Goal: Task Accomplishment & Management: Complete application form

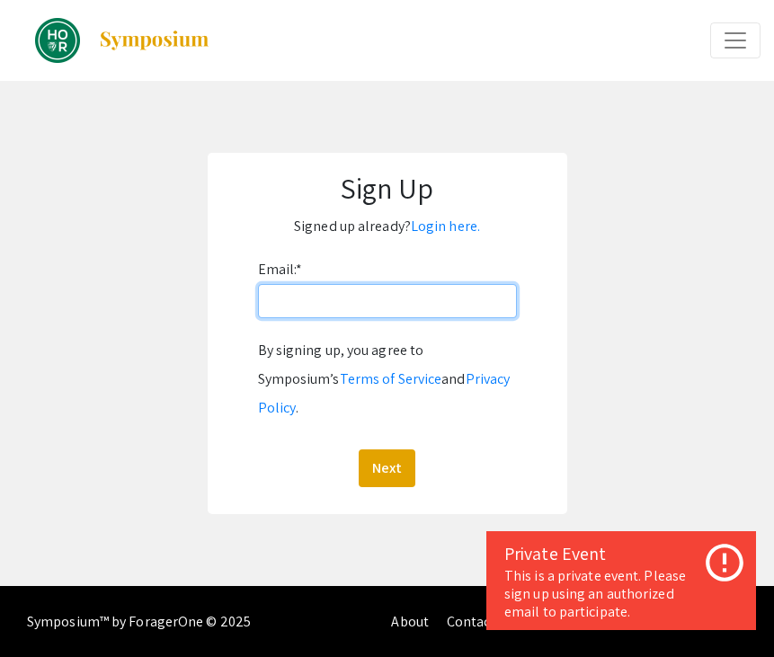
click at [380, 296] on input "Email: *" at bounding box center [387, 301] width 259 height 34
type input "[EMAIL_ADDRESS][DOMAIN_NAME]"
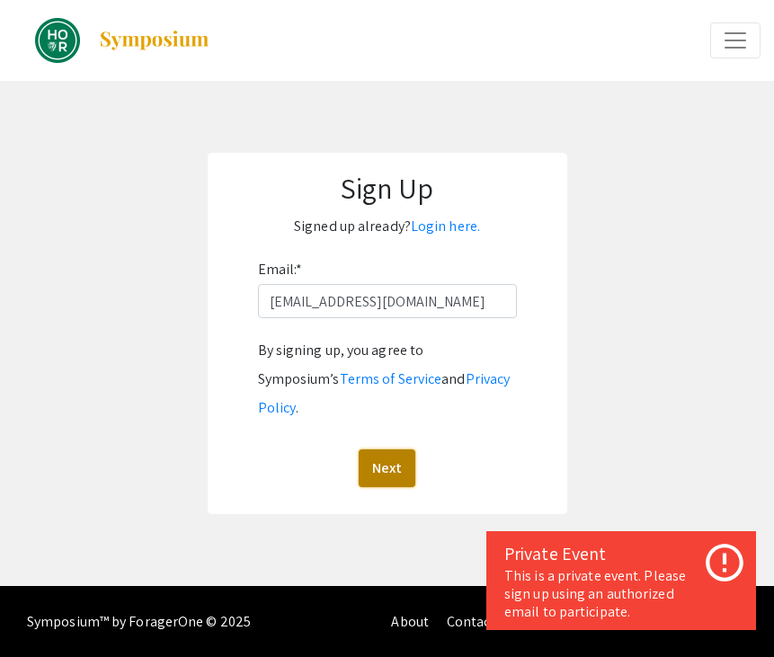
click at [387, 449] on button "Next" at bounding box center [387, 468] width 57 height 38
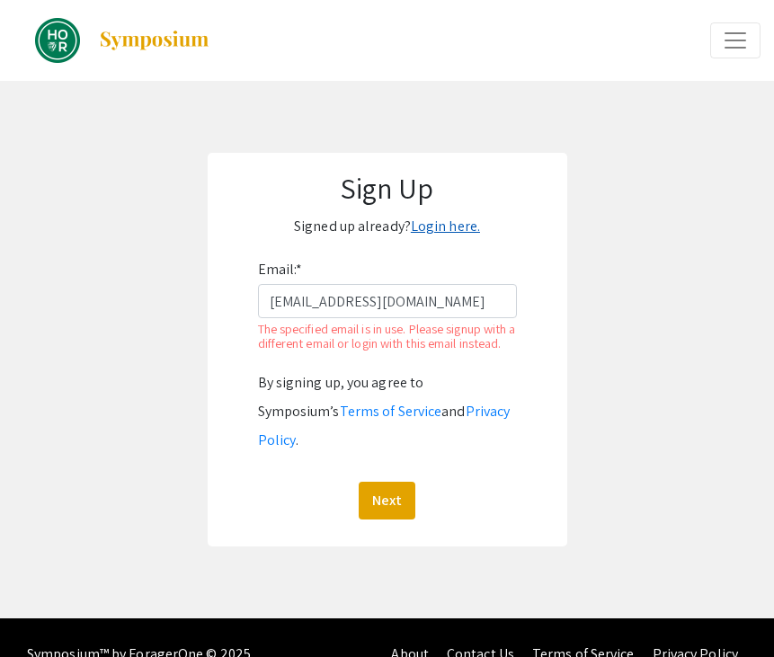
click at [444, 231] on link "Login here." at bounding box center [445, 226] width 69 height 19
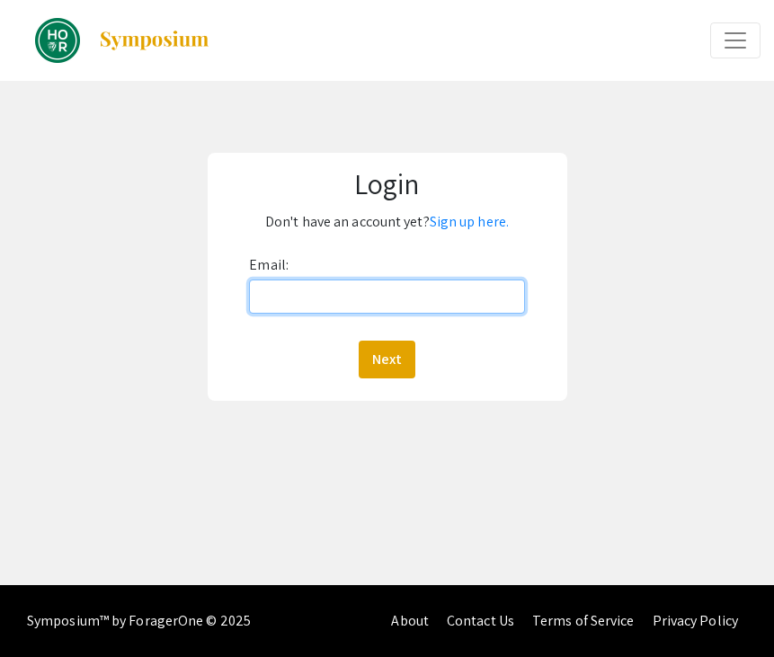
click at [393, 305] on input "Email:" at bounding box center [386, 296] width 275 height 34
type input "[EMAIL_ADDRESS][DOMAIN_NAME]"
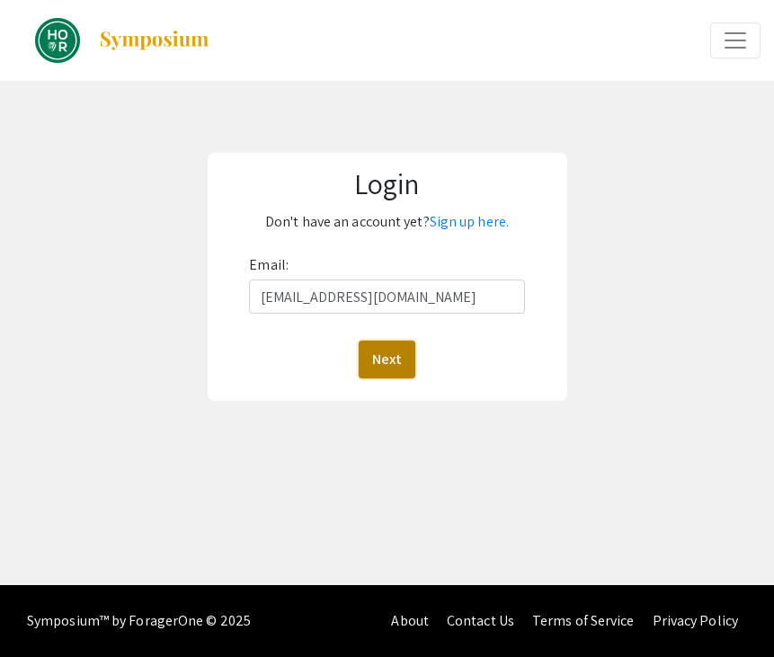
click at [397, 359] on button "Next" at bounding box center [387, 360] width 57 height 38
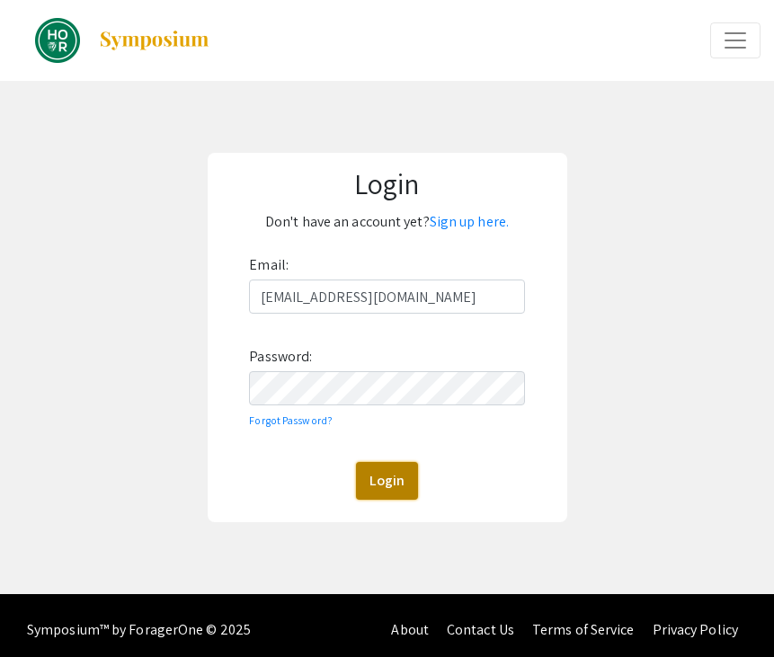
click at [377, 483] on button "Login" at bounding box center [387, 481] width 62 height 38
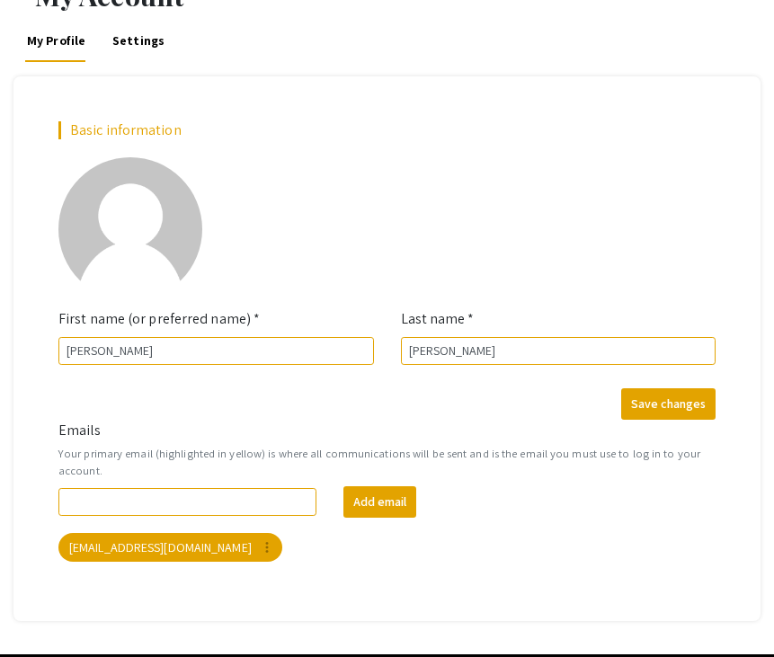
scroll to position [102, 0]
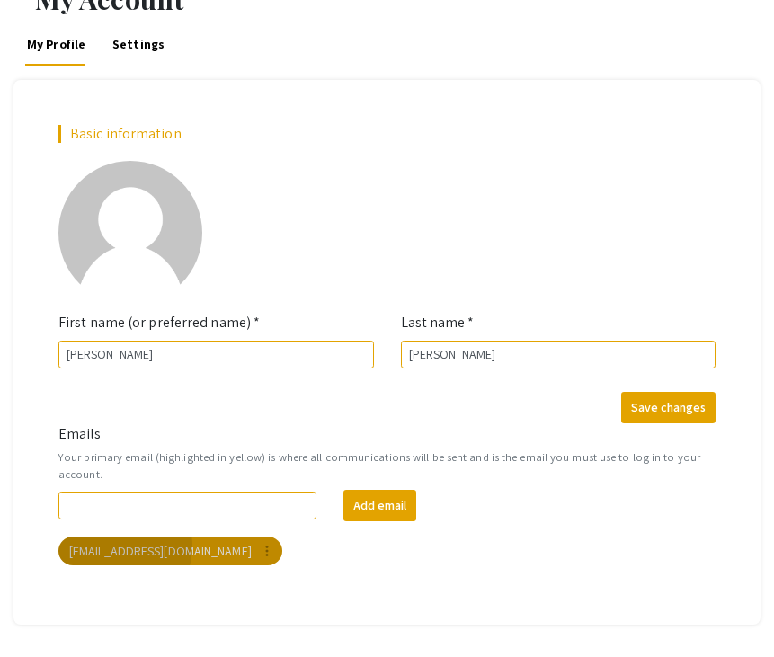
click at [118, 545] on mat-chip "[EMAIL_ADDRESS][DOMAIN_NAME] more_vert" at bounding box center [170, 551] width 224 height 29
click at [251, 635] on div "My Account My Profile Settings Basic information add_a_photo Click to update pr…" at bounding box center [387, 318] width 774 height 678
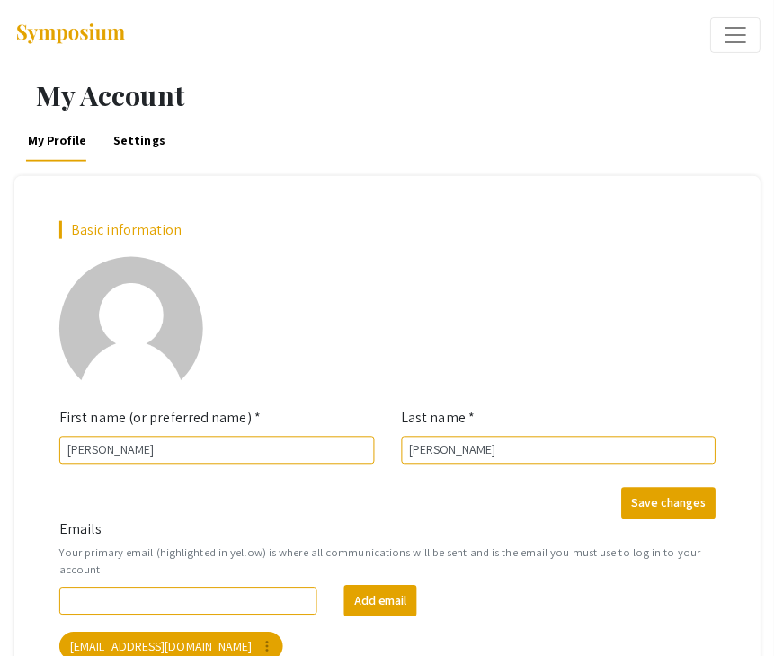
scroll to position [0, 0]
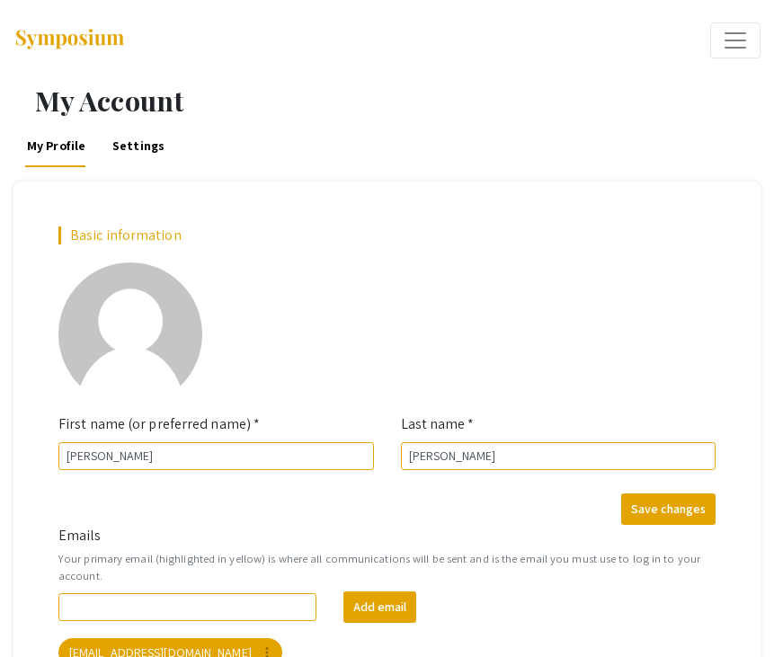
click at [155, 144] on link "Settings" at bounding box center [139, 145] width 56 height 43
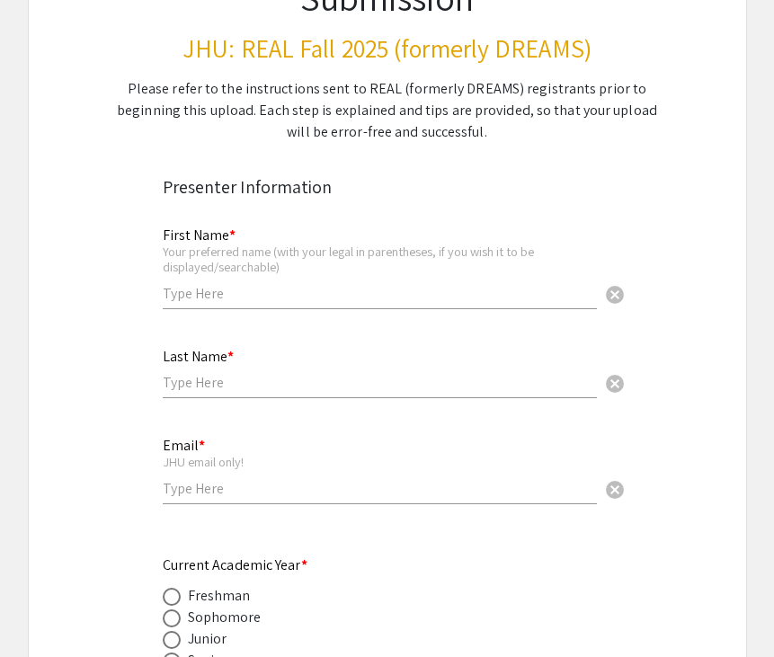
scroll to position [216, 0]
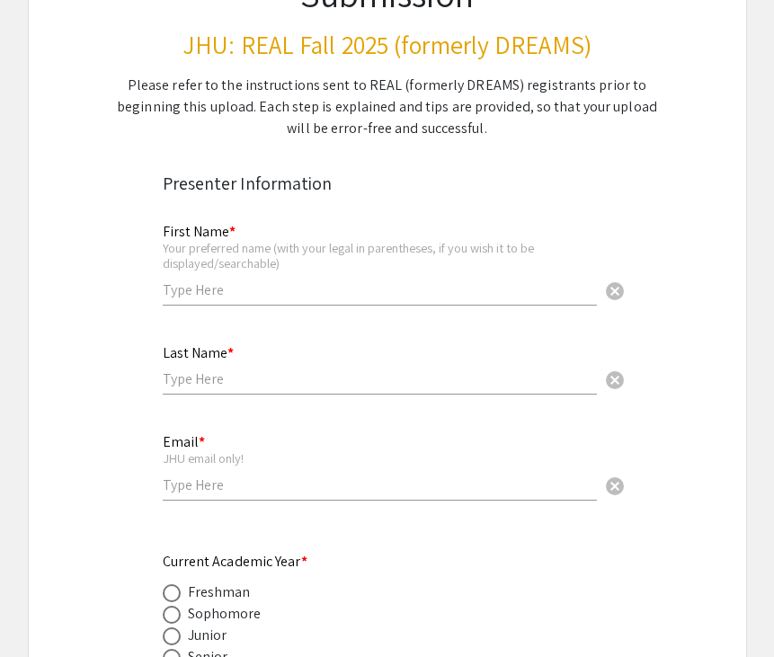
click at [460, 269] on div "Your preferred name (with your legal in parentheses, if you wish it to be displ…" at bounding box center [380, 255] width 434 height 31
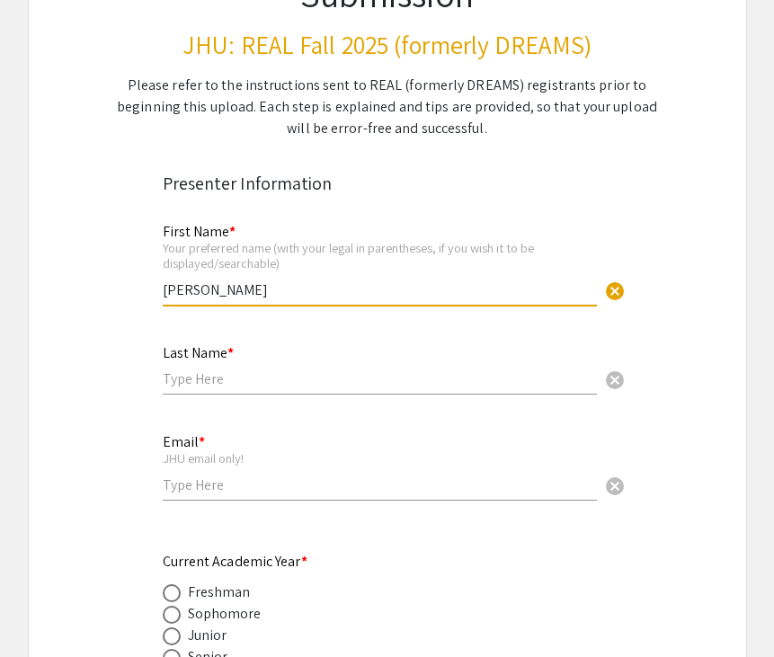
type input "[PERSON_NAME]"
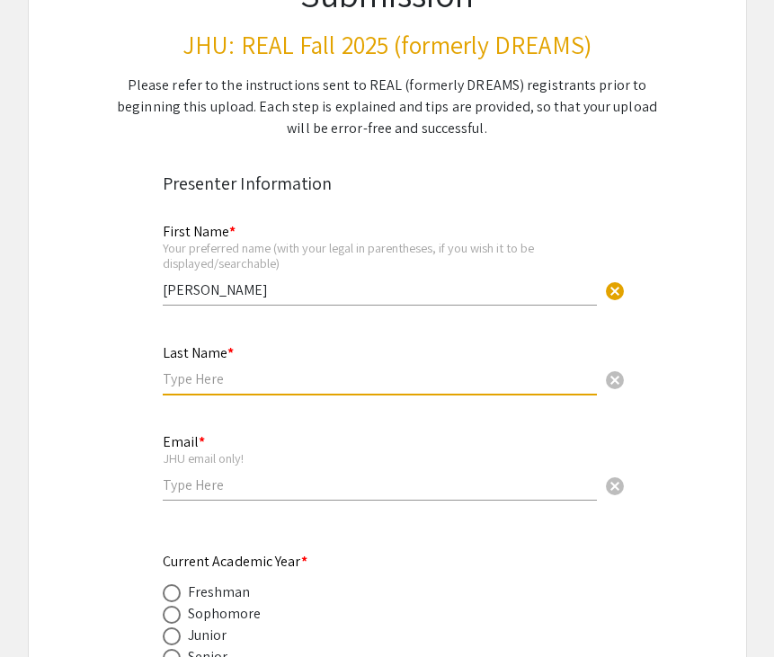
click at [317, 378] on input "text" at bounding box center [380, 378] width 434 height 19
type input "[PERSON_NAME]"
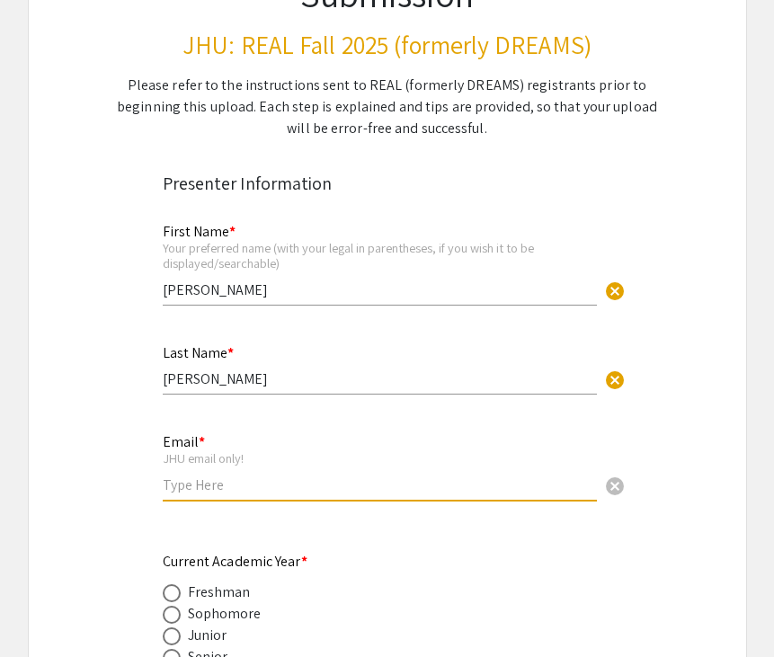
click at [190, 491] on input "email" at bounding box center [380, 484] width 434 height 19
type input "[EMAIL_ADDRESS][DOMAIN_NAME]"
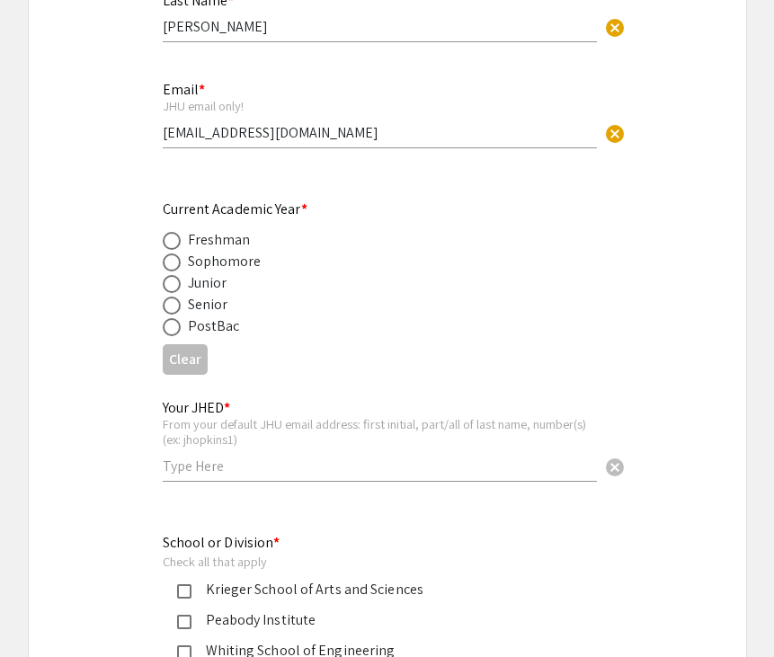
scroll to position [575, 0]
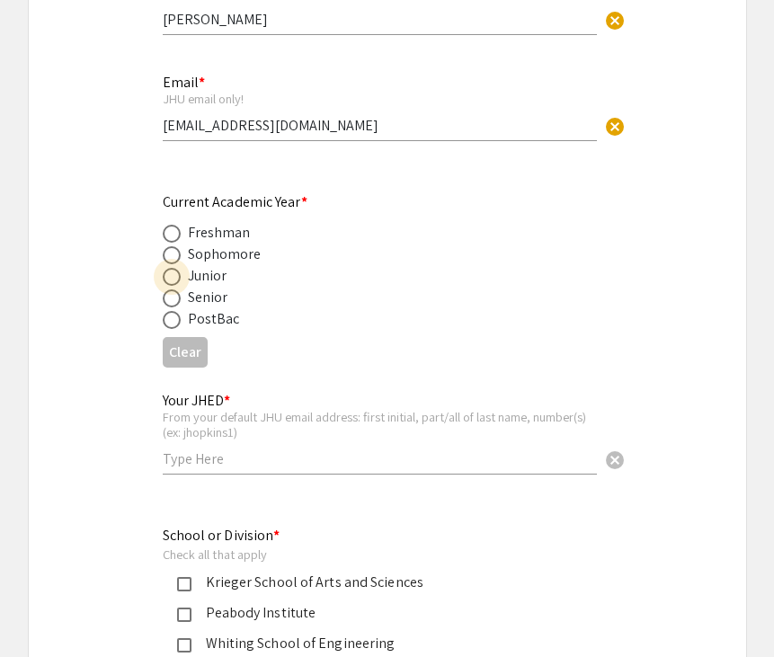
click at [177, 280] on span at bounding box center [172, 277] width 18 height 18
click at [177, 280] on input "radio" at bounding box center [172, 277] width 18 height 18
radio input "true"
click at [227, 454] on input "text" at bounding box center [380, 458] width 434 height 19
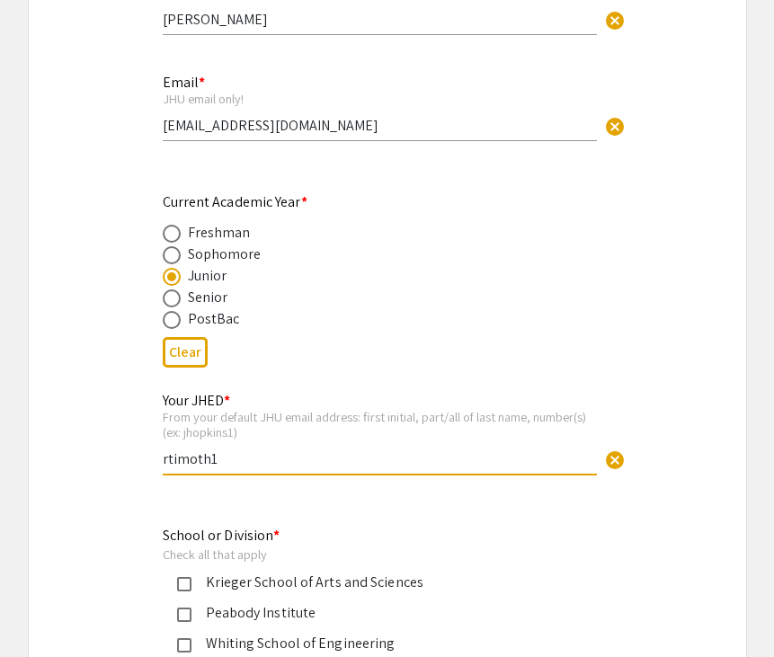
type input "rtimoth1"
click at [241, 507] on app-form-preview-presenter-fields "First Name * Your preferred name (with your legal in parentheses, if you wish i…" at bounding box center [387, 277] width 449 height 862
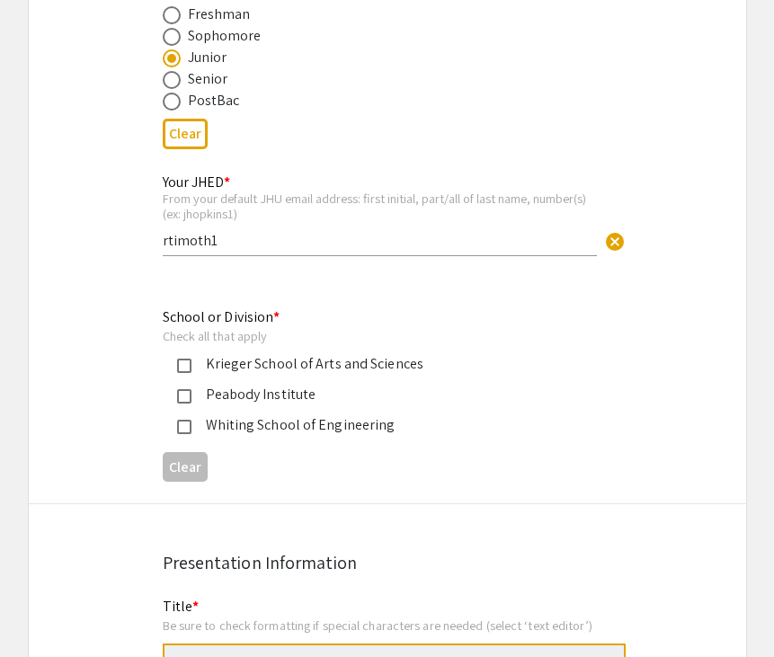
scroll to position [827, 0]
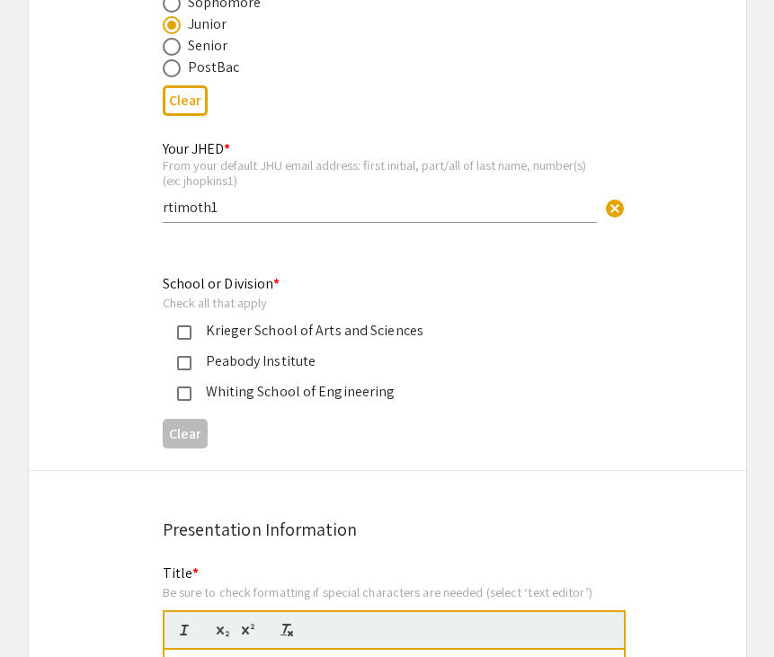
click at [191, 338] on mat-pseudo-checkbox at bounding box center [184, 332] width 14 height 14
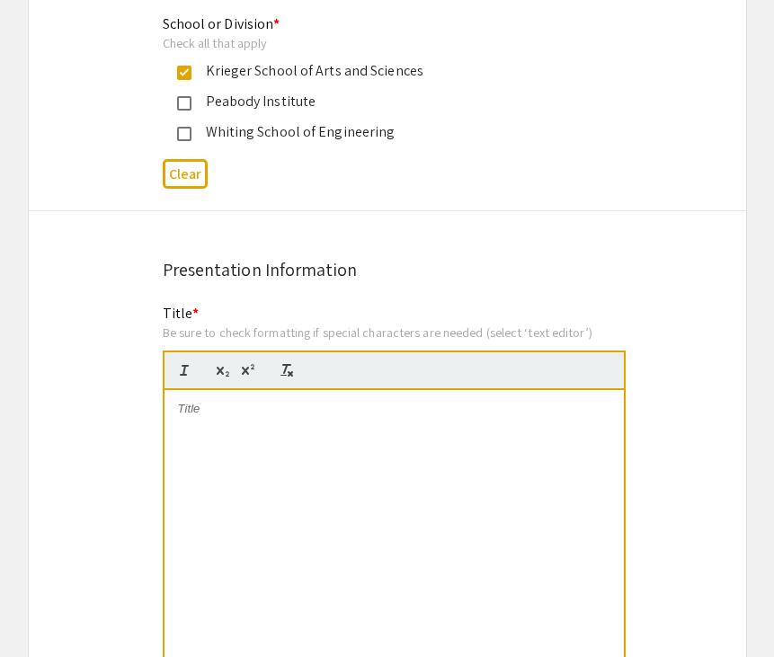
scroll to position [1114, 0]
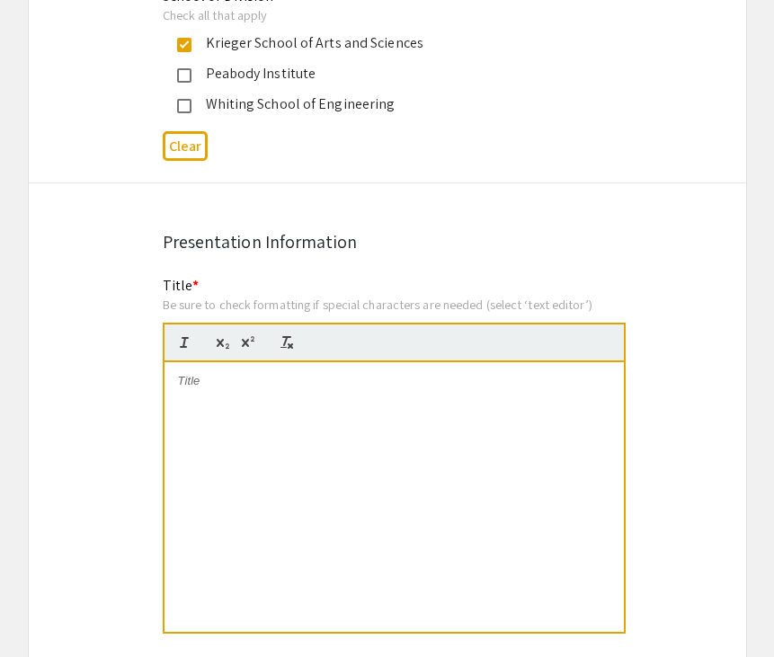
click at [449, 400] on div at bounding box center [393, 497] width 459 height 270
click at [282, 388] on strong "Multiparametric Evaluation of Prostate-Specific Antigen and Sonographic Finding…" at bounding box center [375, 389] width 394 height 30
click at [241, 396] on strong "Multiparametric Evaluation of Prostate-Specific Antigen and Sonographic Finding…" at bounding box center [375, 389] width 394 height 30
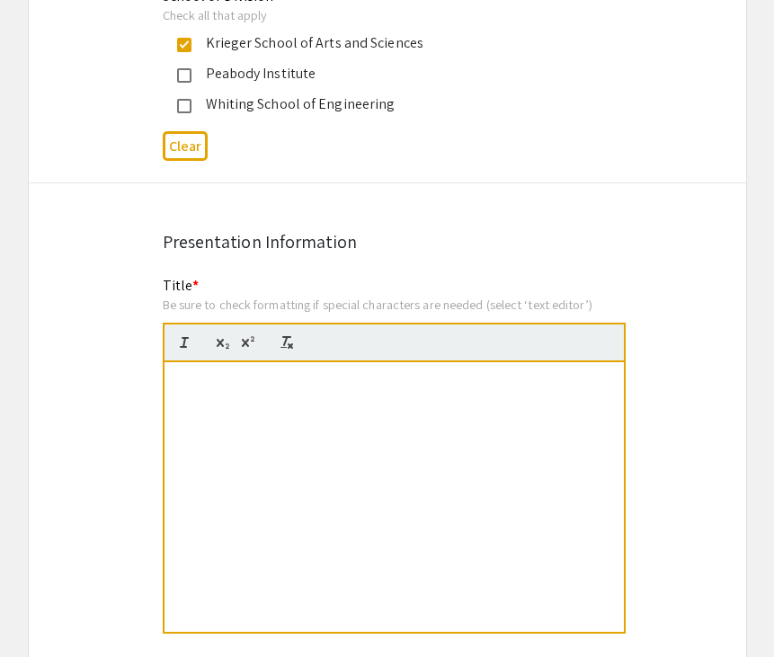
click at [174, 381] on div "Multiparametric Evaluation of Prostate-Specific Antigen and Sonographic Finding…" at bounding box center [393, 497] width 459 height 270
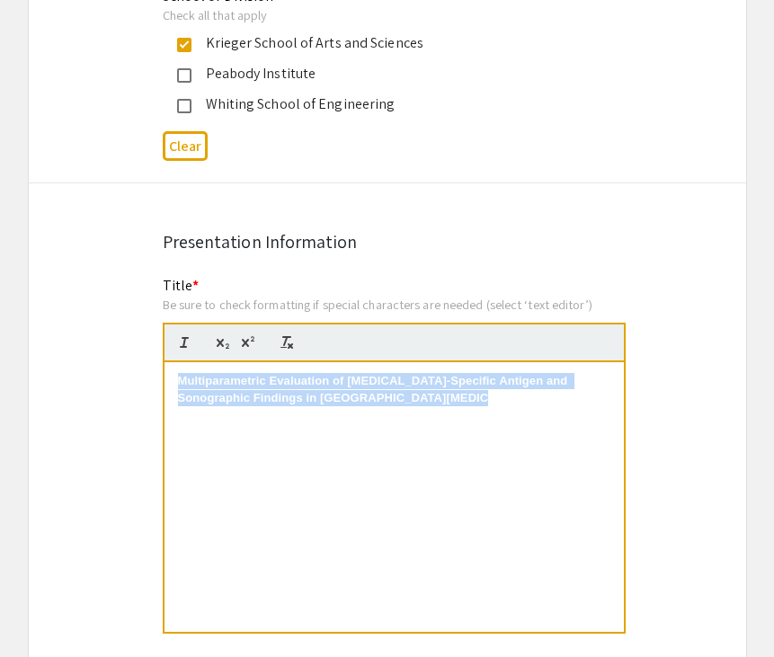
drag, startPoint x: 169, startPoint y: 381, endPoint x: 381, endPoint y: 457, distance: 225.4
click at [381, 457] on div "Multiparametric Evaluation of Prostate-Specific Antigen and Sonographic Finding…" at bounding box center [393, 497] width 459 height 270
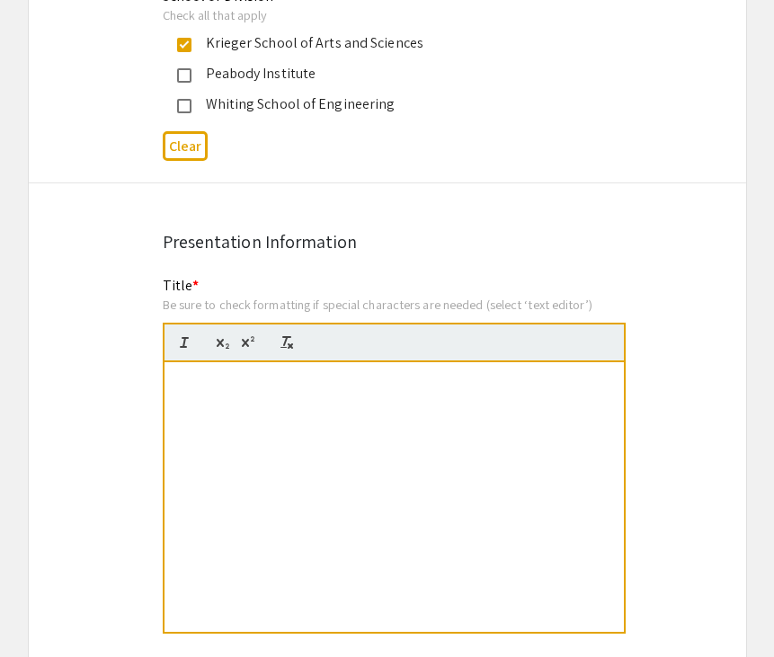
click at [403, 232] on div "Presentation Information" at bounding box center [387, 241] width 449 height 27
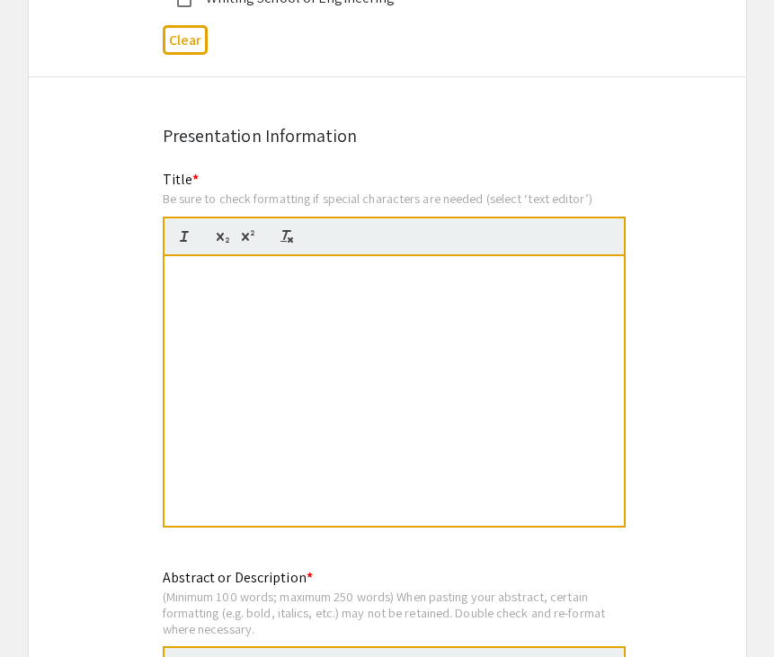
scroll to position [1294, 0]
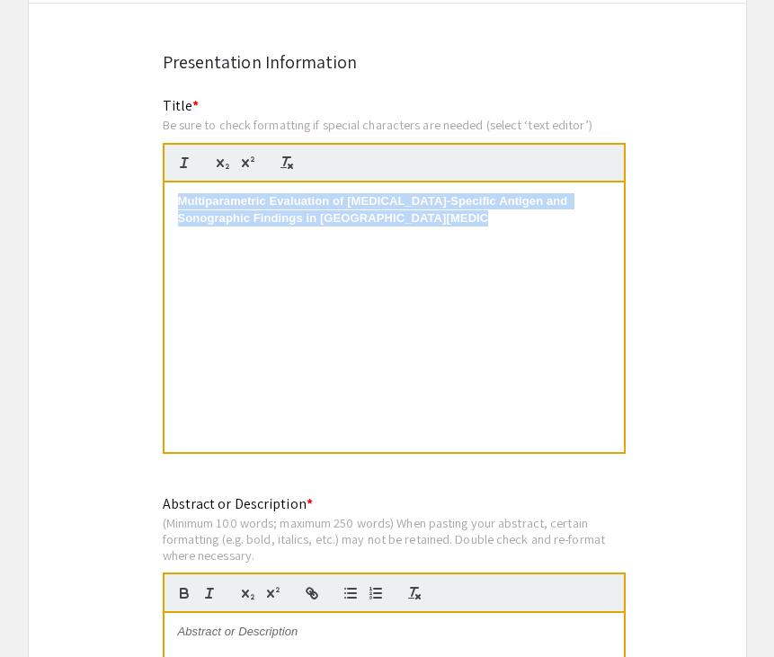
drag, startPoint x: 166, startPoint y: 198, endPoint x: 447, endPoint y: 248, distance: 284.9
click at [447, 248] on div "Multiparametric Evaluation of Prostate-Specific Antigen and Sonographic Finding…" at bounding box center [393, 317] width 459 height 270
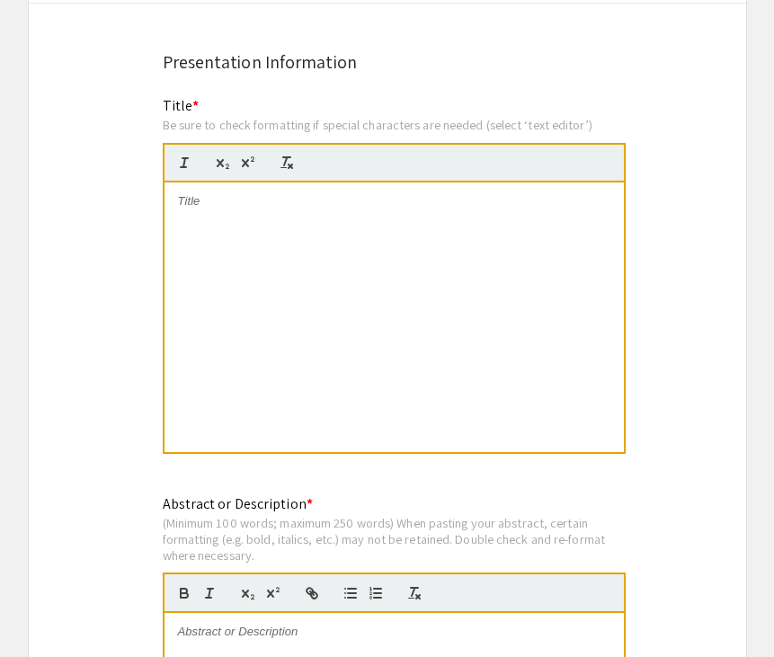
scroll to position [0, 0]
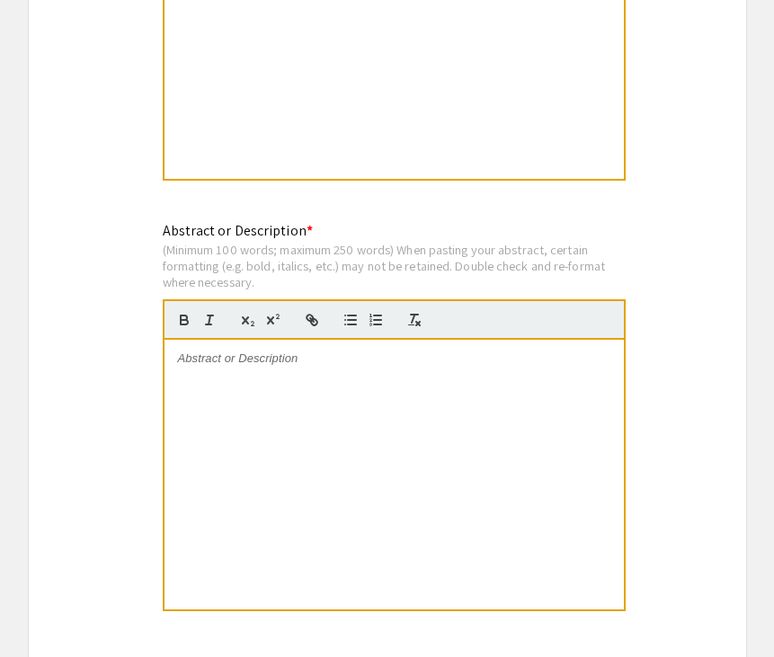
scroll to position [1582, 0]
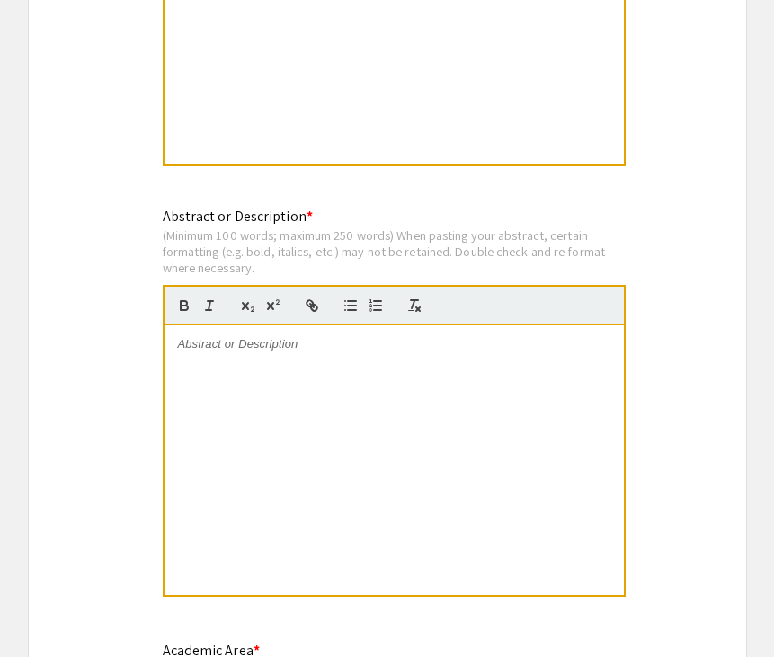
click at [484, 371] on div at bounding box center [393, 460] width 459 height 270
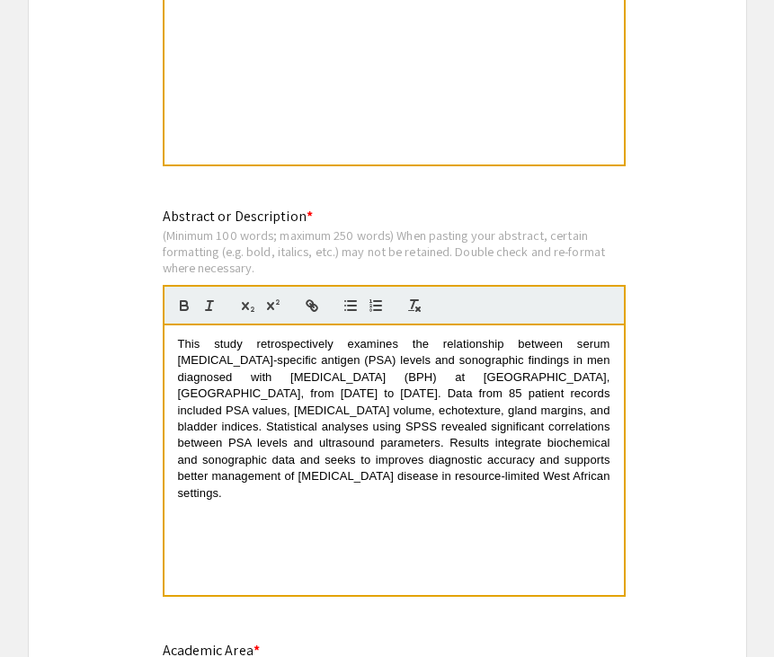
scroll to position [0, 0]
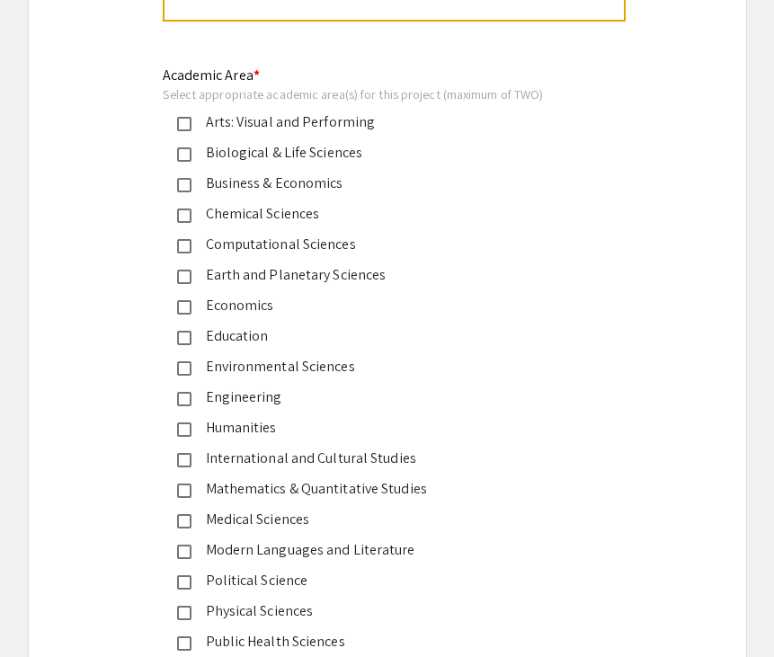
scroll to position [2193, 0]
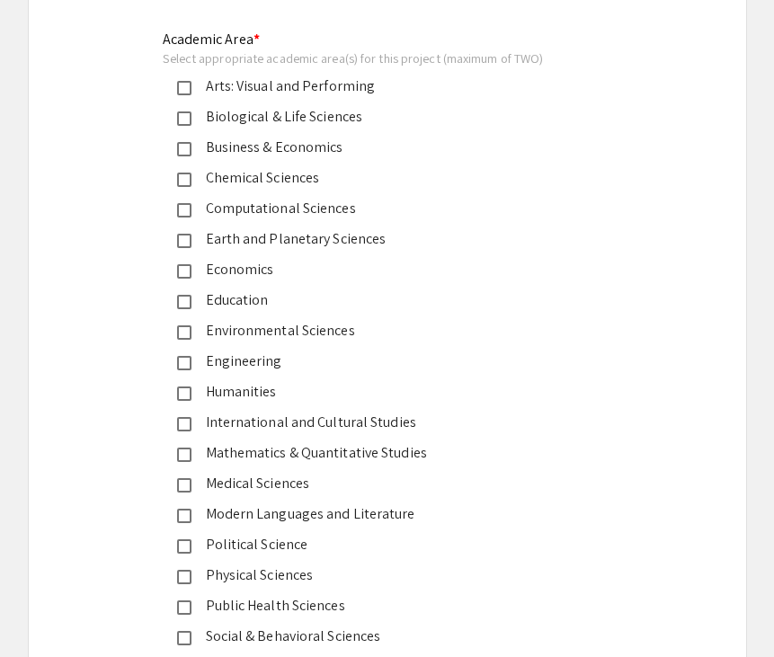
click at [199, 114] on div "Biological & Life Sciences" at bounding box center [379, 117] width 377 height 22
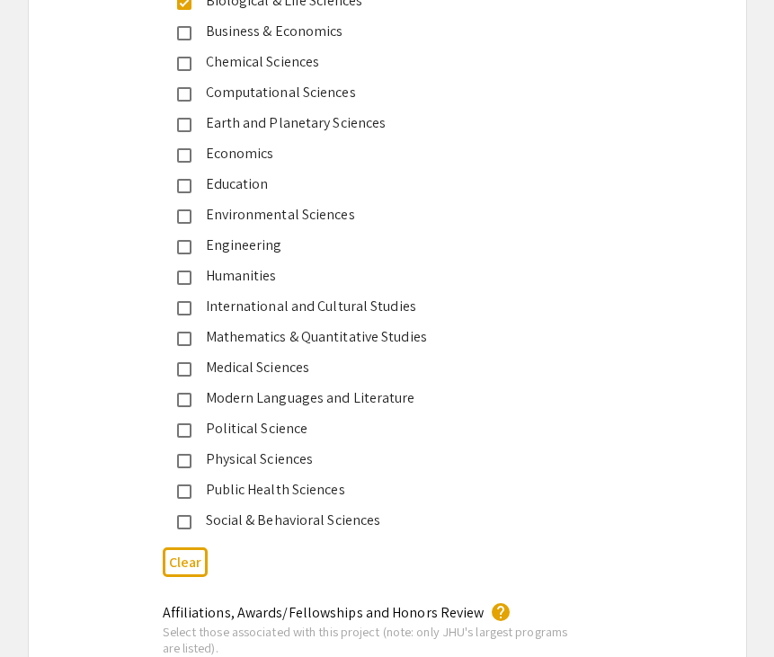
scroll to position [2337, 0]
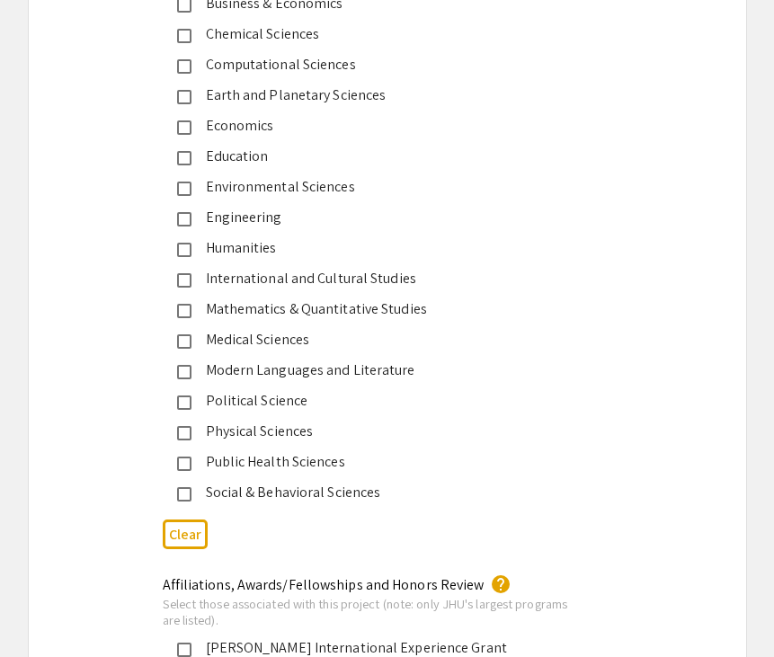
click at [184, 345] on mat-pseudo-checkbox at bounding box center [184, 341] width 14 height 14
click at [77, 376] on div "Symposium Presentation Submission JHU: REAL Fall 2025 (formerly DREAMS) Please …" at bounding box center [387, 600] width 719 height 5672
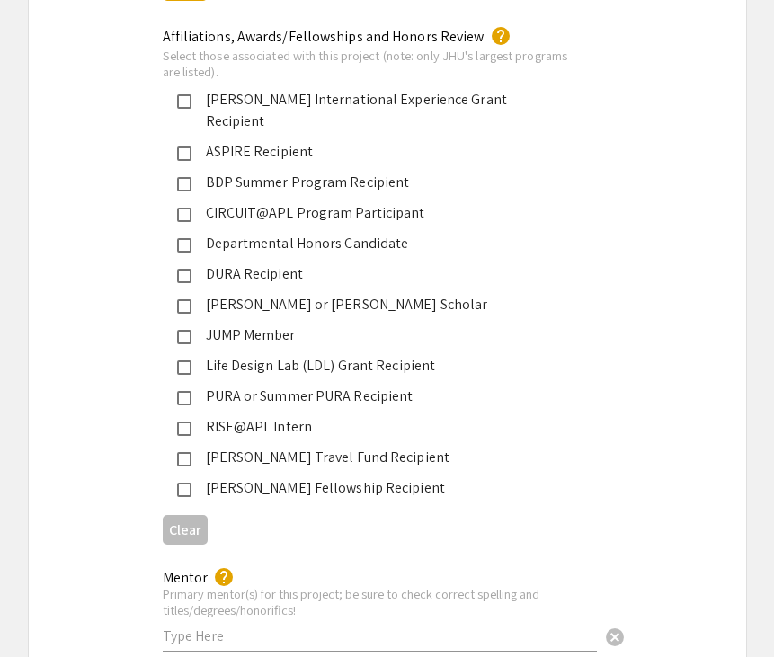
scroll to position [2912, 0]
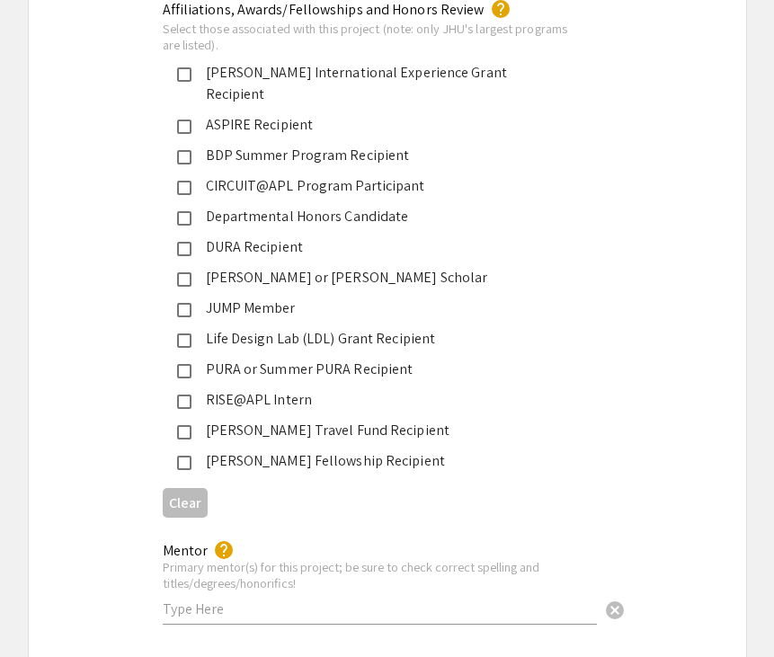
click at [178, 333] on mat-pseudo-checkbox at bounding box center [184, 340] width 14 height 14
click at [92, 395] on div "Affiliations, Awards/Fellowships and Honors Review help Select those associated…" at bounding box center [387, 262] width 717 height 526
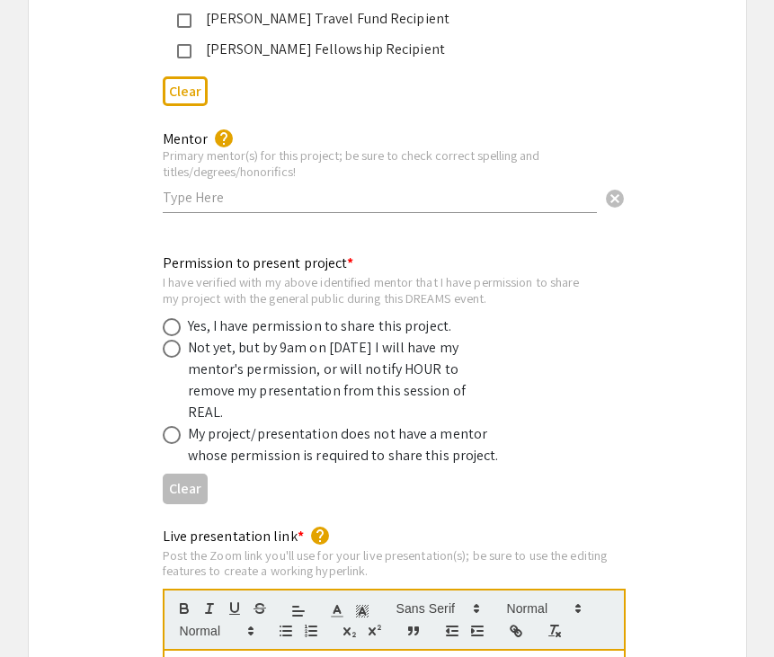
scroll to position [3343, 0]
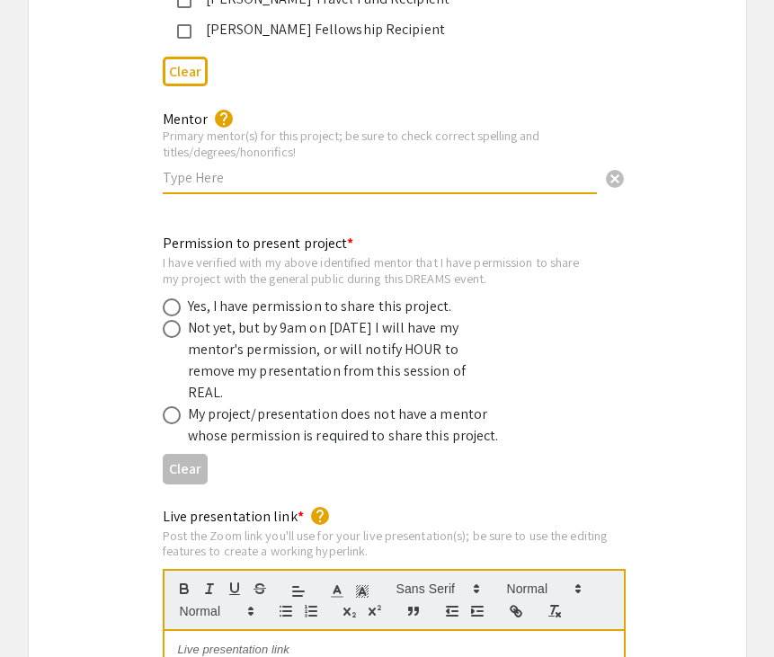
click at [200, 168] on input "text" at bounding box center [380, 177] width 434 height 19
type input "Dr. Junaid Ayinde"
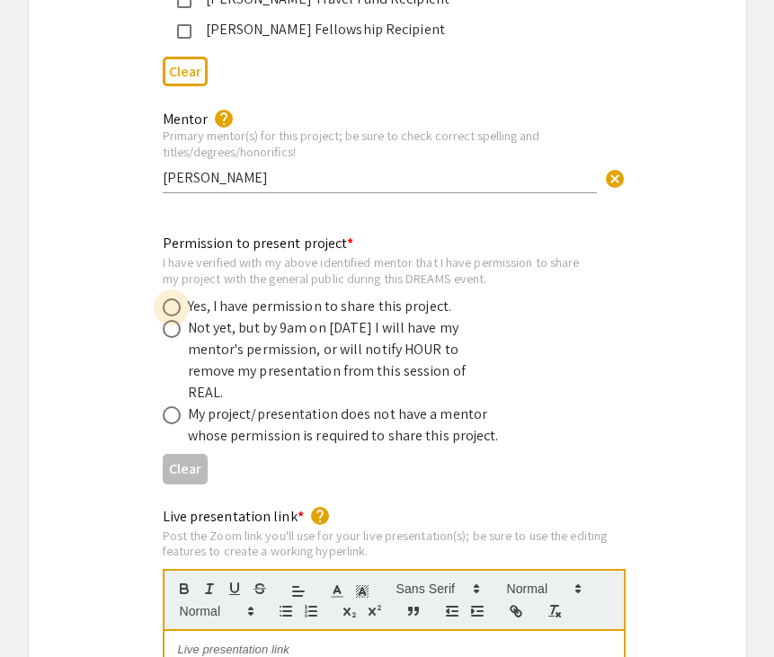
click at [168, 298] on span at bounding box center [172, 307] width 18 height 18
click at [168, 298] on input "radio" at bounding box center [172, 307] width 18 height 18
radio input "true"
click at [102, 400] on div "Permission to present project * I have verified with my above identified mentor…" at bounding box center [387, 362] width 717 height 258
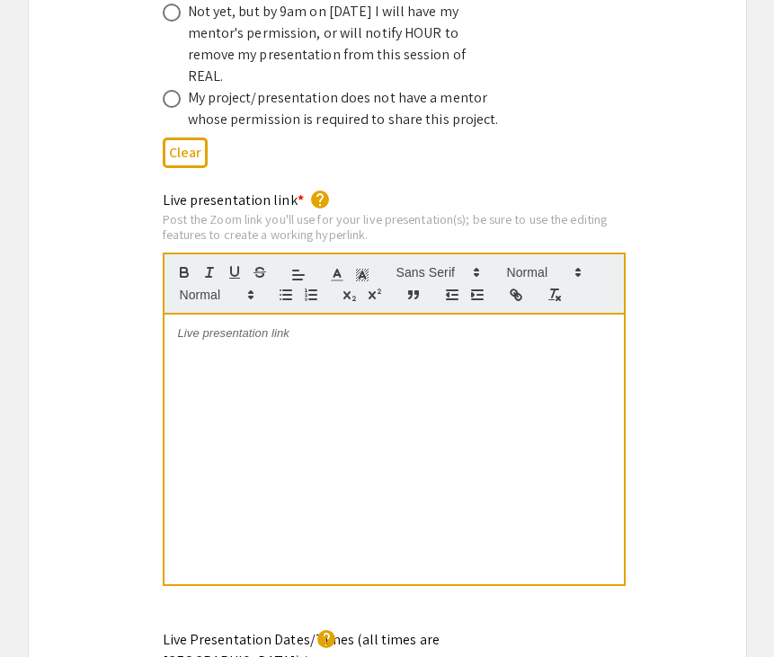
scroll to position [3667, 0]
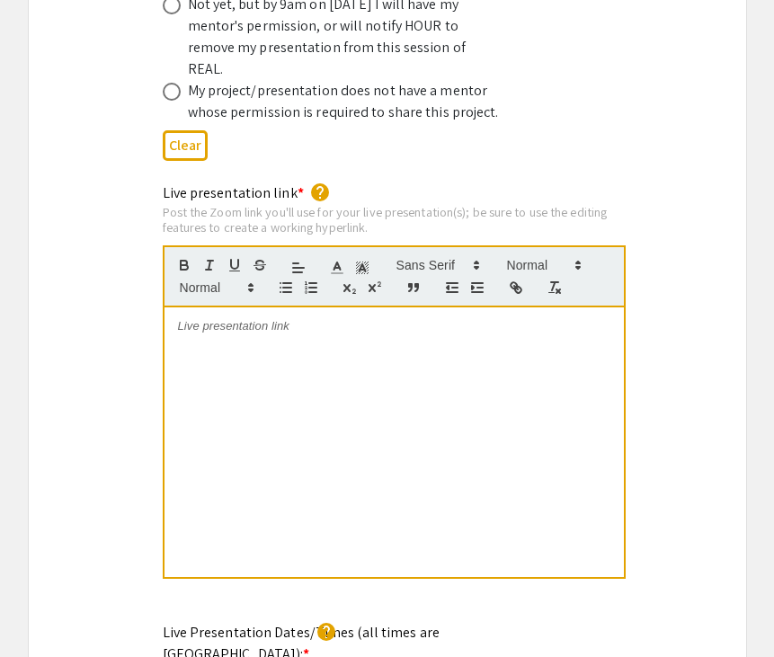
click at [272, 318] on p at bounding box center [394, 326] width 432 height 16
click at [670, 514] on div "Live presentation link * help Post the Zoom link you'll use for your live prese…" at bounding box center [387, 393] width 717 height 422
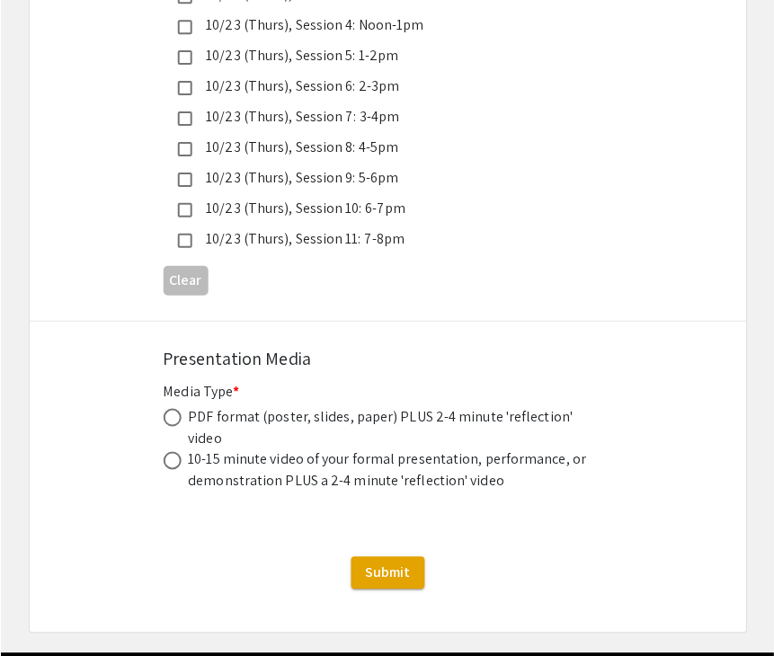
scroll to position [5147, 0]
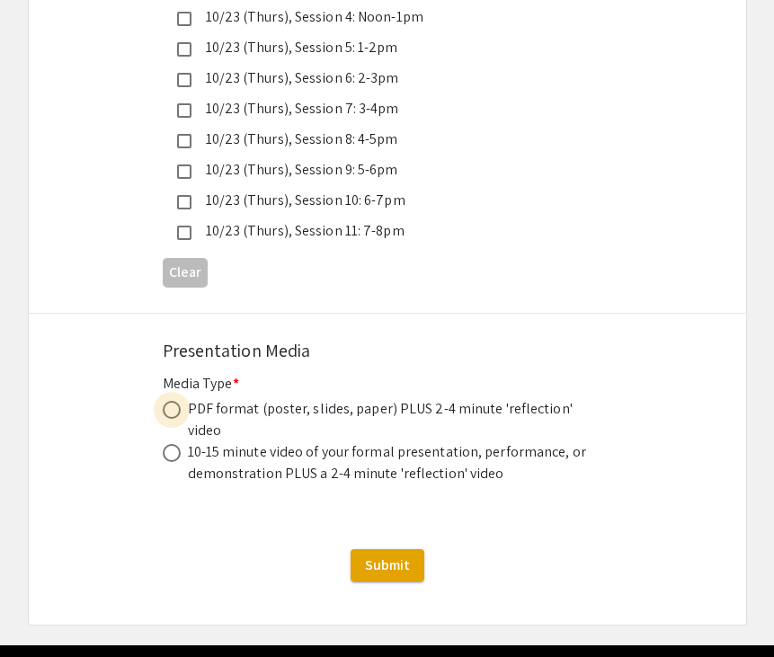
click at [172, 401] on span at bounding box center [172, 410] width 18 height 18
click at [172, 401] on input "radio" at bounding box center [172, 410] width 18 height 18
radio input "true"
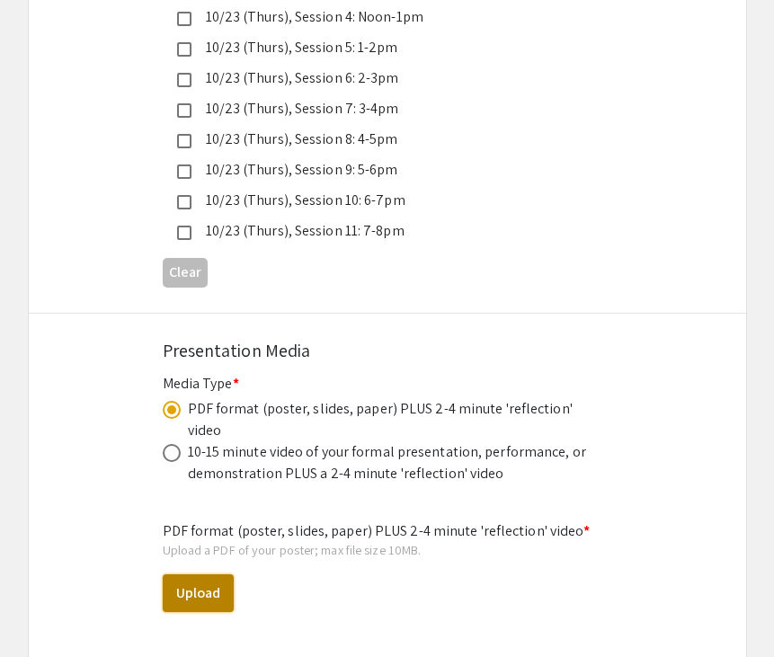
click at [191, 574] on button "Upload" at bounding box center [198, 593] width 71 height 38
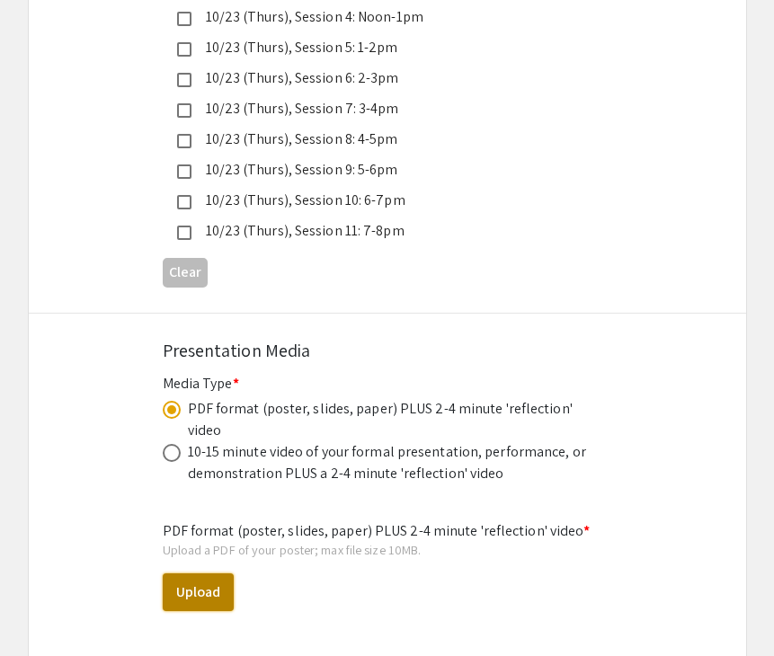
click at [225, 573] on button "Upload" at bounding box center [198, 592] width 71 height 38
click at [219, 573] on button "Upload" at bounding box center [198, 592] width 71 height 38
select select "custom"
type input "0"
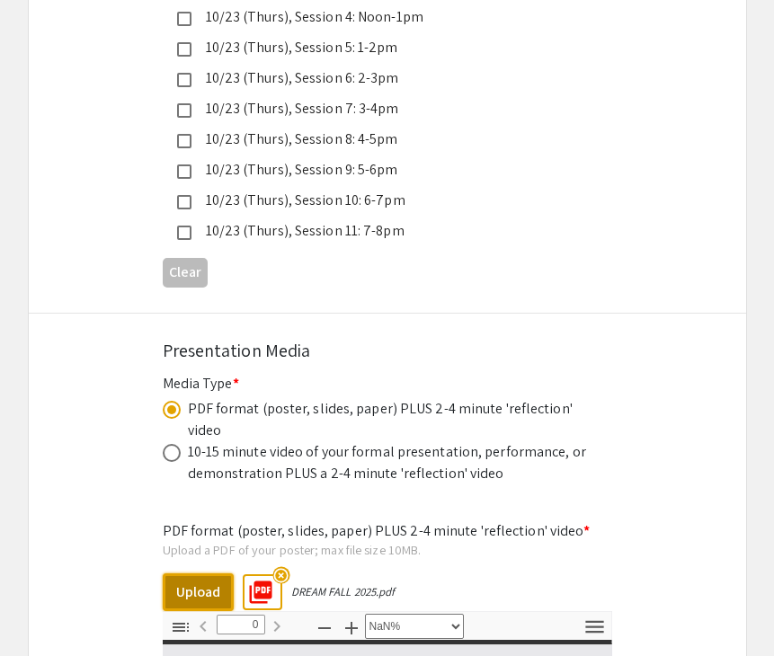
select select "auto"
type input "1"
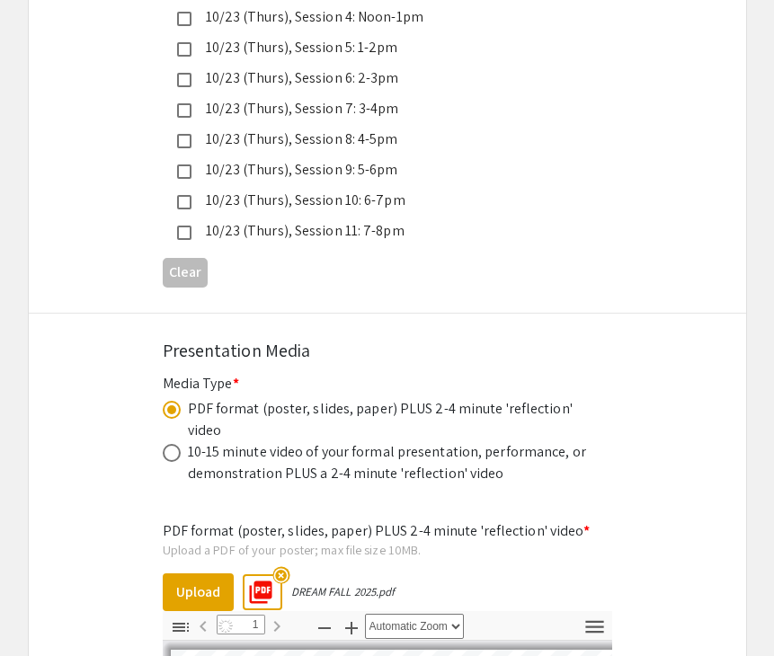
select select "auto"
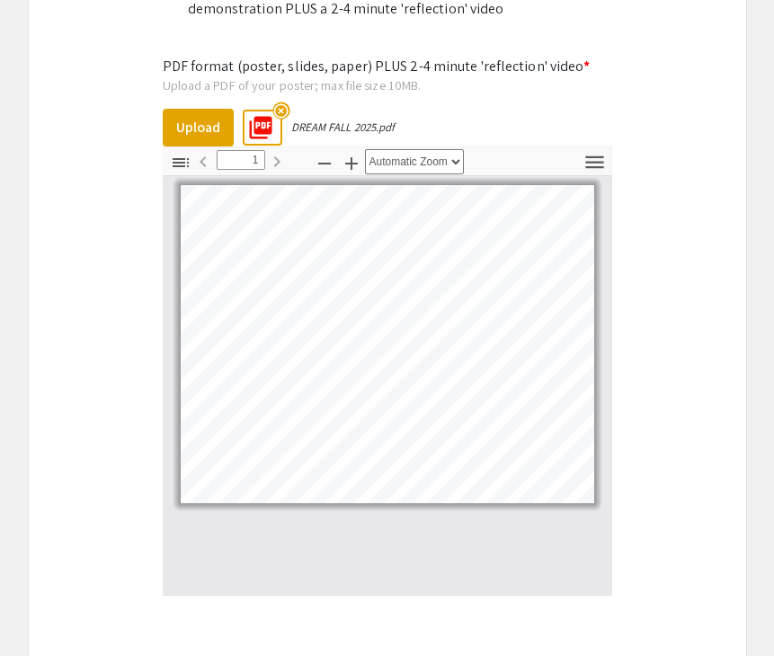
drag, startPoint x: 636, startPoint y: 398, endPoint x: 607, endPoint y: 679, distance: 282.8
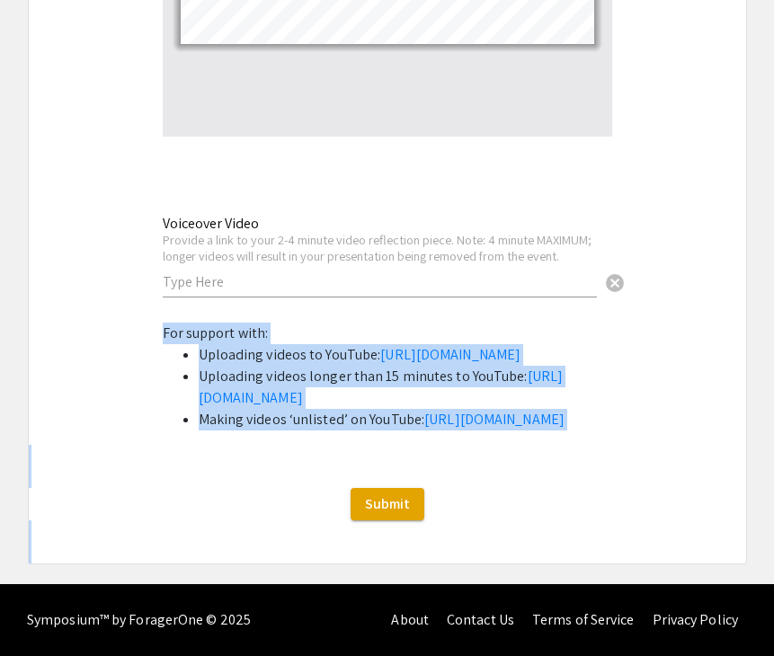
drag, startPoint x: 672, startPoint y: 487, endPoint x: 647, endPoint y: 666, distance: 180.6
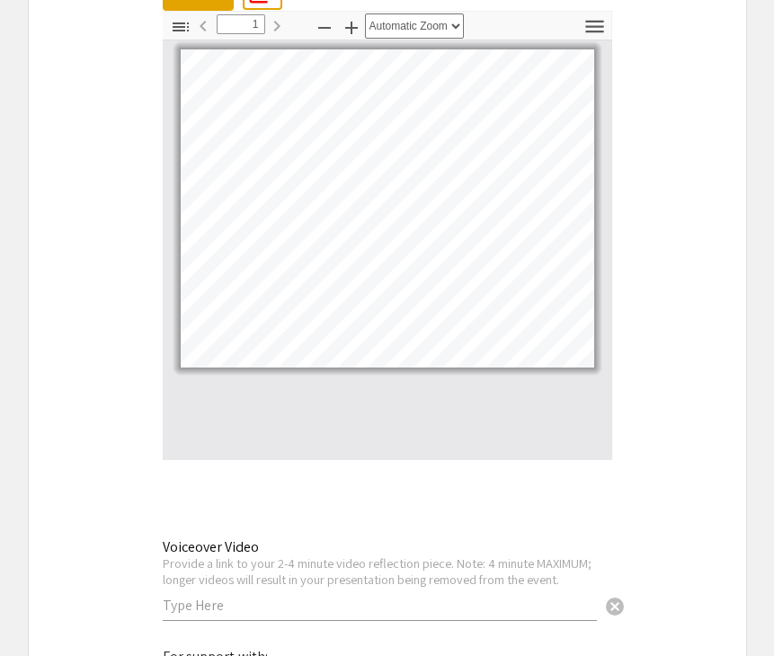
scroll to position [5632, 0]
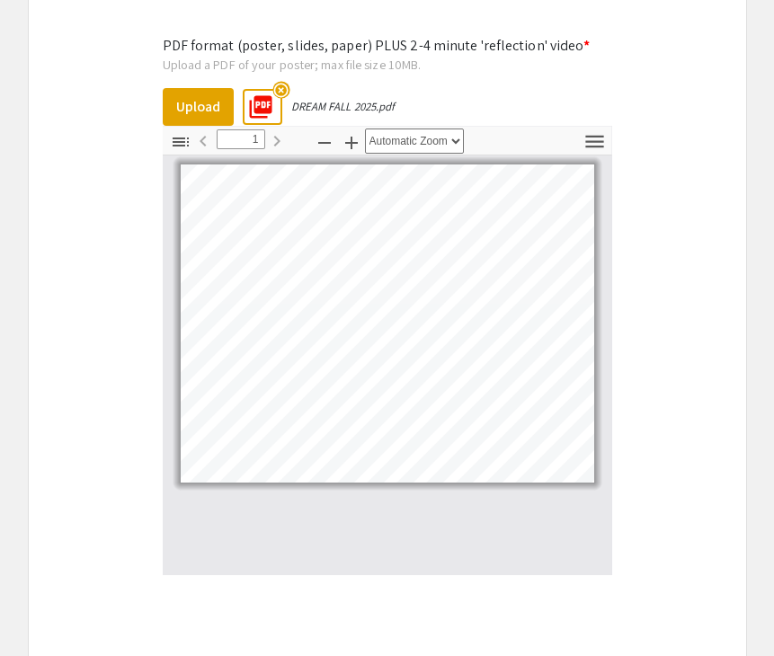
drag, startPoint x: 643, startPoint y: 270, endPoint x: 668, endPoint y: -20, distance: 291.4
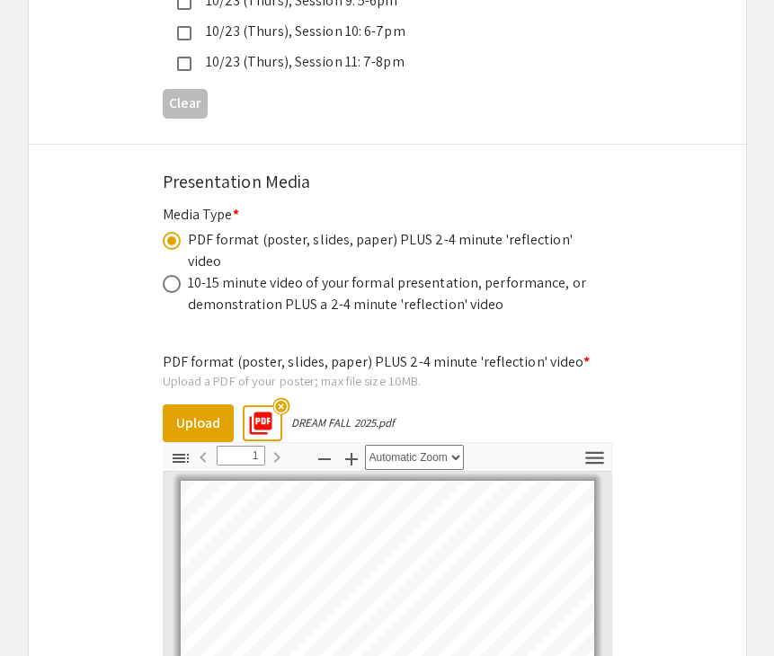
drag, startPoint x: 673, startPoint y: 270, endPoint x: 683, endPoint y: -17, distance: 286.8
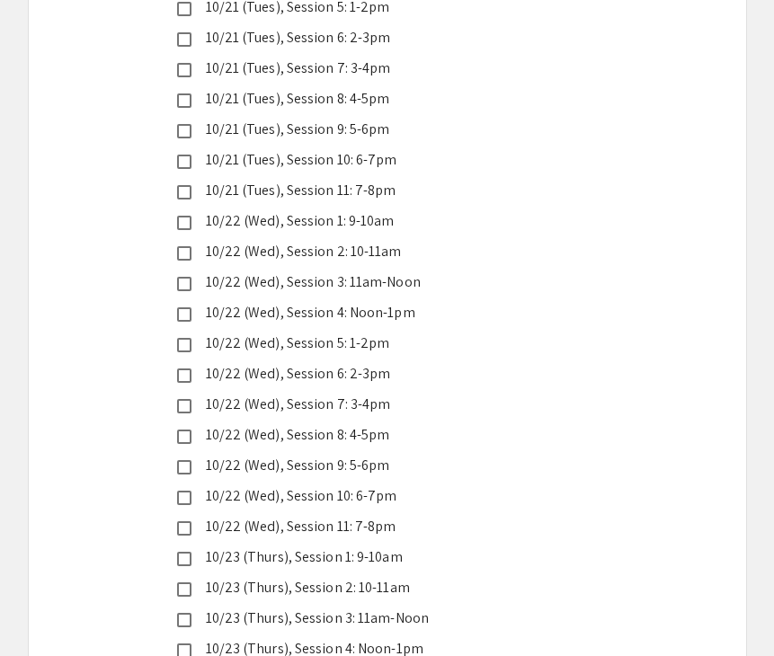
scroll to position [4312, 0]
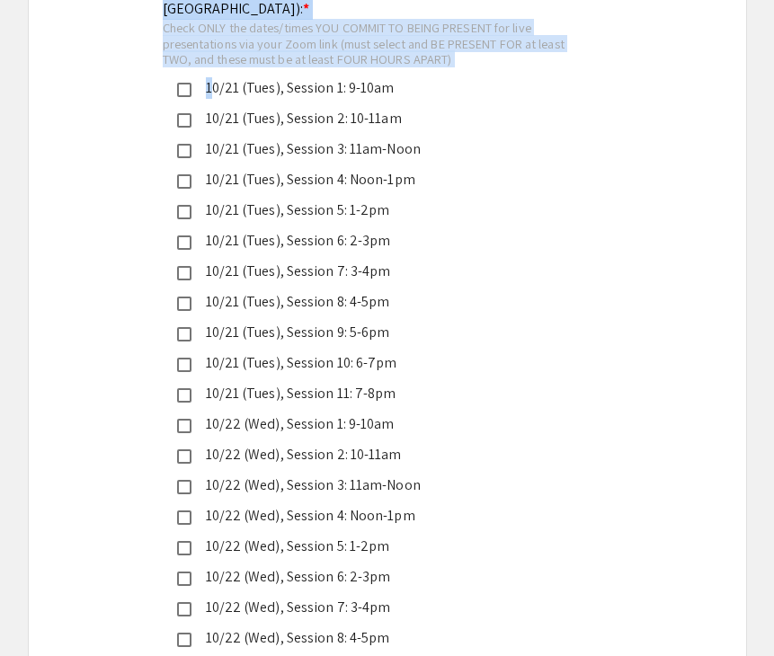
drag, startPoint x: 616, startPoint y: 172, endPoint x: 622, endPoint y: -42, distance: 214.0
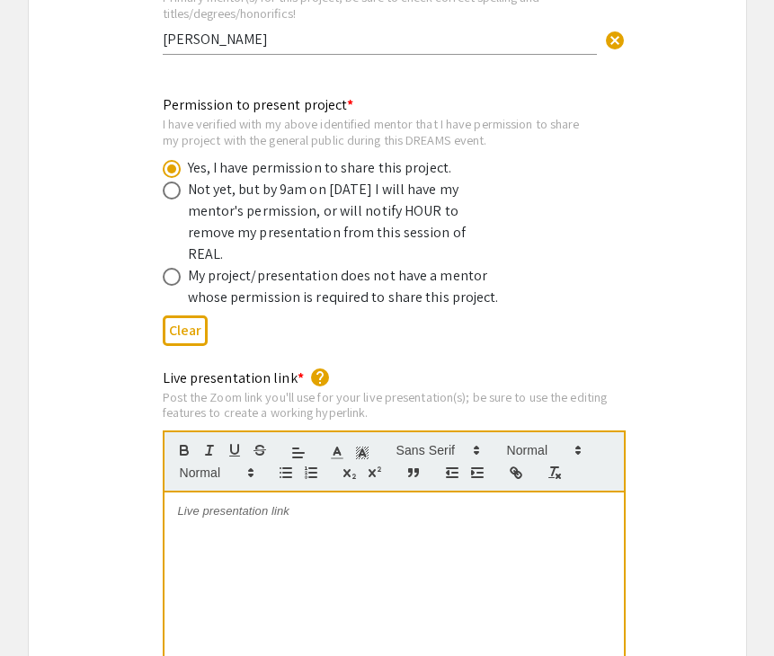
scroll to position [3476, 0]
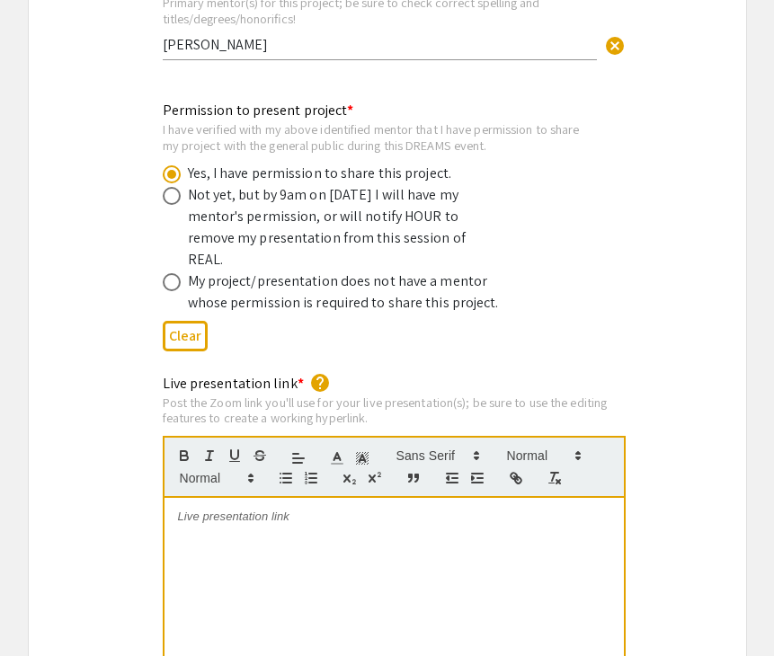
click at [398, 498] on div at bounding box center [393, 633] width 459 height 270
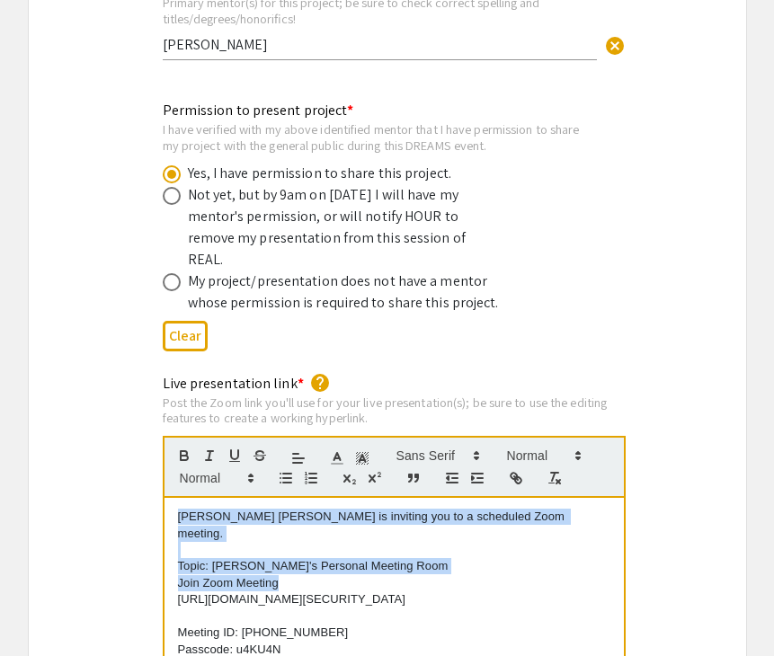
drag, startPoint x: 301, startPoint y: 526, endPoint x: 142, endPoint y: 457, distance: 173.1
click at [142, 457] on div "Live presentation link * help Post the Zoom link you'll use for your live prese…" at bounding box center [387, 584] width 717 height 422
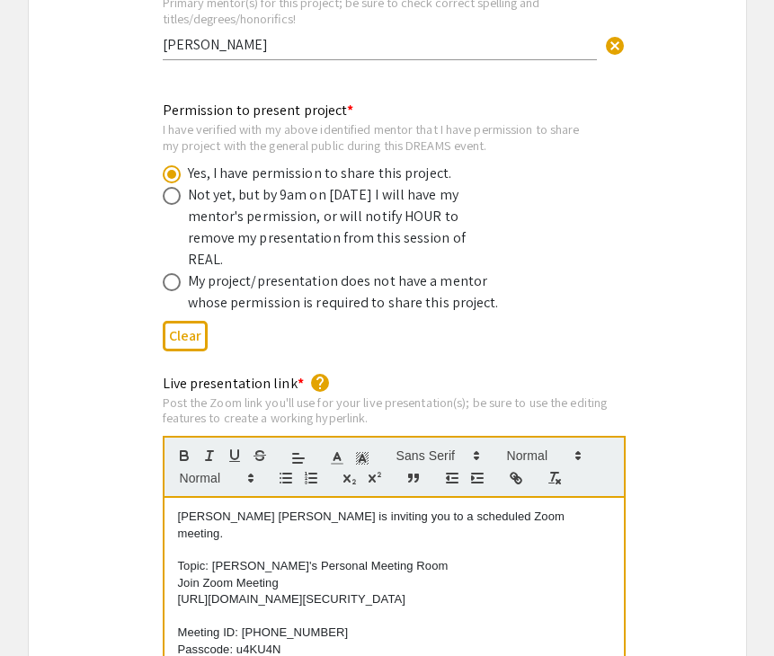
scroll to position [3427, 0]
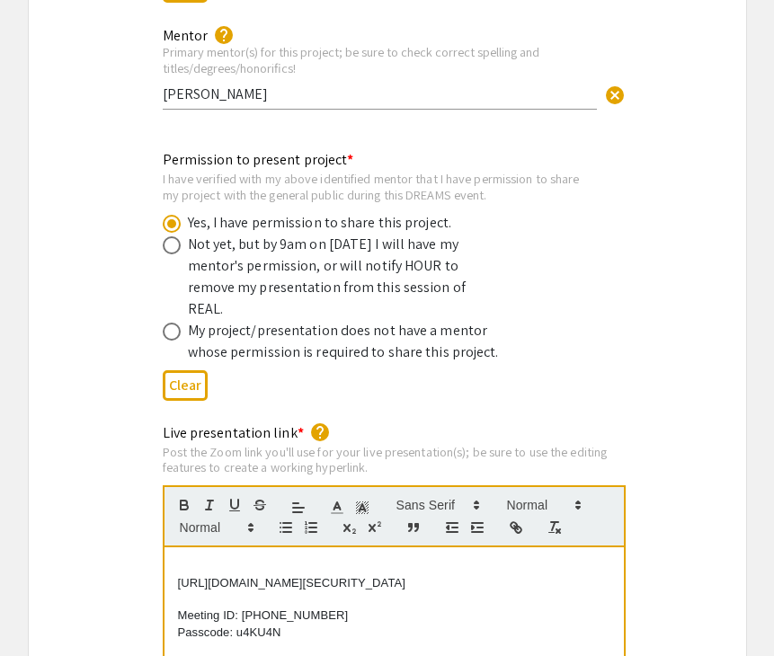
click at [656, 355] on div "Permission to present project * I have verified with my above identified mentor…" at bounding box center [387, 278] width 717 height 258
click at [186, 575] on p "https://us05web.zoom.us/j/3805878580?pwd=uwuZ1HI4xFewdIMRVh9YPXW6EbsU8R.1" at bounding box center [394, 583] width 432 height 16
drag, startPoint x: 173, startPoint y: 540, endPoint x: 451, endPoint y: 552, distance: 278.8
click at [297, 558] on p at bounding box center [394, 566] width 432 height 16
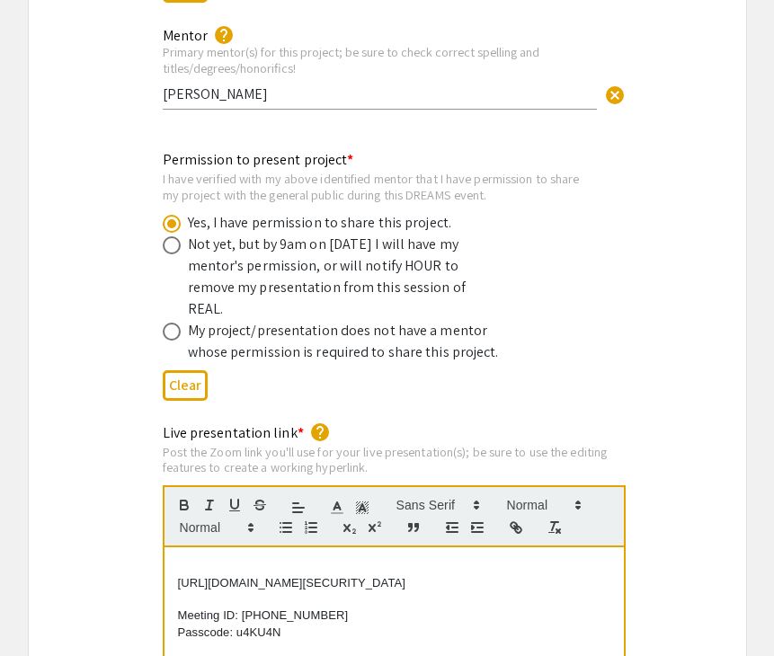
click at [206, 575] on p "https://us05web.zoom.us/j/3805878580?pwd=uwuZ1HI4xFewdIMRVh9YPXW6EbsU8R.1" at bounding box center [394, 583] width 432 height 16
drag, startPoint x: 176, startPoint y: 543, endPoint x: 488, endPoint y: 552, distance: 312.0
click at [428, 575] on p "https://us05web.zoom.us/j/3805878580?pwd=uwuZ1HI4xFewdIMRVh9YPXW6EbsU8R.1" at bounding box center [394, 583] width 432 height 16
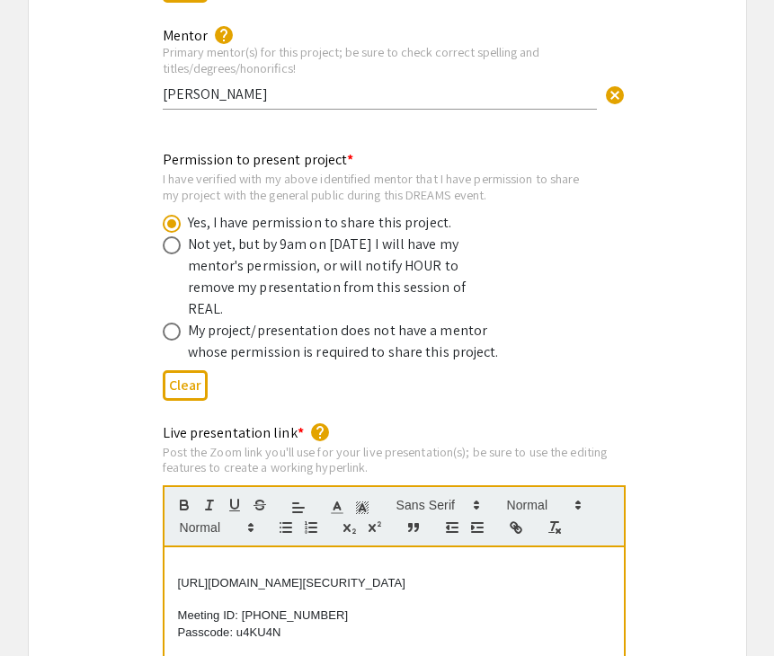
drag, startPoint x: 447, startPoint y: 563, endPoint x: 151, endPoint y: 529, distance: 297.6
click at [151, 529] on div "Live presentation link * help Post the Zoom link you'll use for your live prese…" at bounding box center [387, 633] width 476 height 422
click at [225, 494] on button "button" at bounding box center [234, 505] width 25 height 22
click at [404, 576] on u "https://us05web.zoom.us/j/3805878580?pwd=uwuZ1HI4xFewdIMRVh9YPXW6EbsU8R.1" at bounding box center [291, 582] width 227 height 13
click at [405, 576] on u "https://us05web.zoom.us/j/3805878580?pwd=uwuZ1HI4xFewdIMRVh9YPXW6EbsU8R.1" at bounding box center [291, 582] width 227 height 13
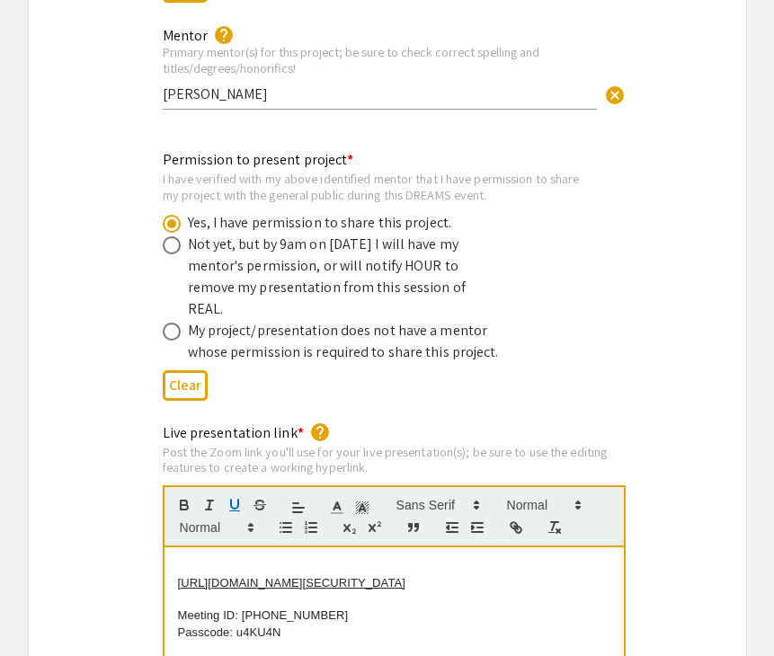
click at [436, 575] on p "https://us05web.zoom.us/j/3805878580?pwd=uwuZ1HI4xFewdIMRVh9YPXW6EbsU8R.1" at bounding box center [394, 583] width 432 height 16
click at [240, 558] on p at bounding box center [394, 566] width 432 height 16
drag, startPoint x: 266, startPoint y: 530, endPoint x: 129, endPoint y: 529, distance: 137.5
click at [129, 529] on div "Live presentation link * help Post the Zoom link you'll use for your live prese…" at bounding box center [387, 633] width 717 height 422
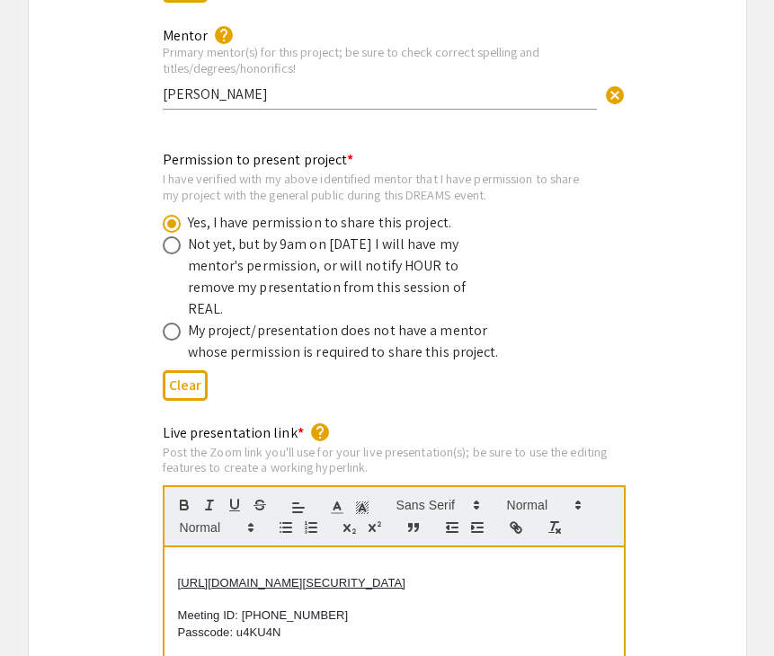
drag, startPoint x: 449, startPoint y: 558, endPoint x: 126, endPoint y: 522, distance: 325.5
click at [126, 522] on div "Live presentation link * help Post the Zoom link you'll use for your live prese…" at bounding box center [387, 633] width 717 height 422
copy div "https://us05web.zoom.us/j/3805878580?pwd=uwuZ1HI4xFewdIMRVh9YPXW6EbsU8R.1"
click at [333, 500] on icon at bounding box center [337, 508] width 16 height 16
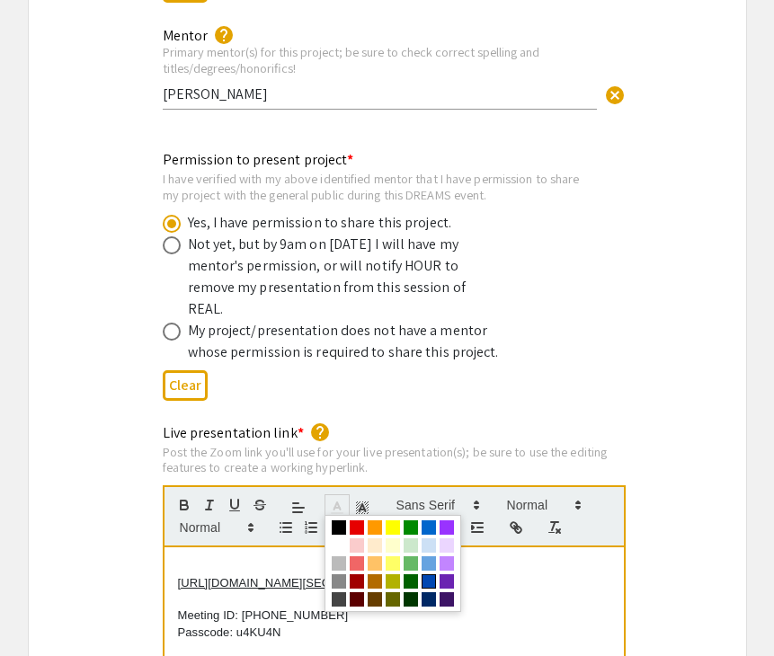
click at [431, 574] on span at bounding box center [428, 581] width 14 height 14
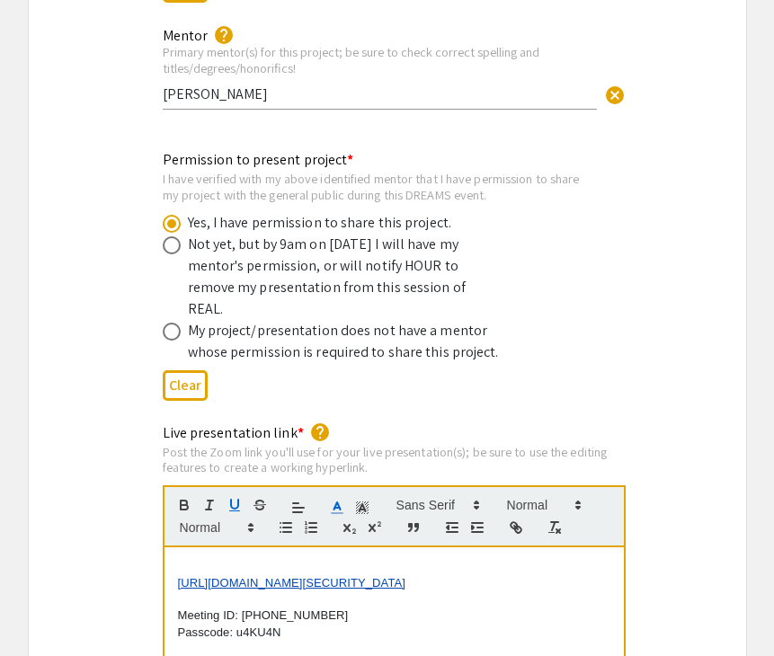
click at [280, 576] on u "https://us05web.zoom.us/j/3805878580?pwd=uwuZ1HI4xFewdIMRVh9YPXW6EbsU8R.1" at bounding box center [291, 582] width 227 height 13
click at [274, 575] on p "https://us05web.zoom.us/j/3805878580?pwd=uwuZ1HI4xFewdIMRVh9YPXW6EbsU8R.1" at bounding box center [394, 583] width 432 height 16
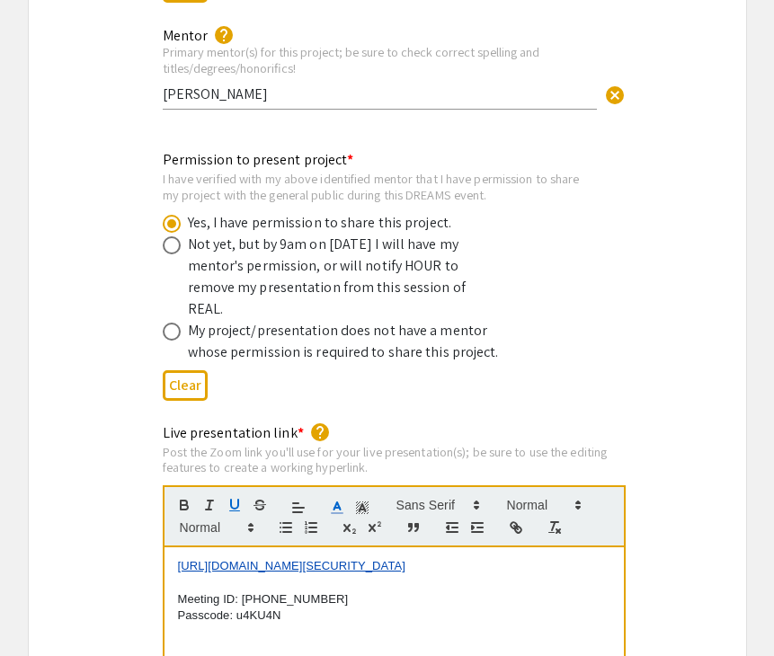
scroll to position [3410, 0]
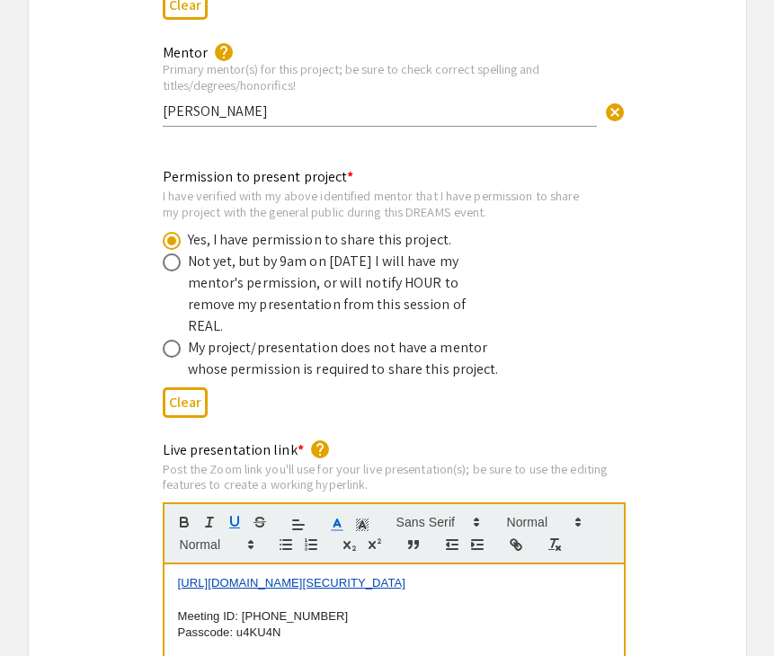
click at [668, 524] on div "Live presentation link * help Post the Zoom link you'll use for your live prese…" at bounding box center [387, 650] width 717 height 422
drag, startPoint x: 452, startPoint y: 569, endPoint x: 169, endPoint y: 546, distance: 284.0
click at [510, 539] on icon "button" at bounding box center [513, 542] width 6 height 6
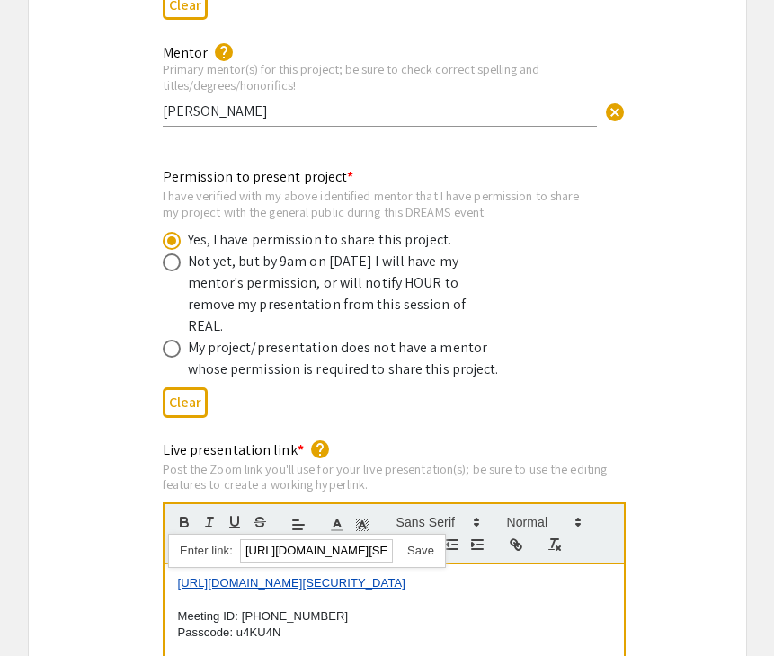
click at [417, 544] on link at bounding box center [413, 550] width 41 height 13
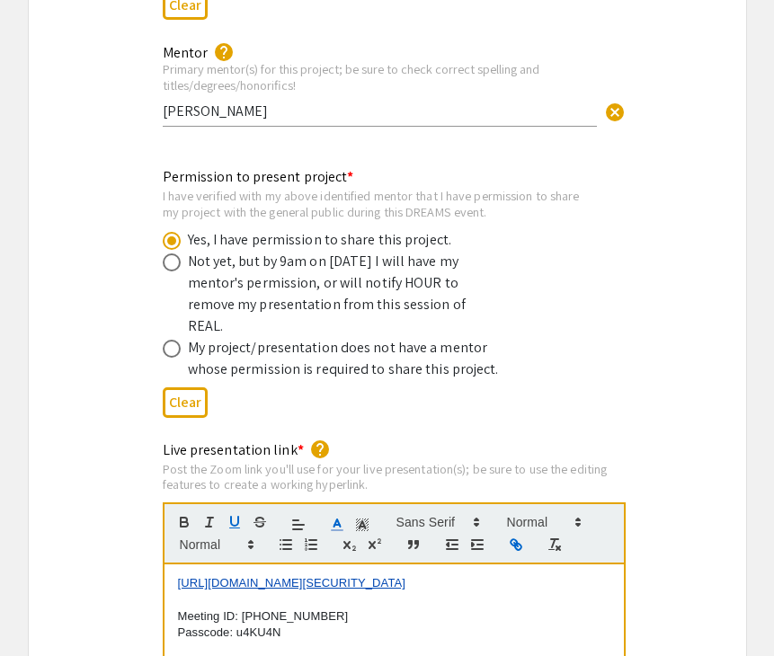
click at [459, 575] on p "https://us05web.zoom.us/j/3805878580?pwd=uwuZ1HI4xFewdIMRVh9YPXW6EbsU8R.1" at bounding box center [394, 583] width 432 height 16
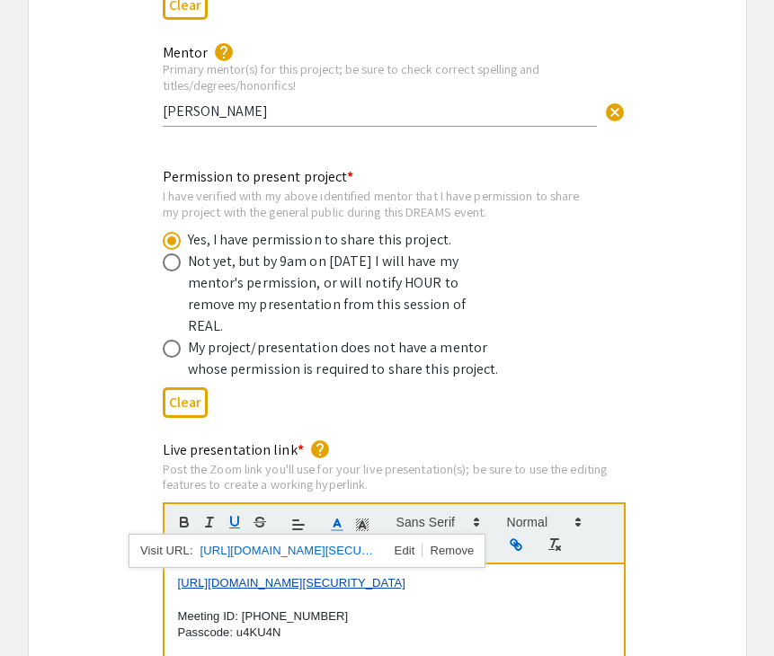
click at [377, 576] on u "https://us05web.zoom.us/j/3805878580?pwd=uwuZ1HI4xFewdIMRVh9YPXW6EbsU8R.1" at bounding box center [291, 582] width 227 height 13
click at [485, 575] on p "https://us05web.zoom.us/j/3805878580?pwd=uwuZ1HI4xFewdIMRVh9YPXW6EbsU8R.1" at bounding box center [394, 583] width 432 height 16
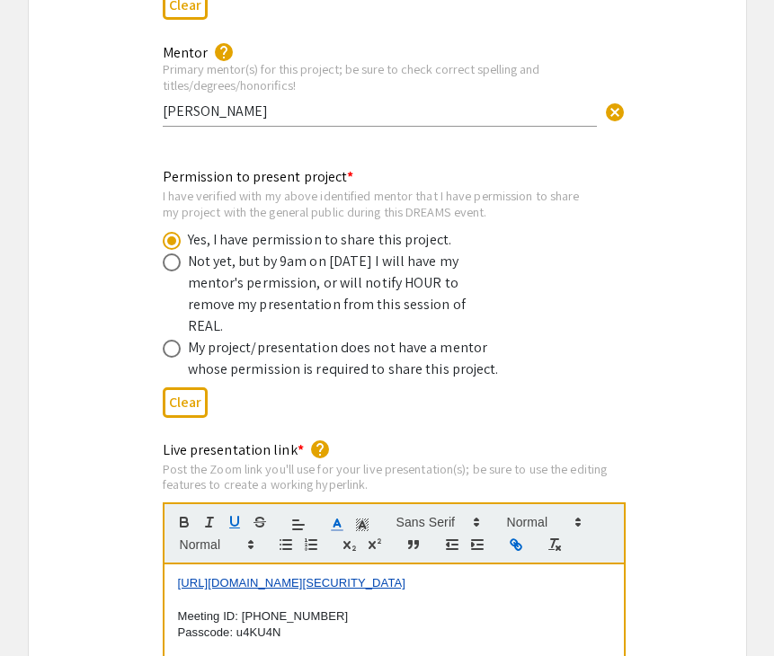
click at [481, 592] on p at bounding box center [394, 600] width 432 height 16
click at [359, 576] on u "https://us05web.zoom.us/j/3805878580?pwd=uwuZ1HI4xFewdIMRVh9YPXW6EbsU8R.1" at bounding box center [291, 582] width 227 height 13
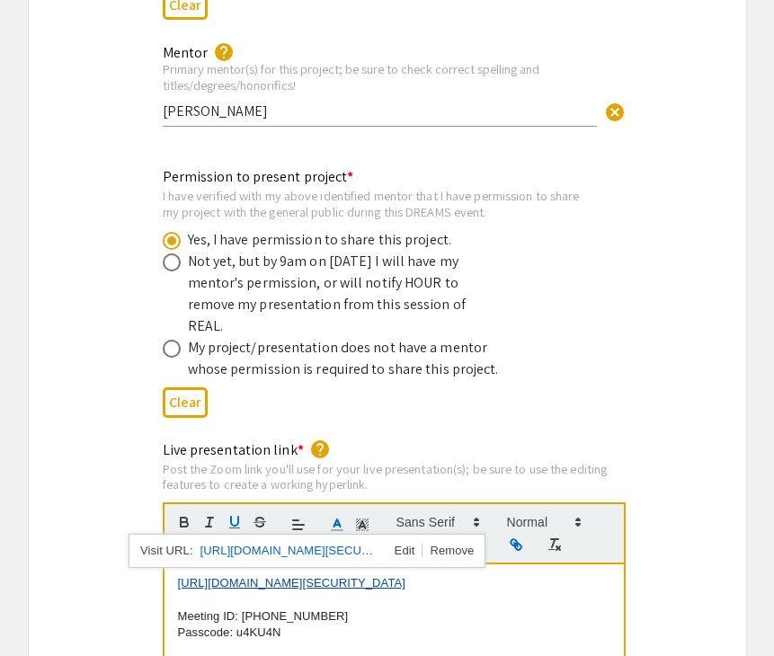
click at [359, 576] on u "https://us05web.zoom.us/j/3805878580?pwd=uwuZ1HI4xFewdIMRVh9YPXW6EbsU8R.1" at bounding box center [291, 582] width 227 height 13
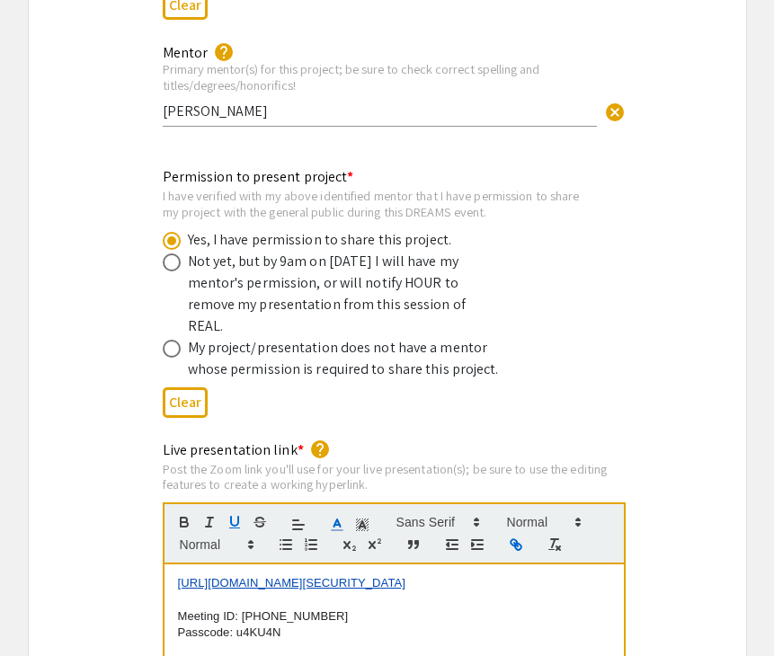
click at [360, 576] on u "https://us05web.zoom.us/j/3805878580?pwd=uwuZ1HI4xFewdIMRVh9YPXW6EbsU8R.1" at bounding box center [291, 582] width 227 height 13
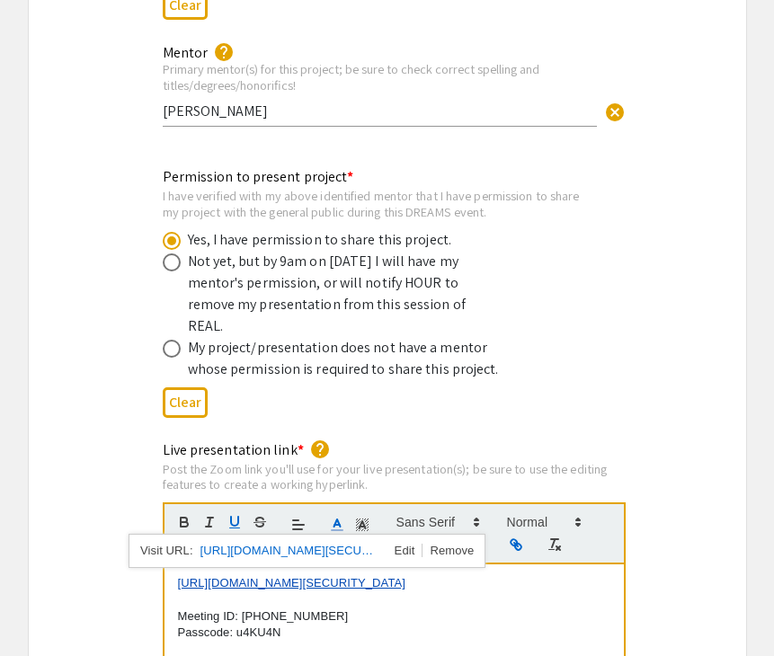
drag, startPoint x: 443, startPoint y: 563, endPoint x: 160, endPoint y: 531, distance: 284.8
click at [160, 531] on div "Live presentation link * help Post the Zoom link you'll use for your live prese…" at bounding box center [387, 650] width 476 height 422
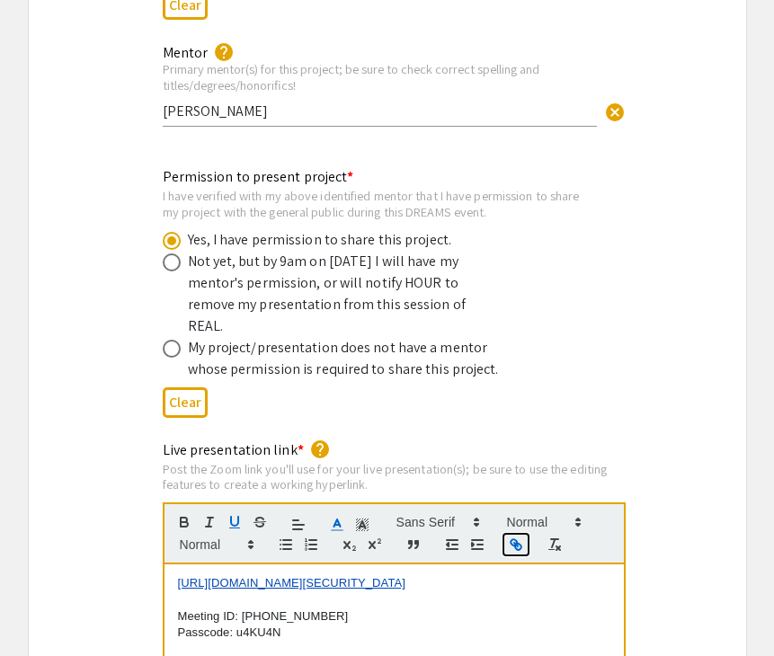
click at [517, 539] on icon "button" at bounding box center [513, 542] width 6 height 6
click at [515, 544] on icon "button" at bounding box center [518, 547] width 6 height 6
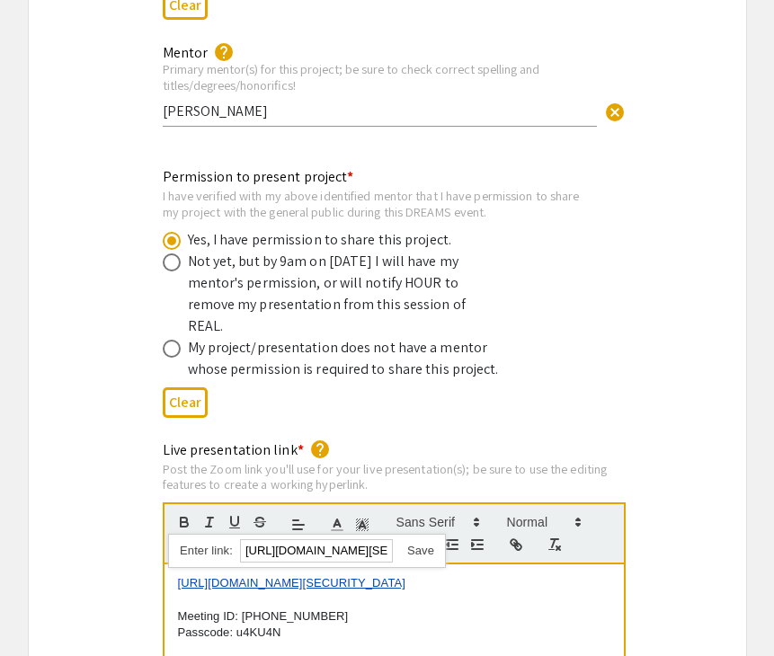
click at [421, 544] on link at bounding box center [413, 550] width 41 height 13
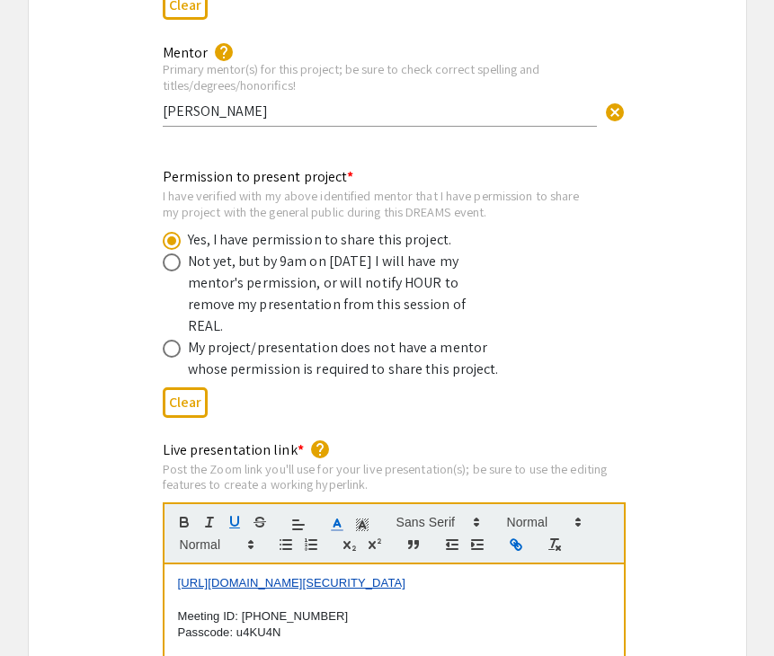
click at [519, 592] on p at bounding box center [394, 600] width 432 height 16
click at [713, 556] on div "Live presentation link * help Post the Zoom link you'll use for your live prese…" at bounding box center [387, 650] width 717 height 422
click at [685, 543] on div "Live presentation link * help Post the Zoom link you'll use for your live prese…" at bounding box center [387, 650] width 717 height 422
click at [672, 511] on div "Live presentation link * help Post the Zoom link you'll use for your live prese…" at bounding box center [387, 650] width 717 height 422
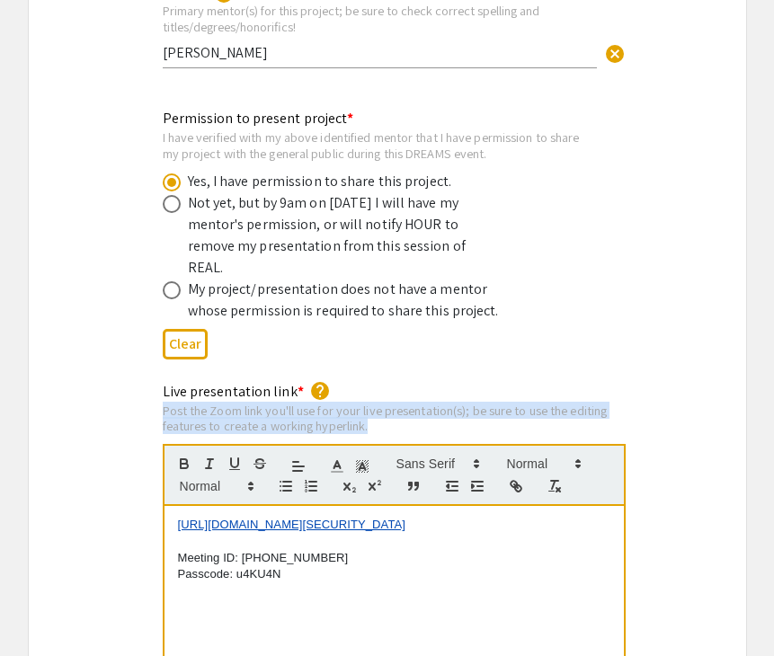
drag, startPoint x: 645, startPoint y: 401, endPoint x: 638, endPoint y: 662, distance: 261.6
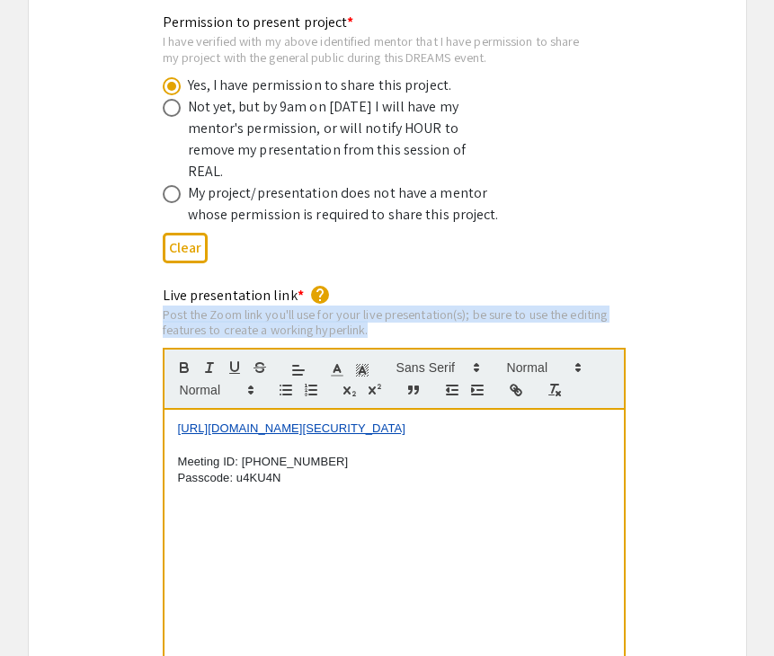
click at [704, 442] on div "Live presentation link * help Post the Zoom link you'll use for your live prese…" at bounding box center [387, 496] width 717 height 422
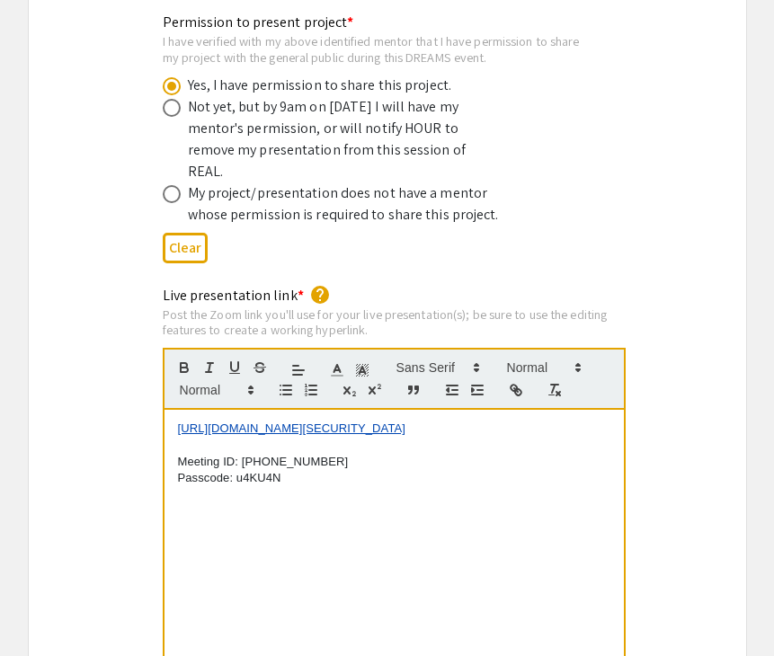
click at [690, 330] on div "Live presentation link * help Post the Zoom link you'll use for your live prese…" at bounding box center [387, 496] width 717 height 422
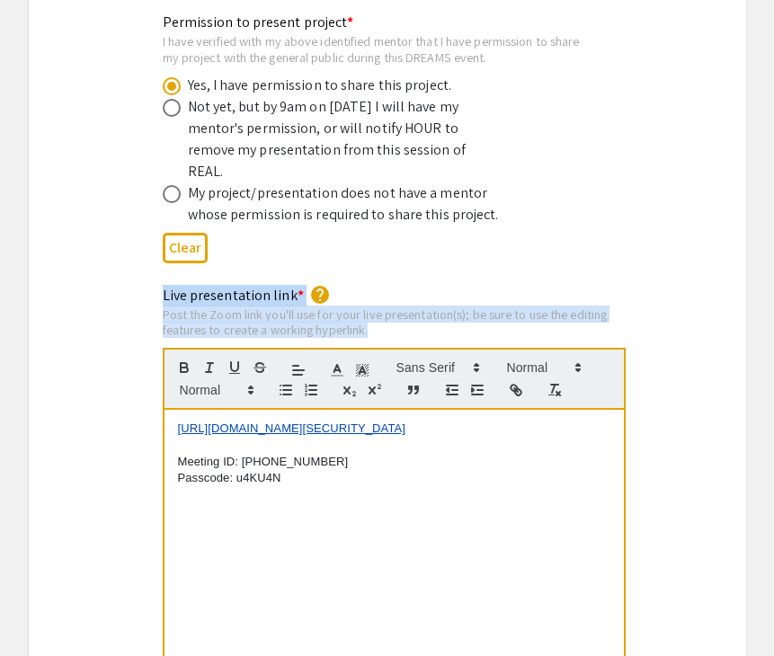
drag, startPoint x: 658, startPoint y: 197, endPoint x: 731, endPoint y: 611, distance: 420.6
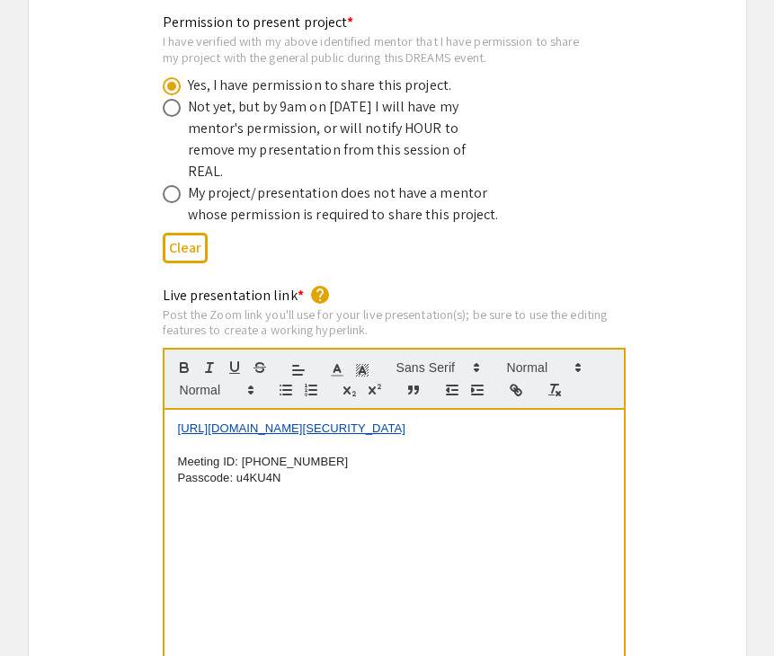
click at [682, 436] on div "Live presentation link * help Post the Zoom link you'll use for your live prese…" at bounding box center [387, 496] width 717 height 422
drag, startPoint x: 668, startPoint y: 385, endPoint x: 662, endPoint y: 643, distance: 258.0
click at [662, 643] on div "Live presentation link * help Post the Zoom link you'll use for your live prese…" at bounding box center [387, 496] width 717 height 422
click at [687, 446] on div "Live presentation link * help Post the Zoom link you'll use for your live prese…" at bounding box center [387, 496] width 717 height 422
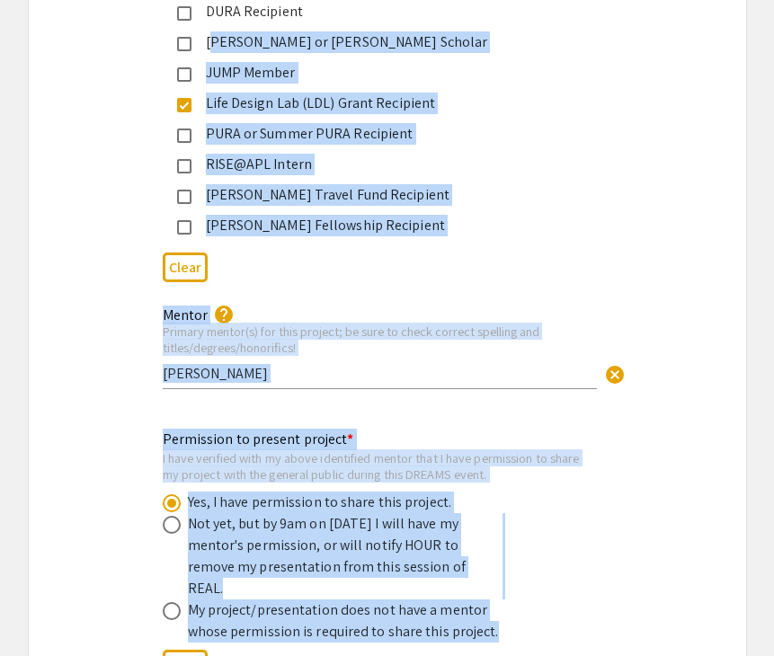
drag, startPoint x: 586, startPoint y: 150, endPoint x: 587, endPoint y: -22, distance: 171.6
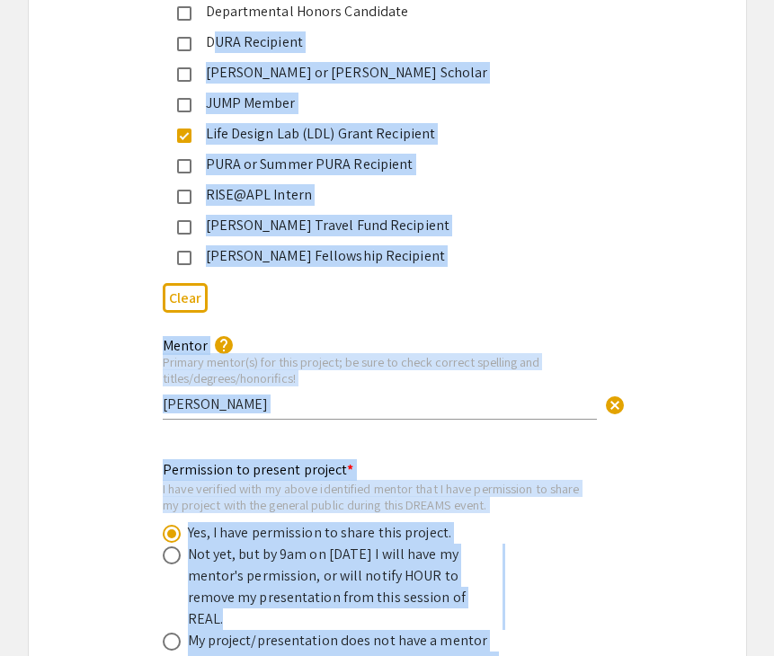
click at [689, 334] on div "Mentor help Primary mentor(s) for this project; be sure to check correct spelli…" at bounding box center [387, 387] width 717 height 107
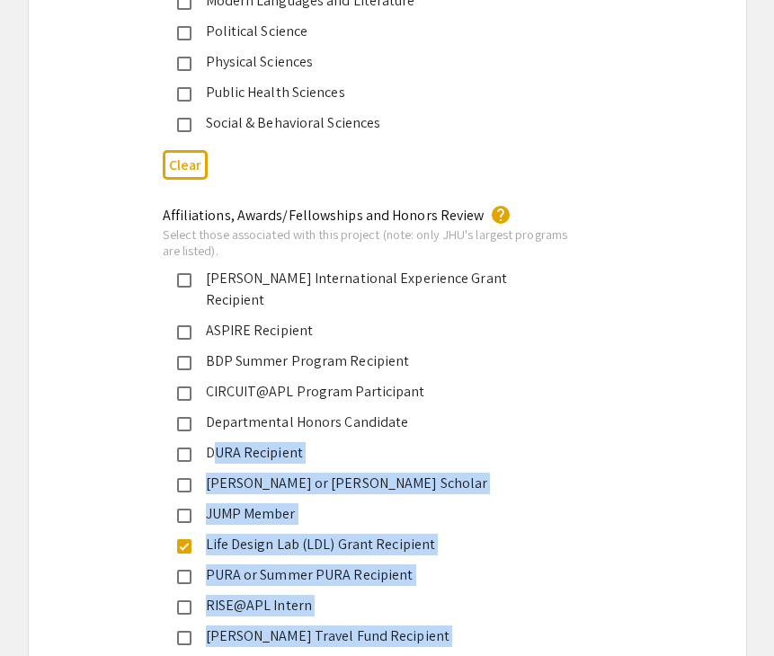
scroll to position [2591, 0]
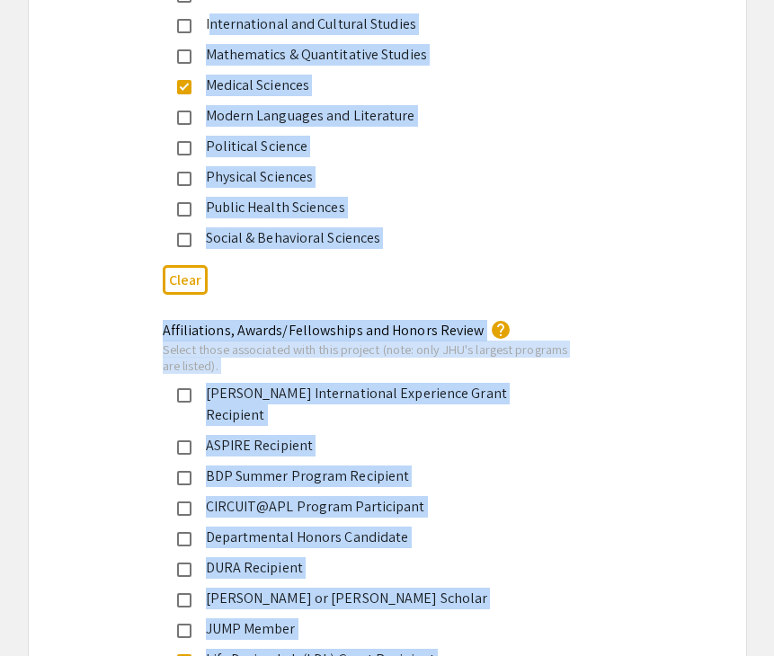
drag, startPoint x: 680, startPoint y: 283, endPoint x: 708, endPoint y: -20, distance: 304.1
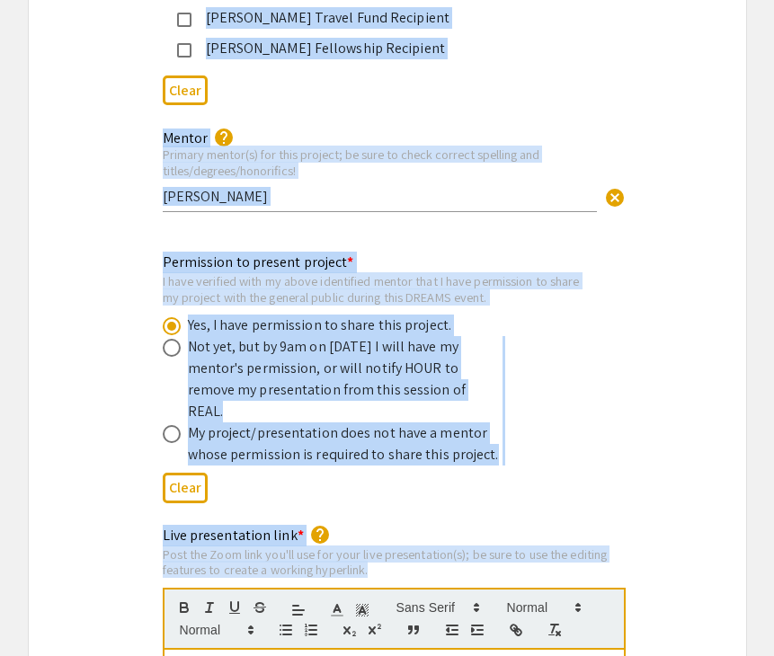
scroll to position [3526, 0]
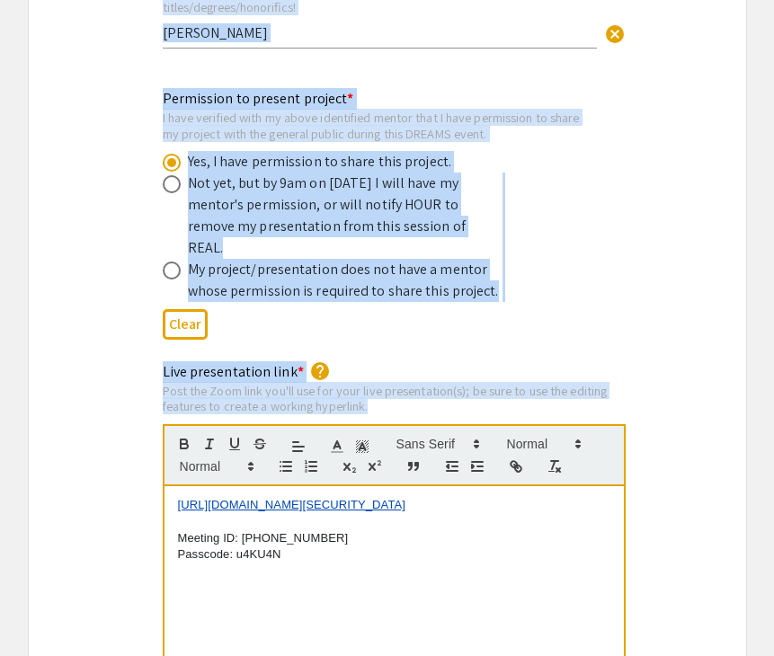
drag, startPoint x: 641, startPoint y: 247, endPoint x: 536, endPoint y: 679, distance: 444.9
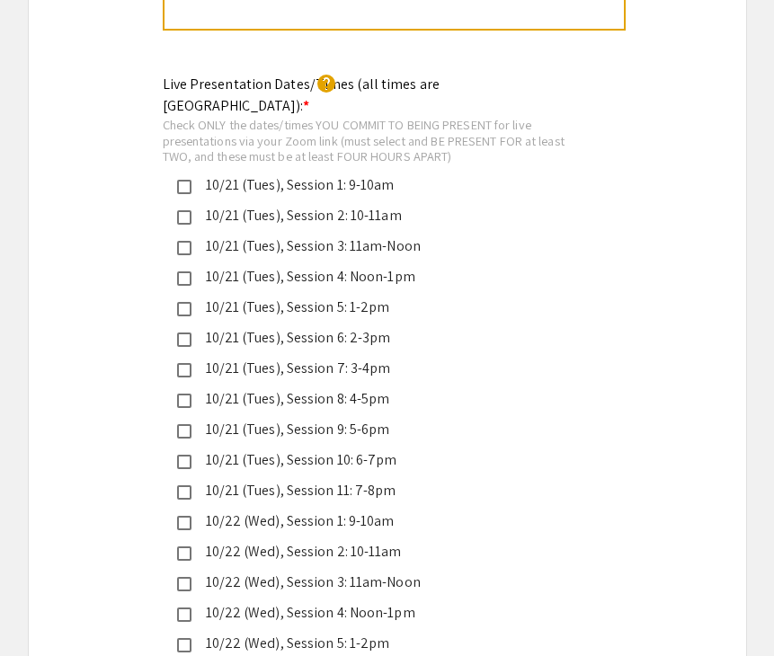
scroll to position [4210, 0]
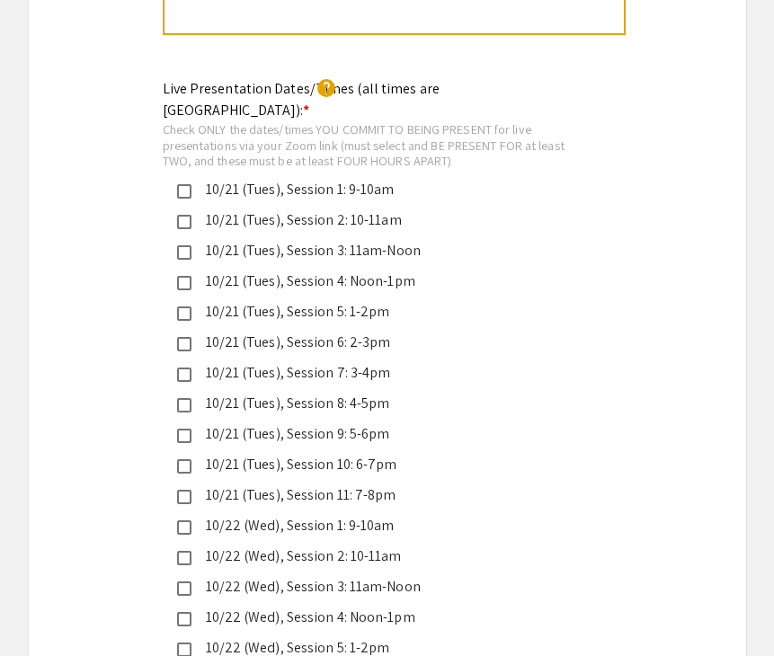
click at [382, 301] on div "10/21 (Tues), Session 5: 1-2pm" at bounding box center [379, 312] width 377 height 22
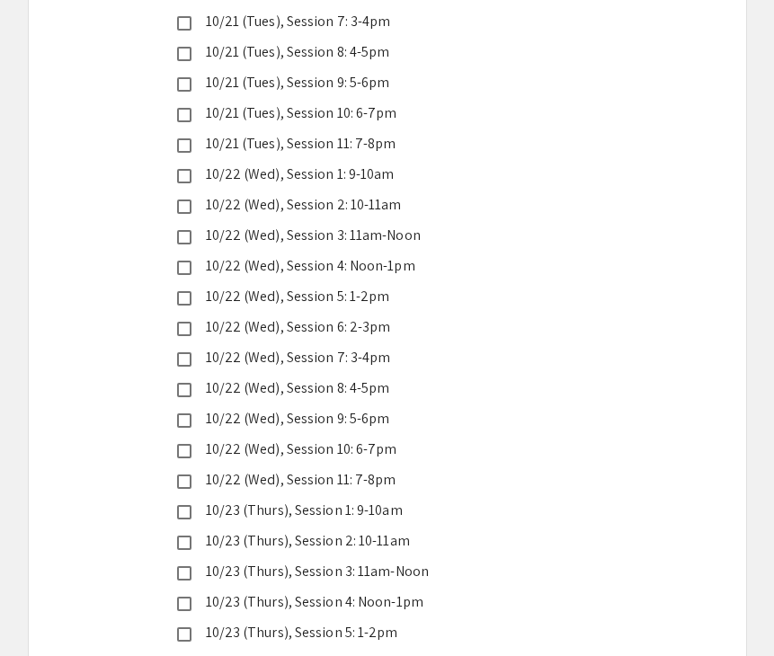
scroll to position [4928, 0]
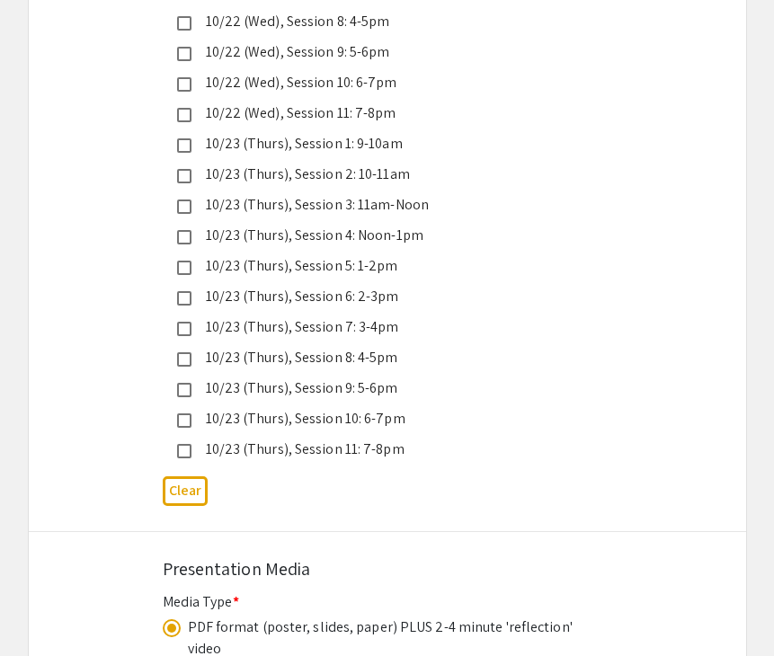
click at [182, 322] on mat-pseudo-checkbox at bounding box center [184, 329] width 14 height 14
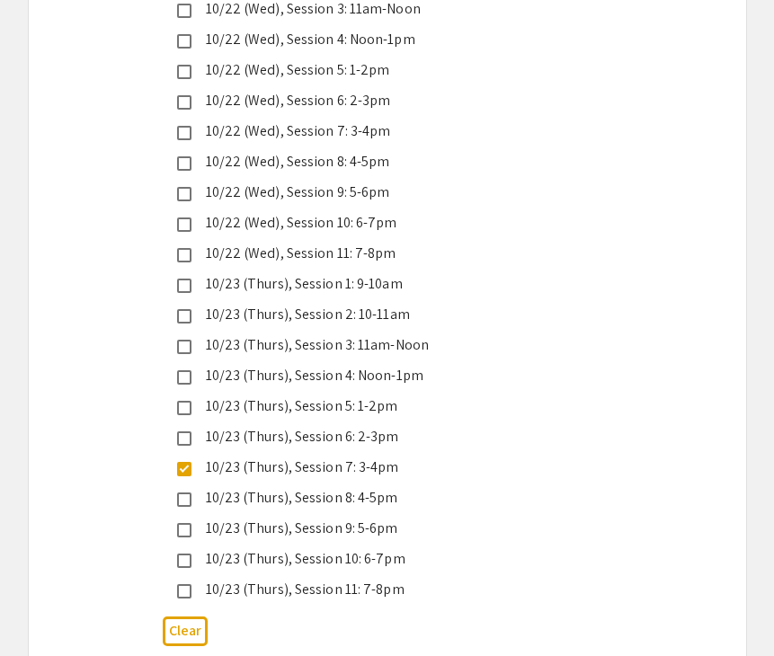
drag, startPoint x: 765, startPoint y: 104, endPoint x: 765, endPoint y: -16, distance: 120.4
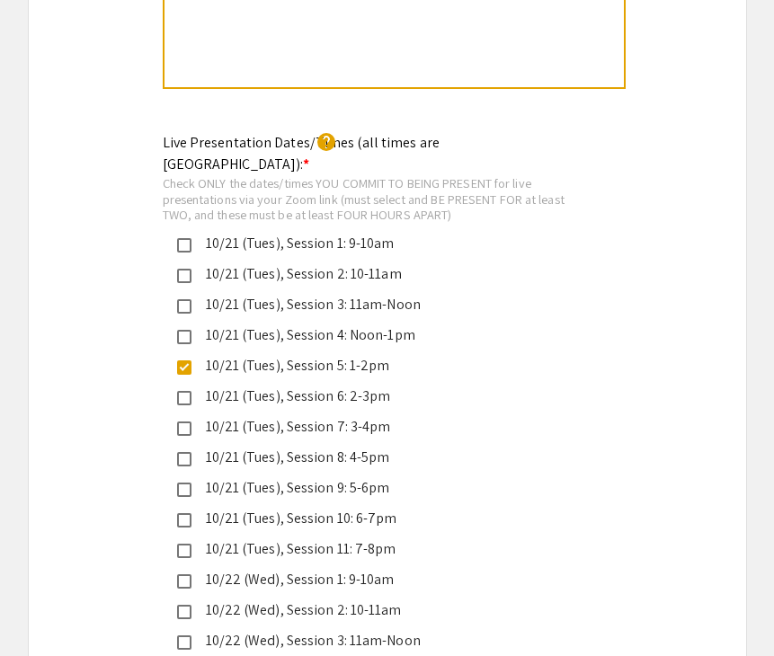
scroll to position [3980, 0]
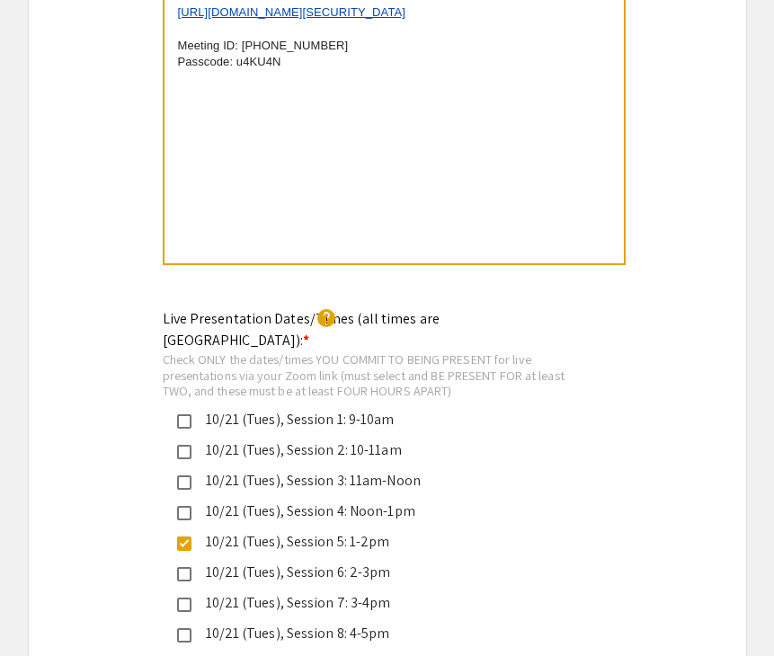
click at [707, 198] on div "Live presentation link * help Post the Zoom link you'll use for your live prese…" at bounding box center [387, 80] width 717 height 422
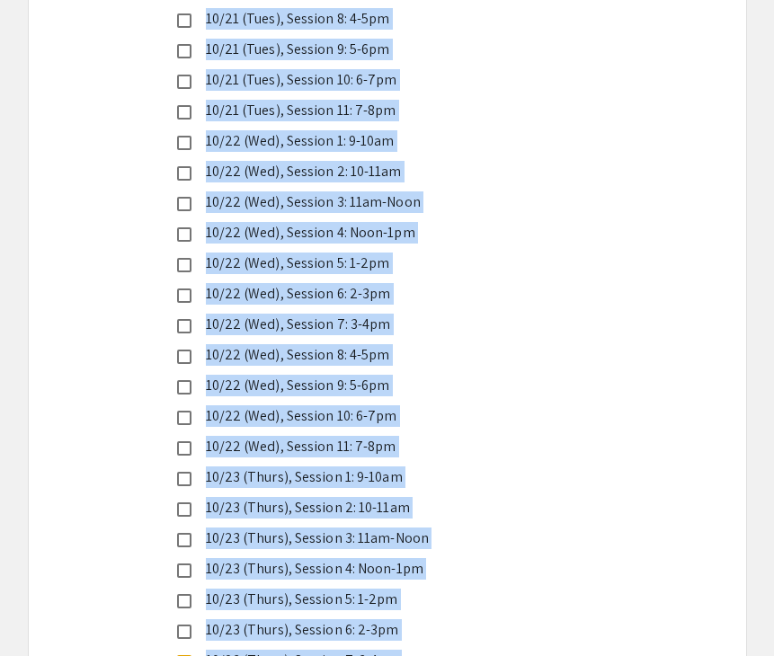
scroll to position [4831, 0]
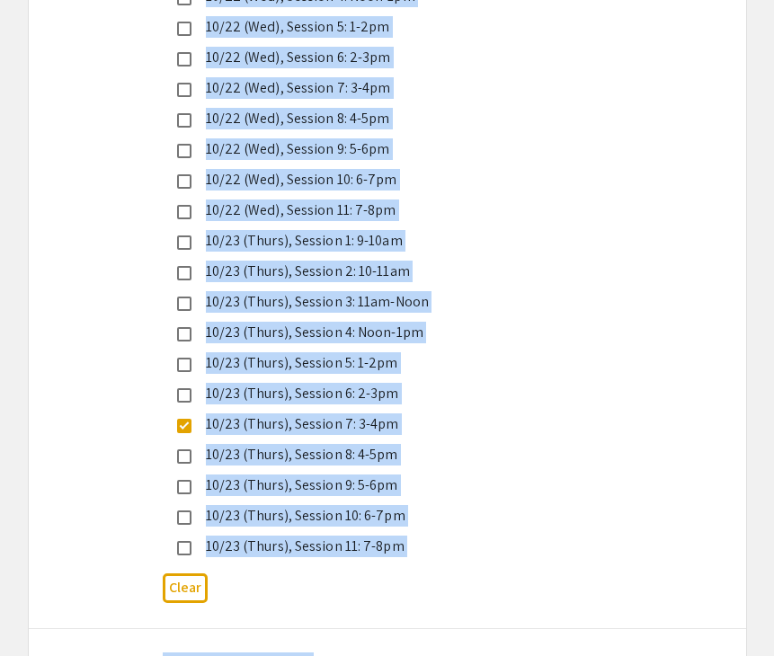
drag, startPoint x: 633, startPoint y: 306, endPoint x: 599, endPoint y: 679, distance: 375.3
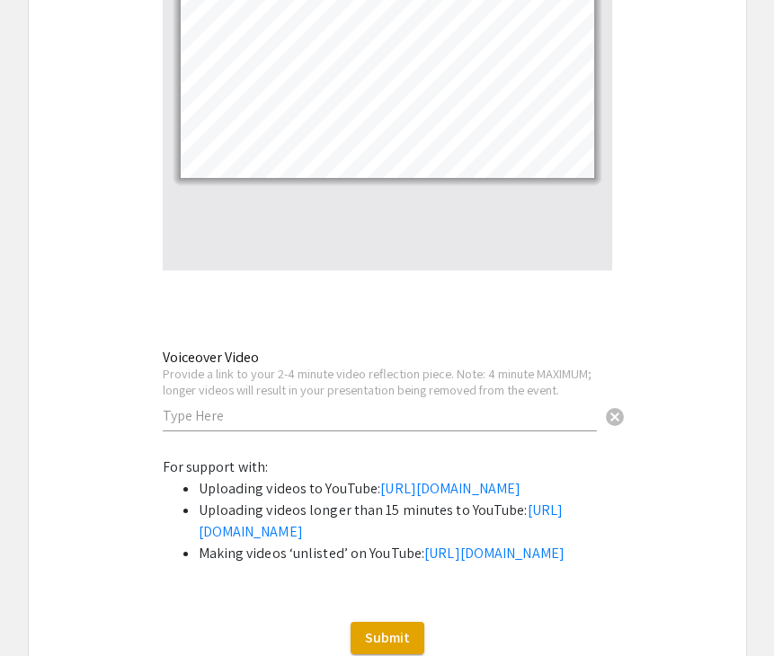
scroll to position [5840, 0]
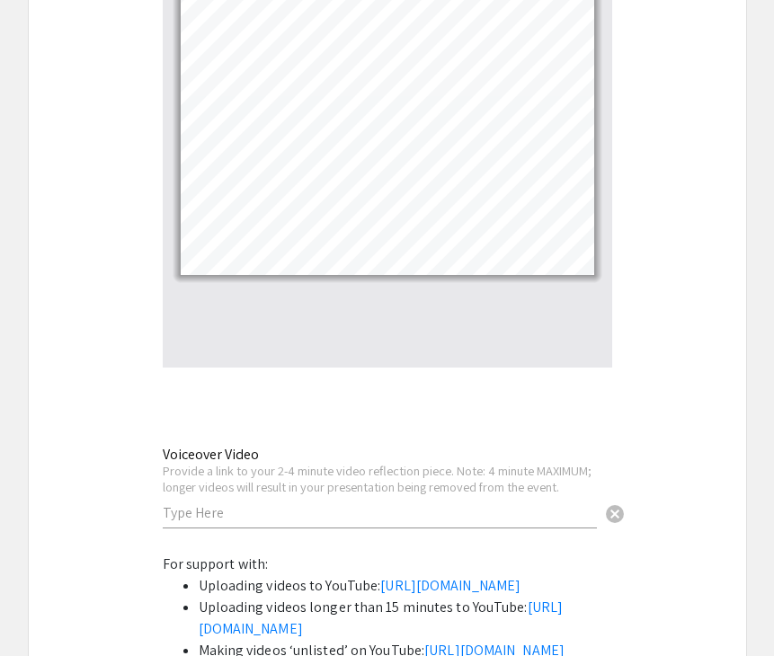
drag, startPoint x: 667, startPoint y: 386, endPoint x: 692, endPoint y: -5, distance: 391.7
drag, startPoint x: 697, startPoint y: 289, endPoint x: 714, endPoint y: -75, distance: 365.2
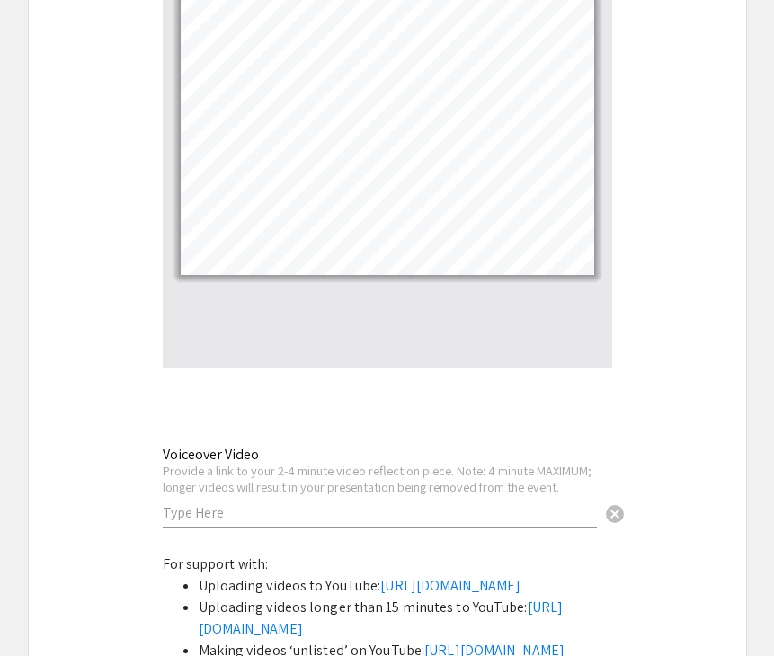
drag, startPoint x: 686, startPoint y: 281, endPoint x: 697, endPoint y: -21, distance: 302.2
drag, startPoint x: 698, startPoint y: 351, endPoint x: 691, endPoint y: 35, distance: 316.4
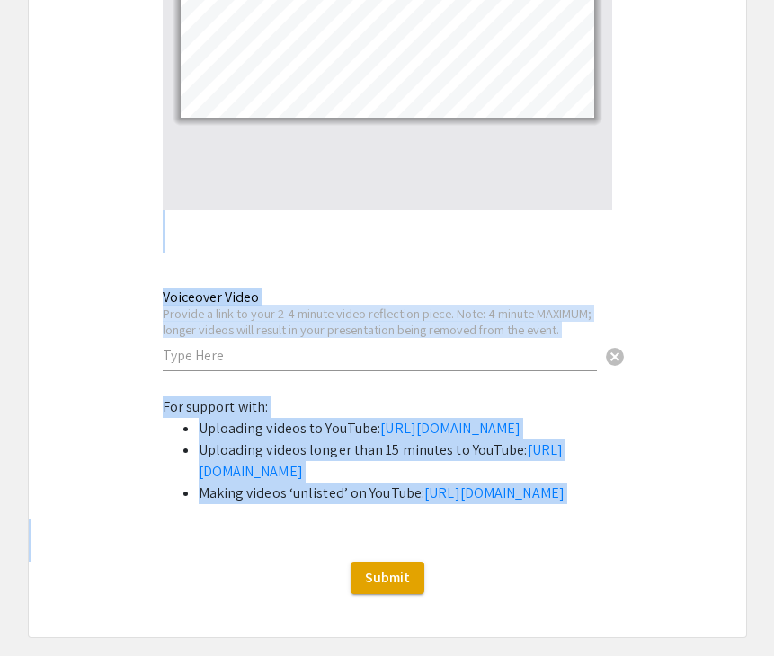
scroll to position [6119, 0]
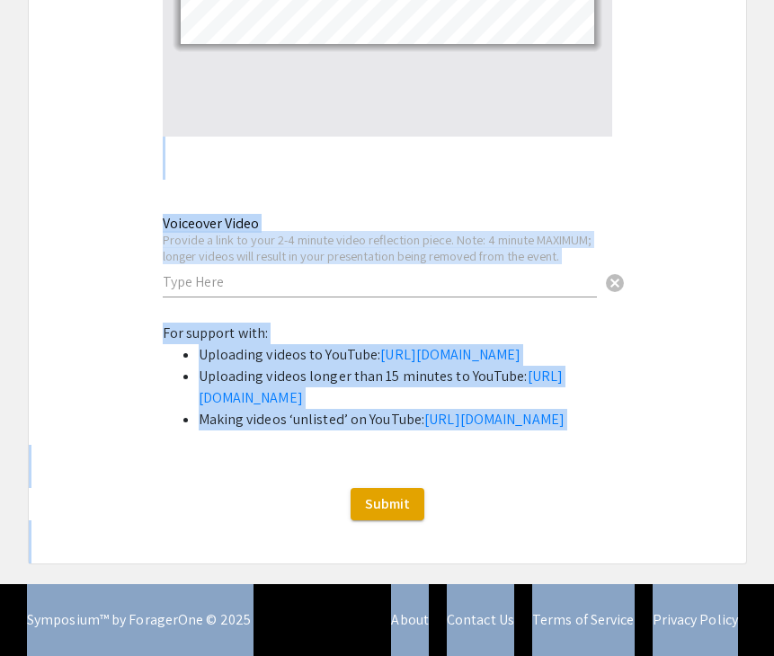
drag, startPoint x: 521, startPoint y: 326, endPoint x: 522, endPoint y: 662, distance: 336.1
click at [678, 493] on div "Submit" at bounding box center [387, 504] width 717 height 32
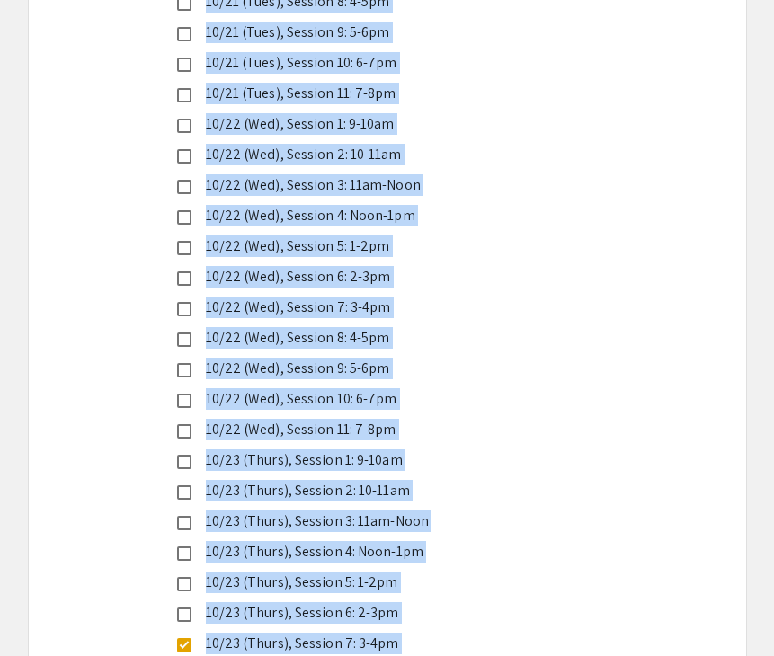
drag, startPoint x: 694, startPoint y: 490, endPoint x: 739, endPoint y: -95, distance: 586.8
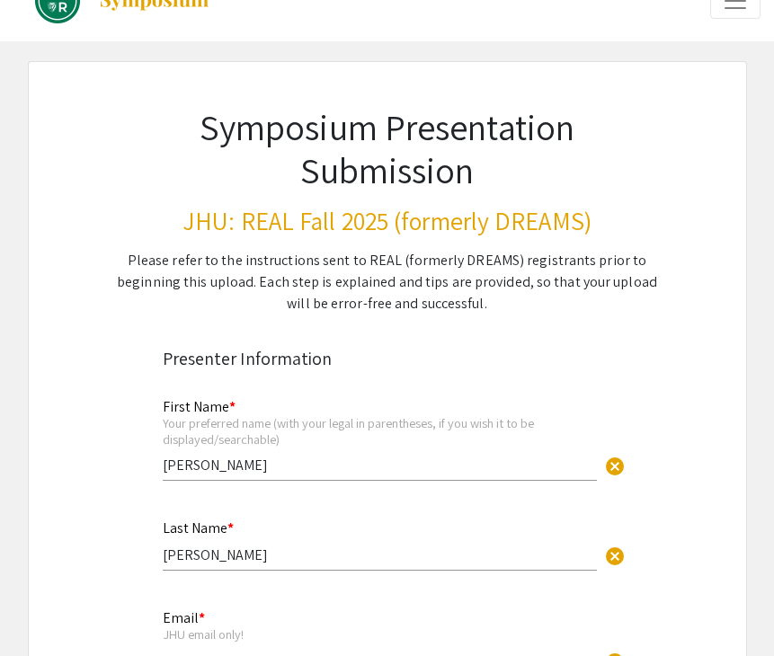
scroll to position [0, 0]
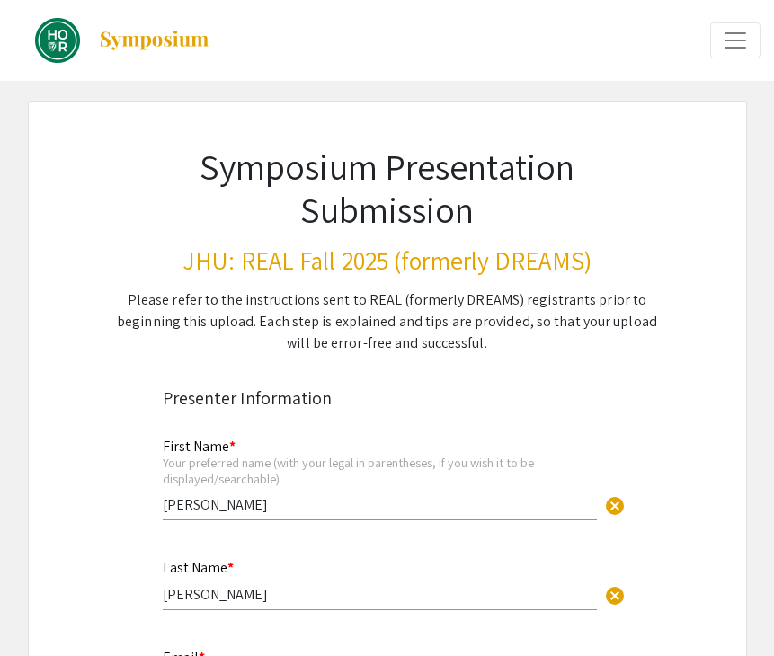
click at [680, 190] on div "Symposium Presentation Submission JHU: REAL Fall 2025 (formerly DREAMS) Please …" at bounding box center [387, 228] width 629 height 253
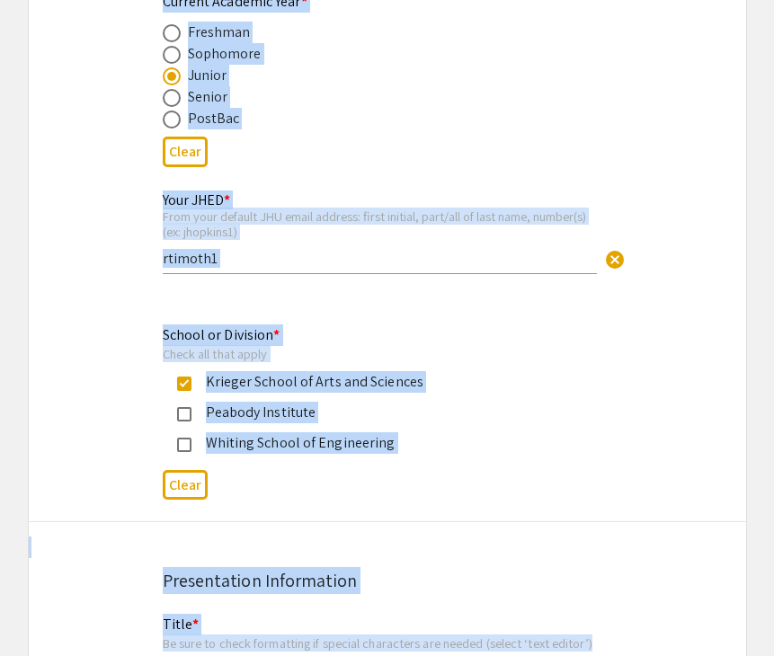
drag, startPoint x: 586, startPoint y: 174, endPoint x: 481, endPoint y: 678, distance: 515.0
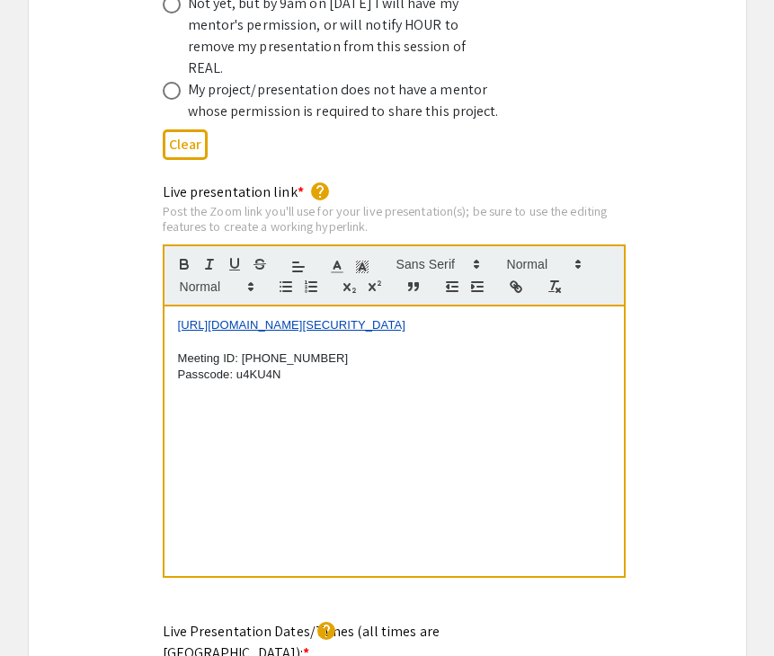
scroll to position [3676, 0]
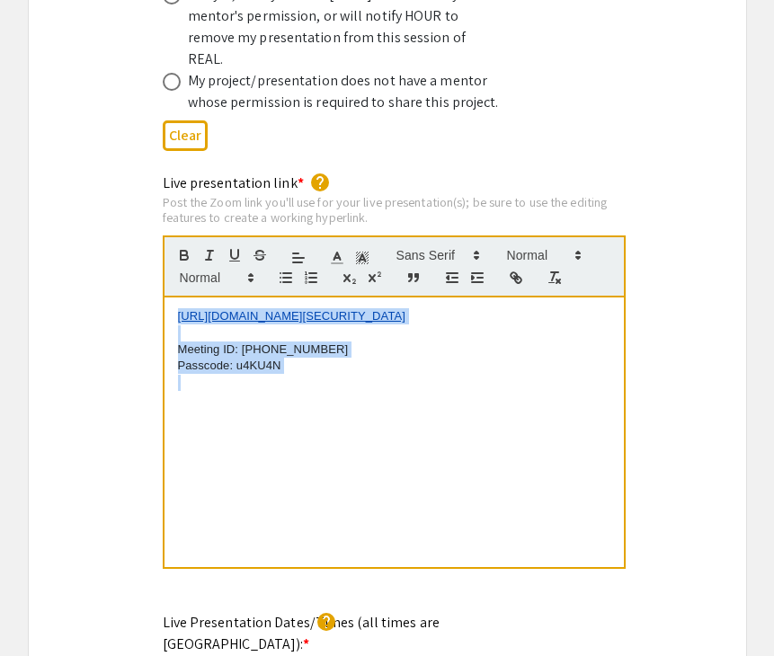
drag, startPoint x: 300, startPoint y: 356, endPoint x: 165, endPoint y: 257, distance: 167.2
click at [165, 257] on quill-editor "https://us05web.zoom.us/j/3805878580?pwd=uwuZ1HI4xFewdIMRVh9YPXW6EbsU8R.1 Meeti…" at bounding box center [394, 402] width 463 height 334
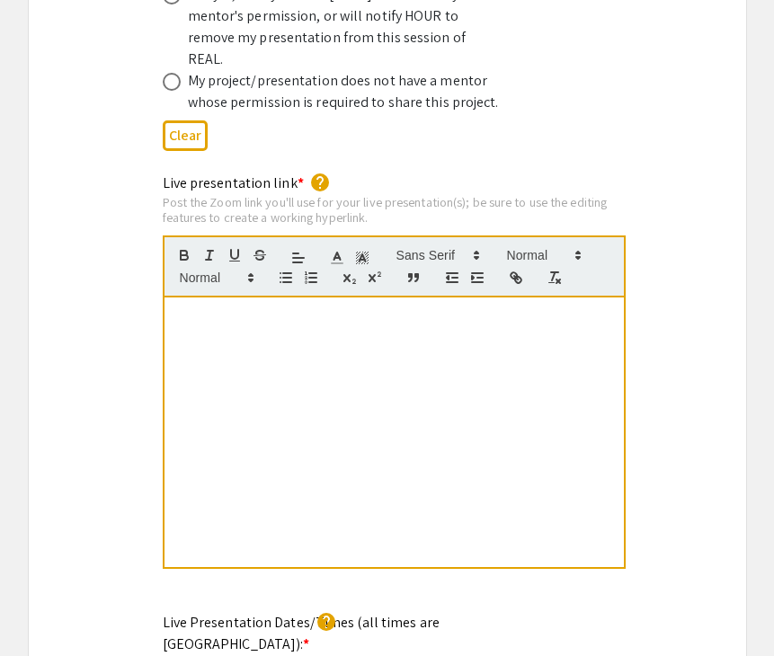
click at [724, 335] on div "Live presentation link * help Post the Zoom link you'll use for your live prese…" at bounding box center [387, 384] width 717 height 422
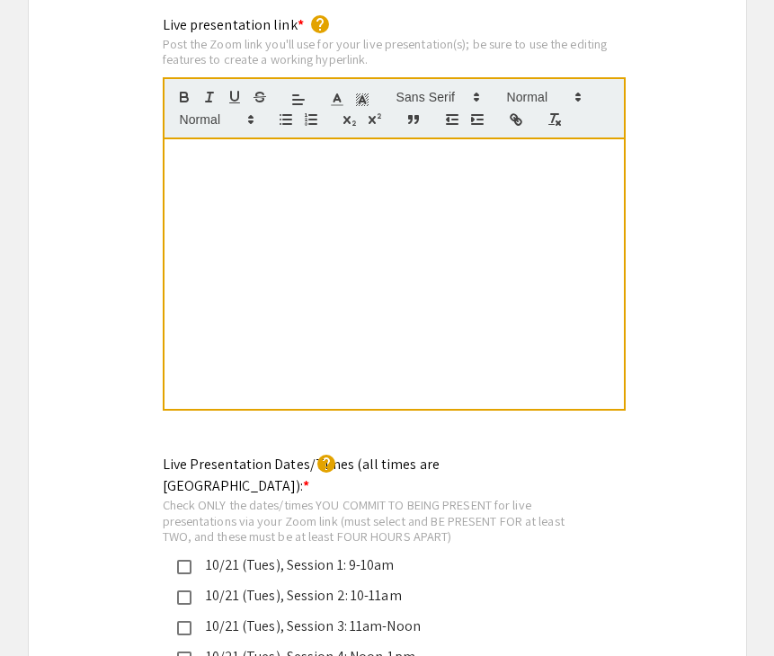
drag, startPoint x: 651, startPoint y: 386, endPoint x: 619, endPoint y: 679, distance: 294.6
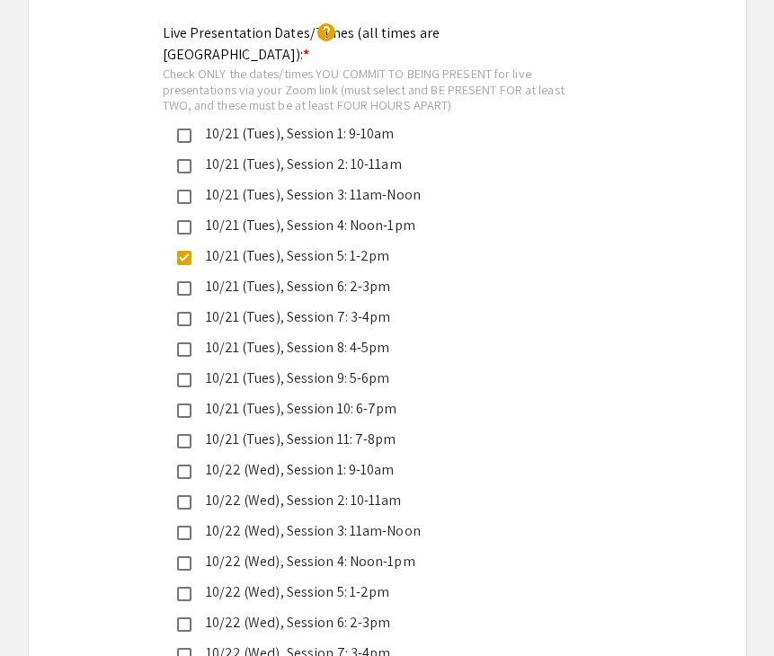
drag, startPoint x: 687, startPoint y: 376, endPoint x: 661, endPoint y: 666, distance: 291.4
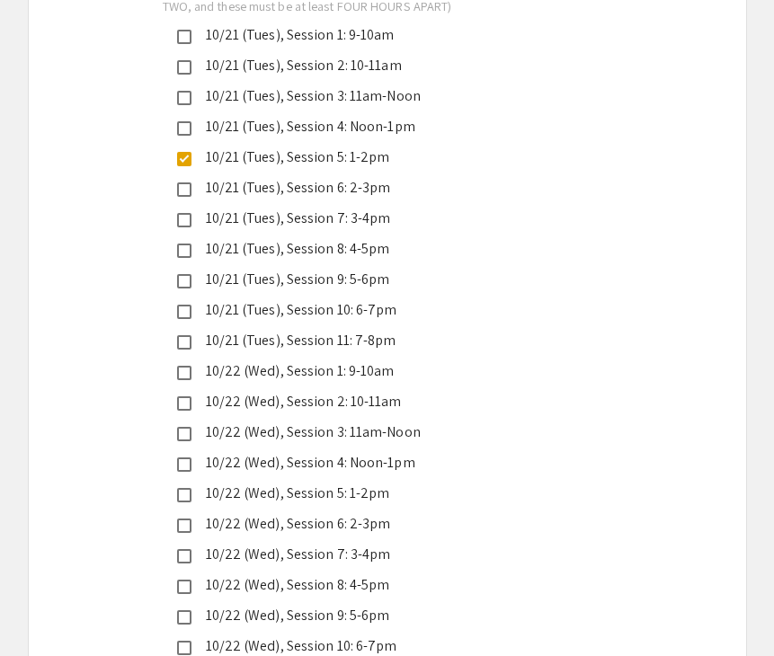
click at [623, 470] on div "Live Presentation Dates/Times (all times are Eastern US): * help Check ONLY the…" at bounding box center [387, 500] width 717 height 1153
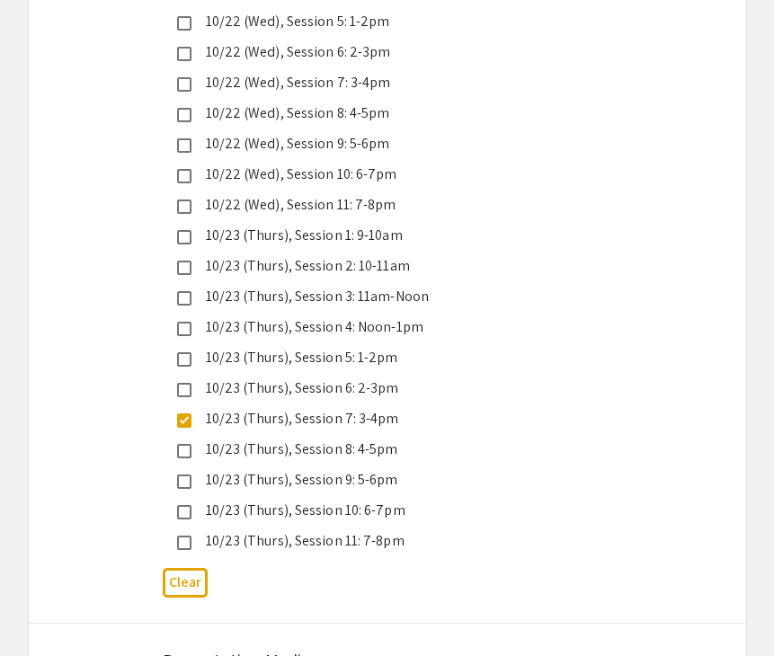
drag, startPoint x: 621, startPoint y: 474, endPoint x: 620, endPoint y: 666, distance: 191.4
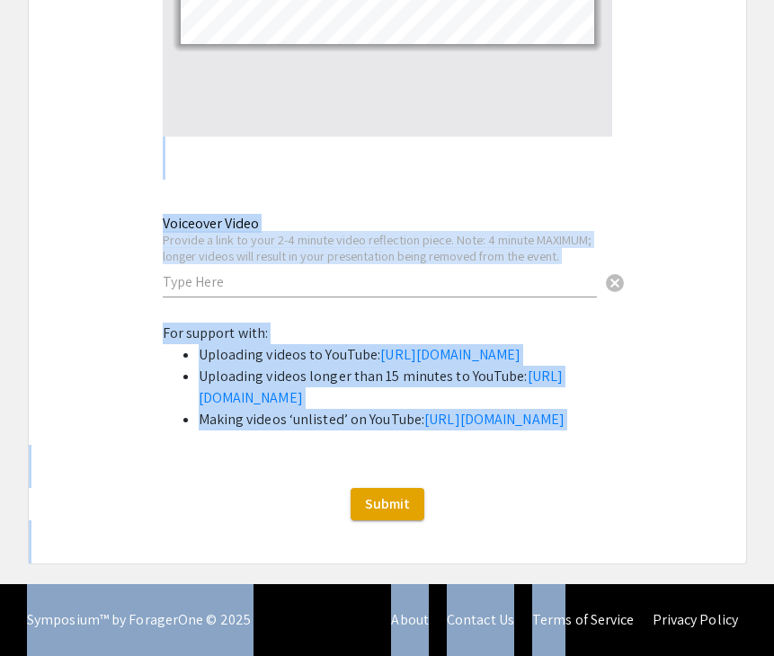
scroll to position [6119, 0]
drag, startPoint x: 566, startPoint y: 536, endPoint x: 565, endPoint y: 654, distance: 118.6
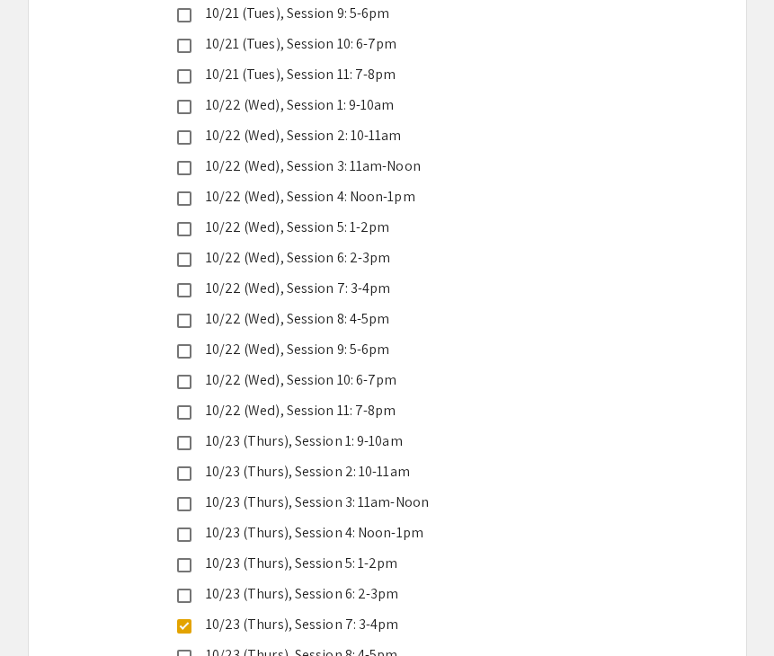
drag, startPoint x: 671, startPoint y: 345, endPoint x: 689, endPoint y: -58, distance: 403.0
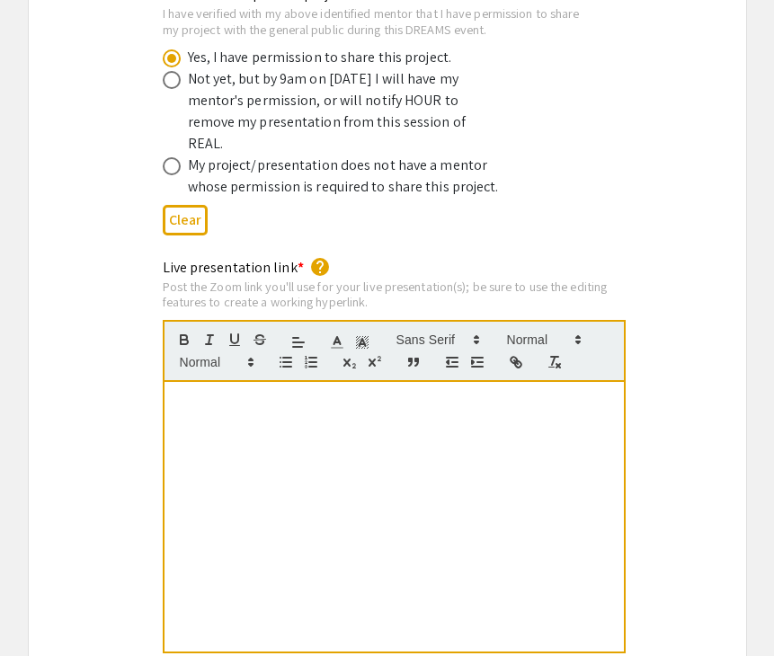
scroll to position [3615, 0]
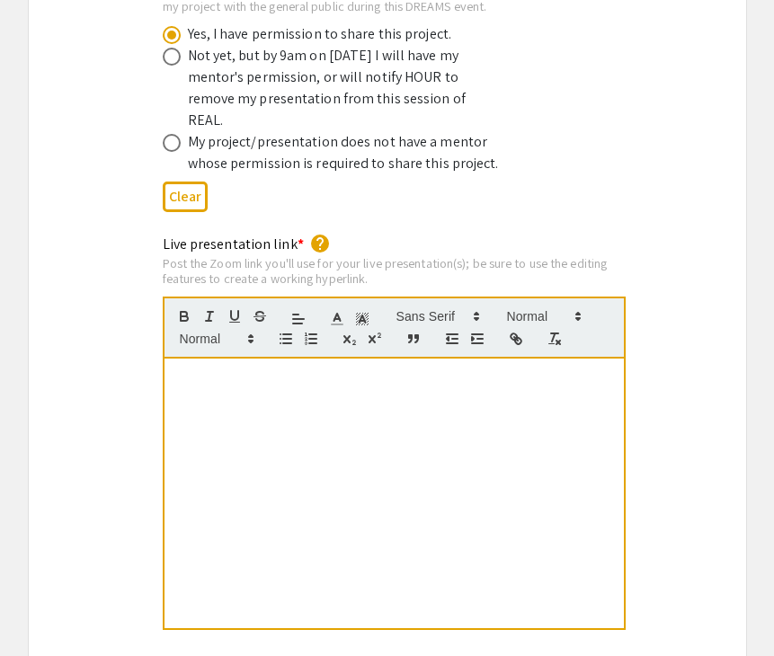
click at [362, 386] on div at bounding box center [393, 494] width 459 height 270
drag, startPoint x: 437, startPoint y: 350, endPoint x: 153, endPoint y: 360, distance: 284.2
click at [153, 360] on div "Live presentation link * help Post the Zoom link you'll use for your live prese…" at bounding box center [387, 445] width 476 height 422
click at [511, 333] on icon "button" at bounding box center [513, 336] width 6 height 6
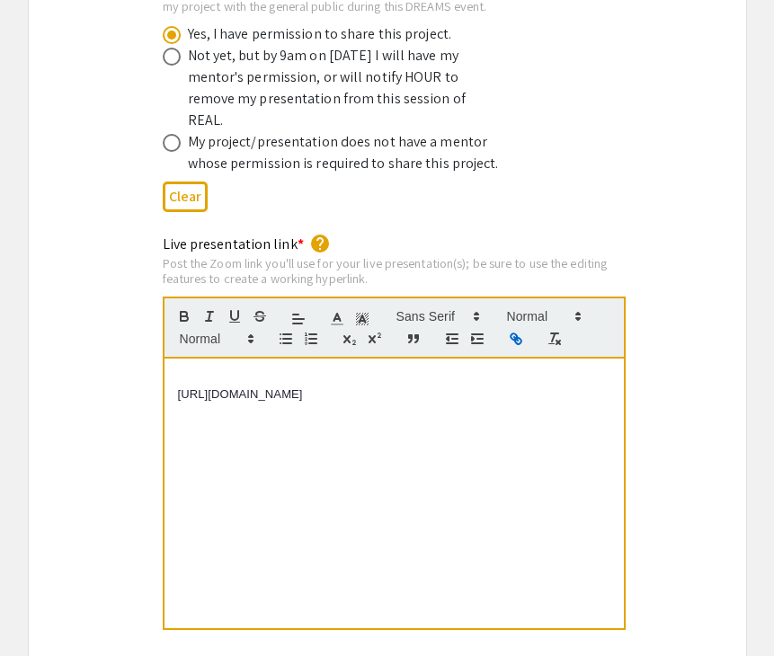
type input "https://JHUBlueJays.zoom.us/j/9833866566"
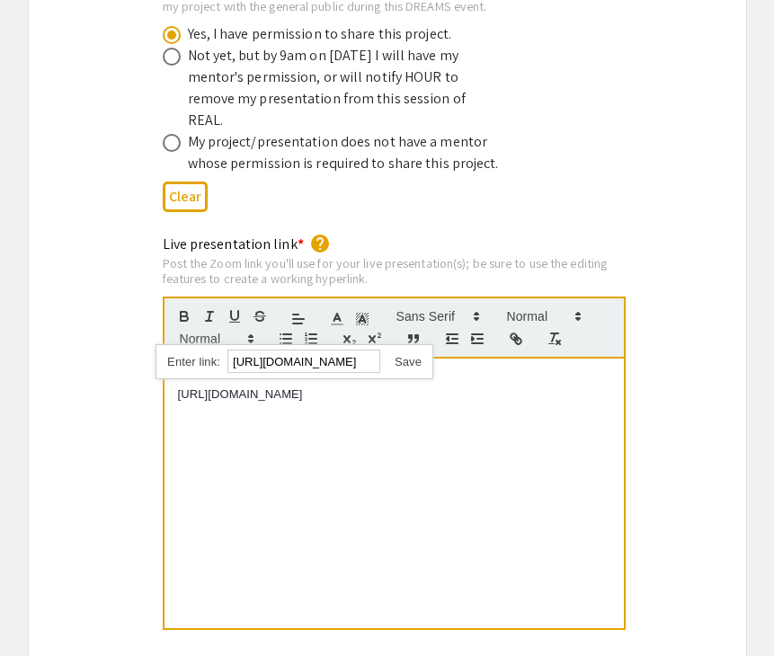
click at [409, 355] on link at bounding box center [400, 361] width 41 height 13
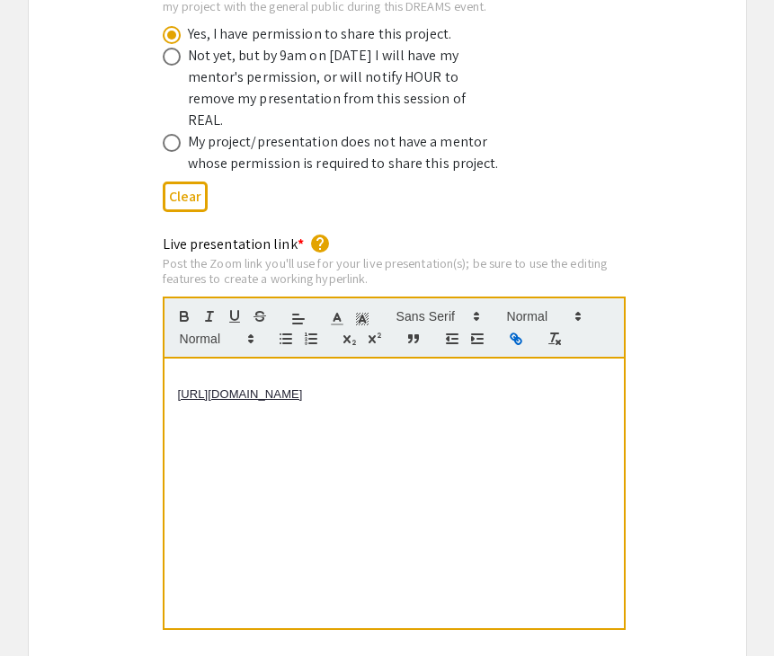
click at [385, 403] on div "https://JHUBlueJays.zoom.us/j/9833866566" at bounding box center [393, 494] width 459 height 270
click at [303, 387] on link "https://JHUBlueJays.zoom.us/j/9833866566" at bounding box center [240, 393] width 125 height 13
click at [675, 301] on div "Live presentation link * help Post the Zoom link you'll use for your live prese…" at bounding box center [387, 445] width 717 height 422
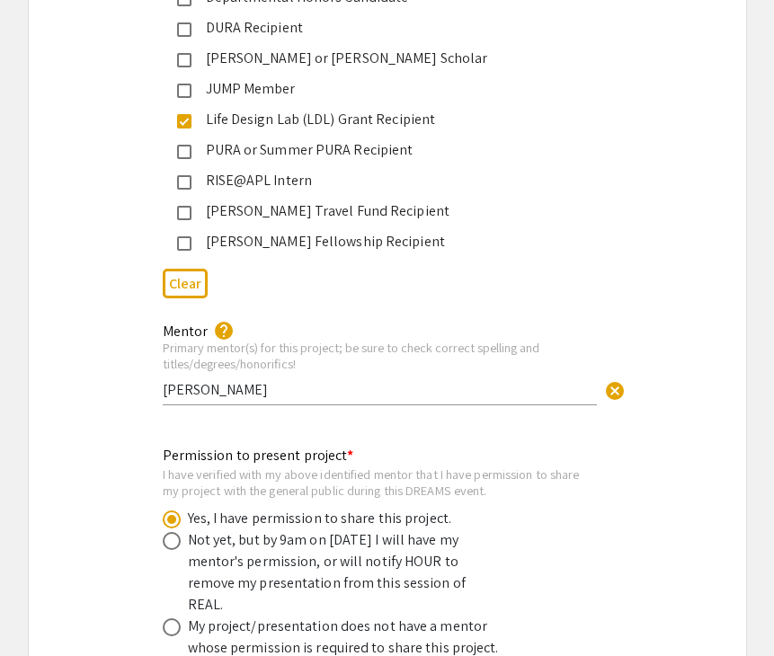
scroll to position [2647, 0]
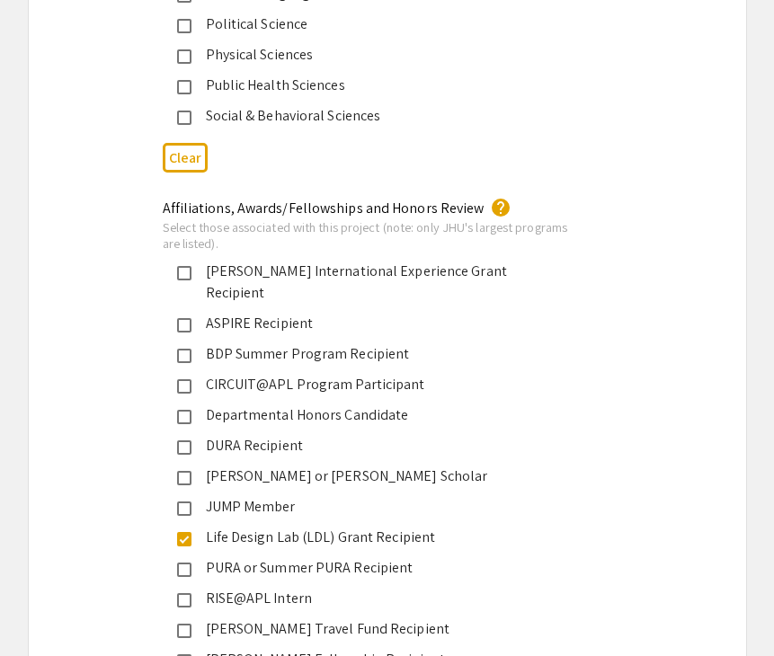
drag, startPoint x: 652, startPoint y: 173, endPoint x: 657, endPoint y: -48, distance: 221.1
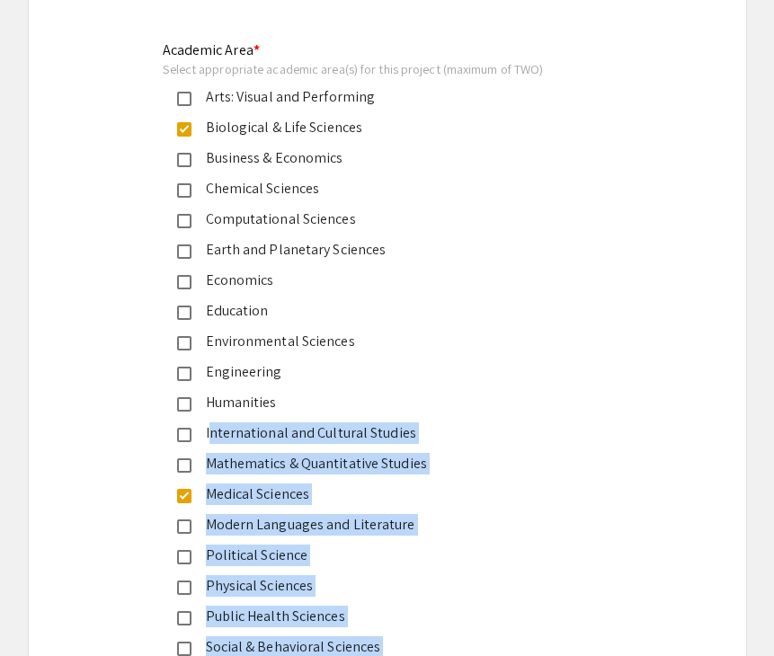
scroll to position [2223, 0]
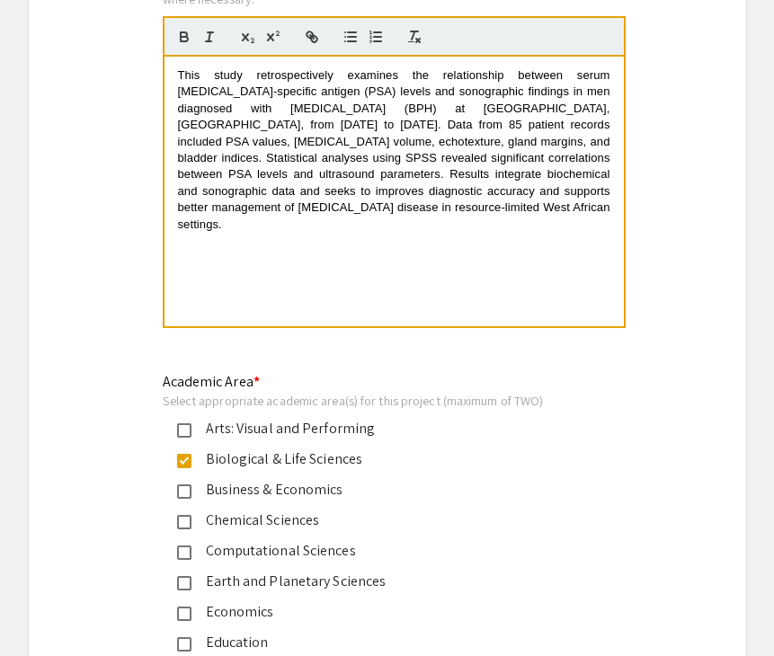
scroll to position [1662, 0]
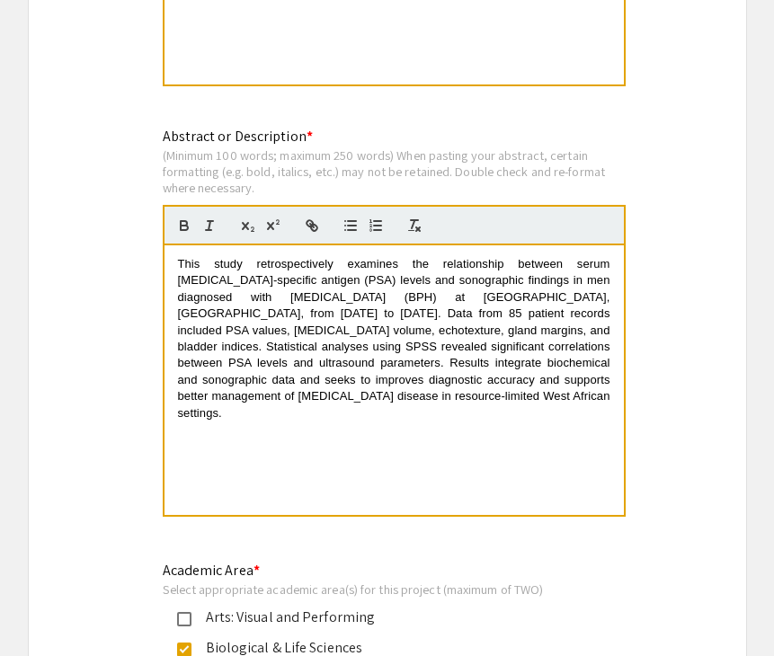
drag, startPoint x: 689, startPoint y: 127, endPoint x: 715, endPoint y: -19, distance: 147.9
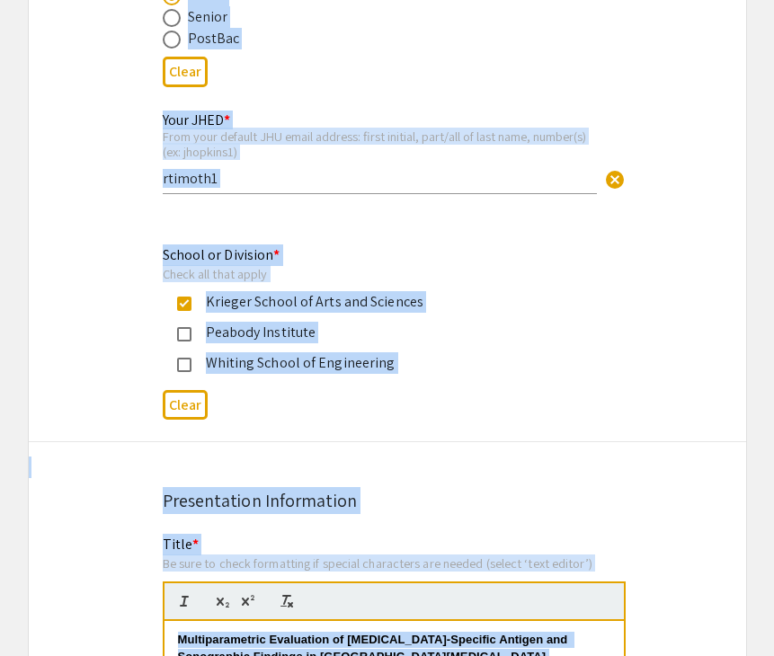
drag, startPoint x: 687, startPoint y: 142, endPoint x: 696, endPoint y: -44, distance: 186.2
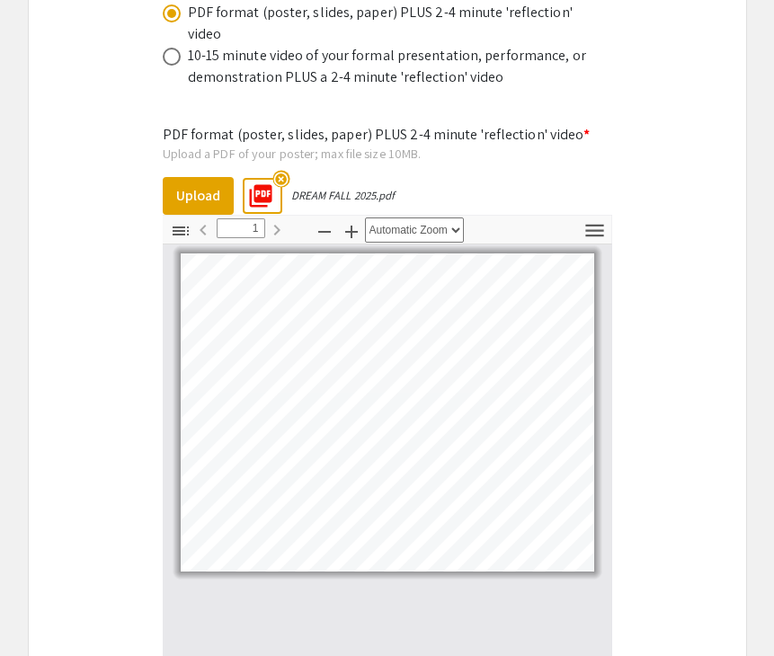
scroll to position [6119, 0]
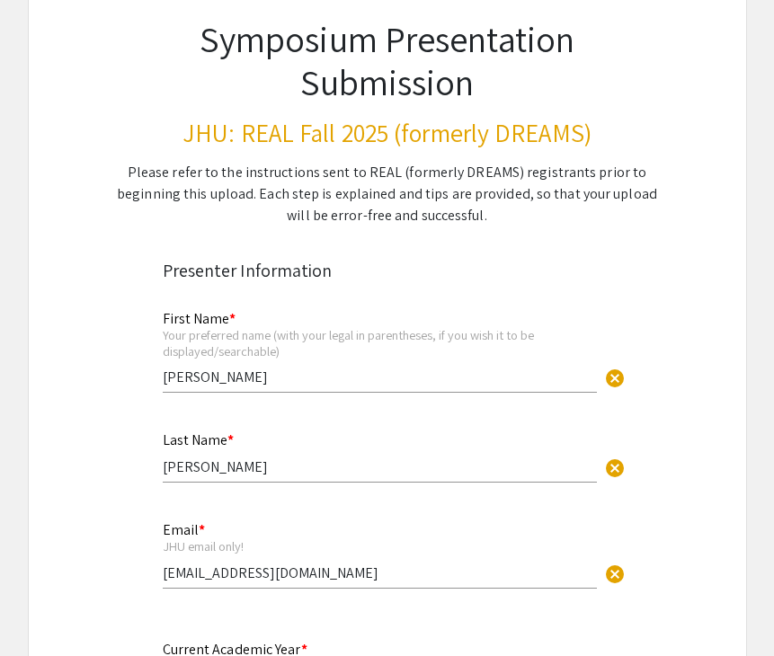
scroll to position [0, 0]
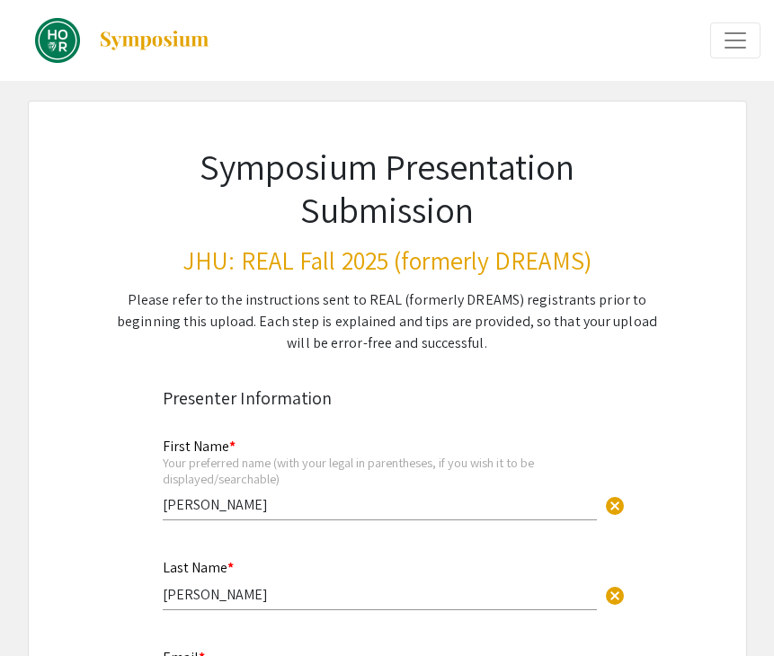
drag, startPoint x: 679, startPoint y: 308, endPoint x: 701, endPoint y: -58, distance: 367.3
click at [701, 0] on html "arrow_back_ios Exit Event Welcome Page Presentations Live Sessions My Account M…" at bounding box center [387, 328] width 774 height 656
